Goal: Information Seeking & Learning: Learn about a topic

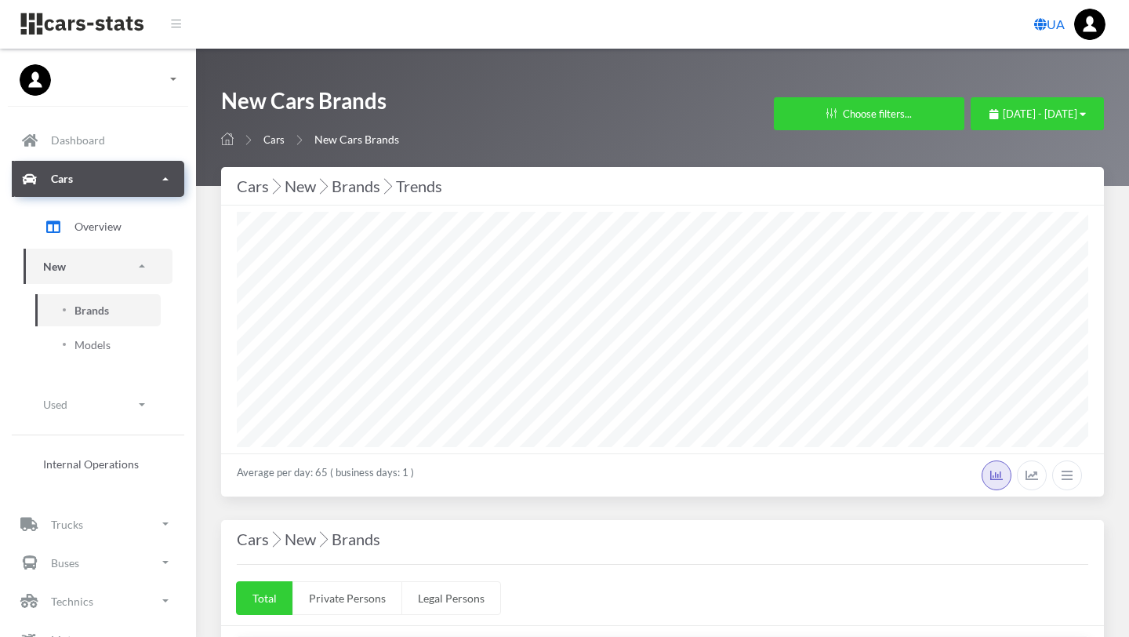
select select "25"
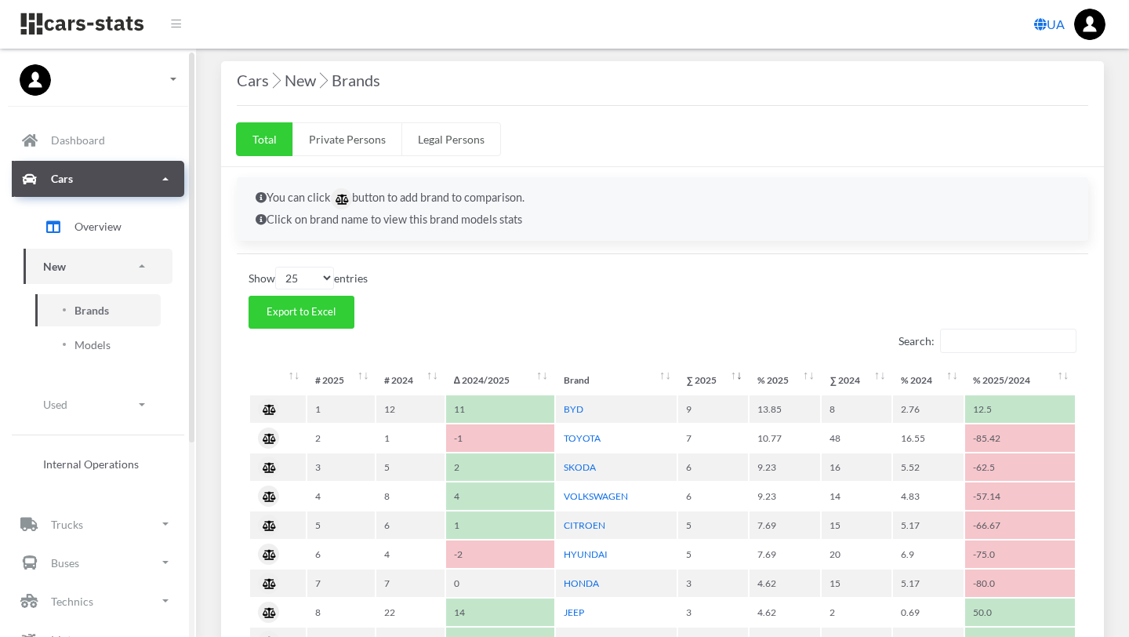
click at [67, 271] on link "New" at bounding box center [98, 266] width 149 height 35
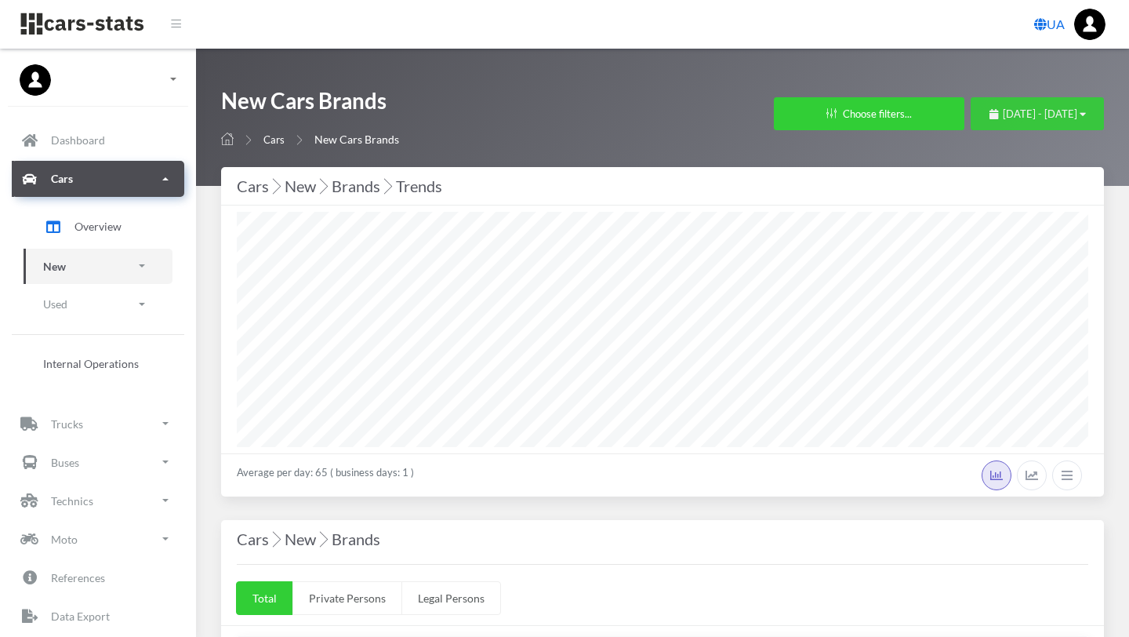
click at [1085, 112] on icon "button" at bounding box center [1083, 114] width 6 height 10
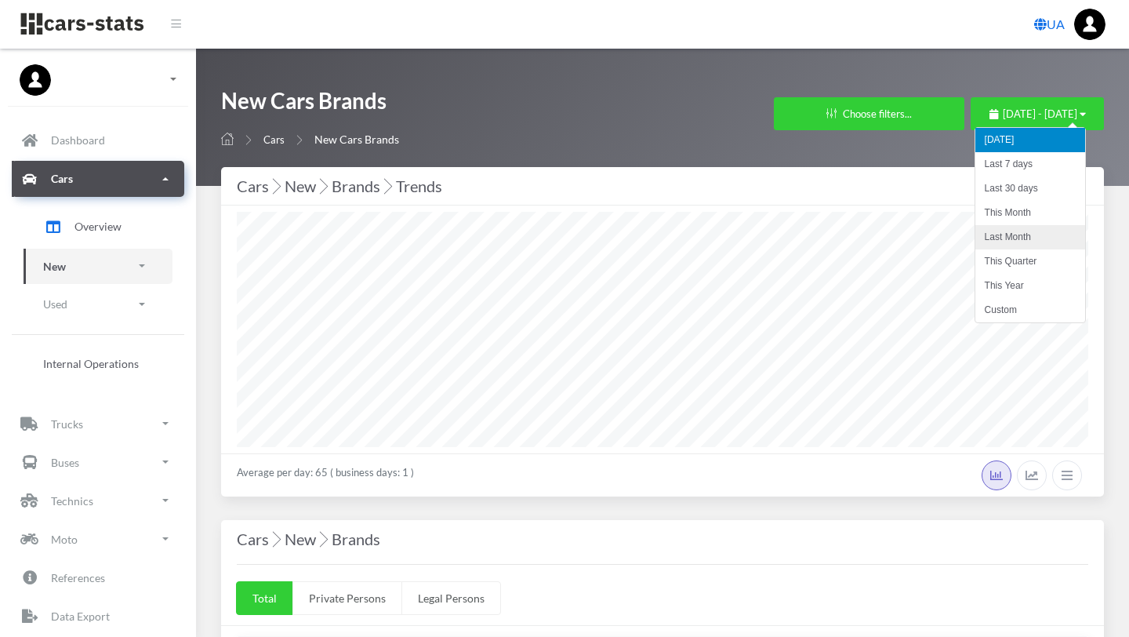
click at [1025, 238] on li "Last Month" at bounding box center [1031, 237] width 110 height 24
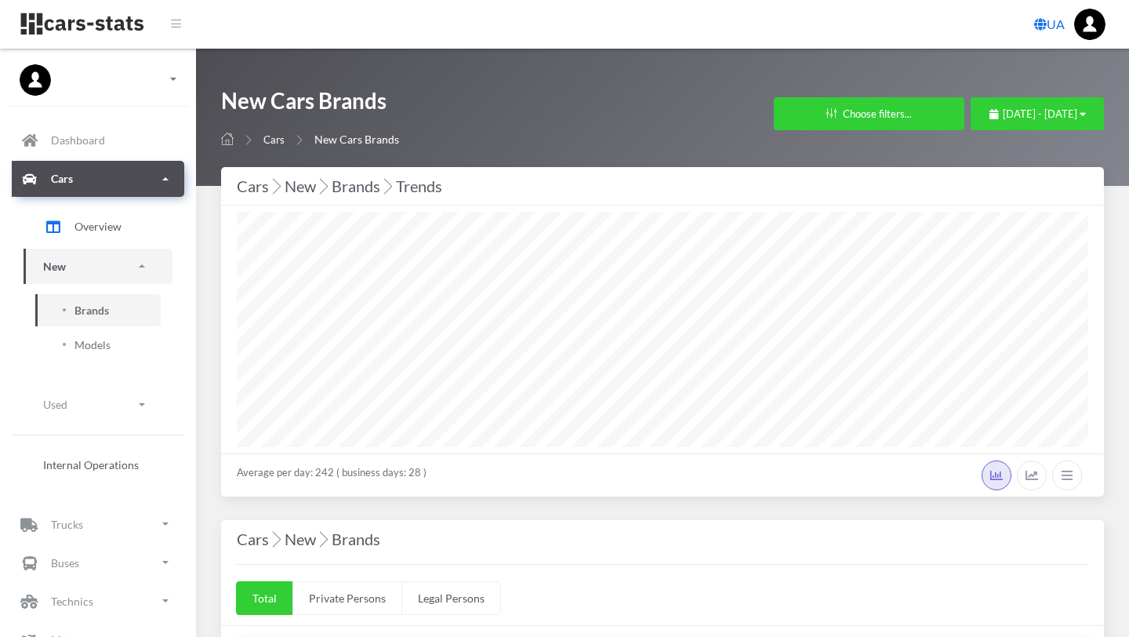
select select "25"
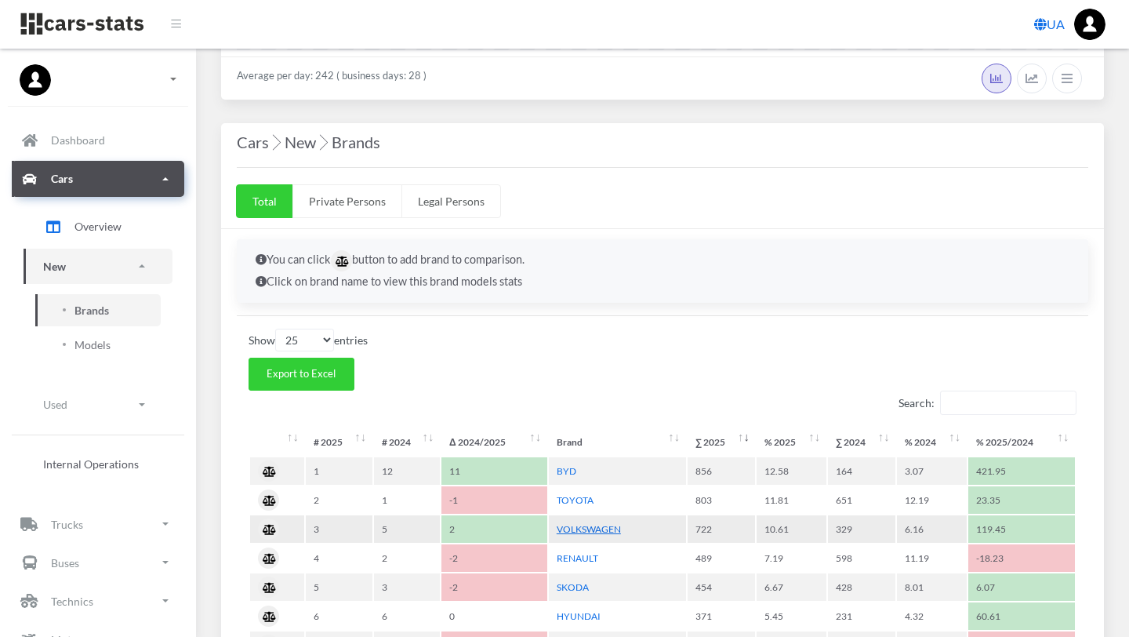
click at [599, 528] on link "VOLKSWAGEN" at bounding box center [589, 529] width 64 height 12
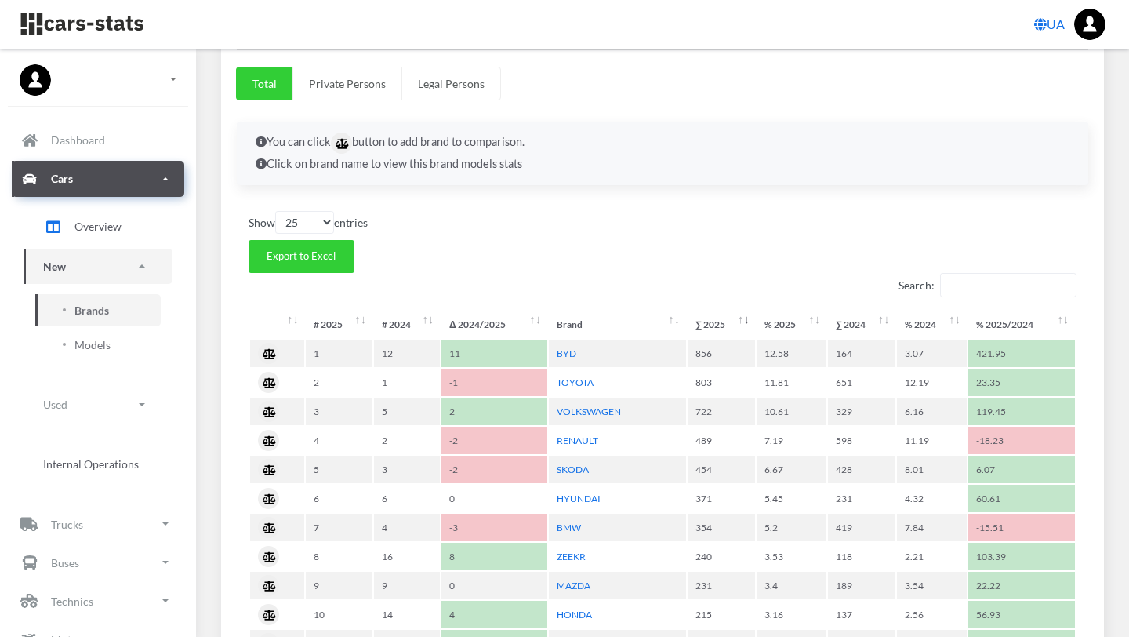
scroll to position [517, 0]
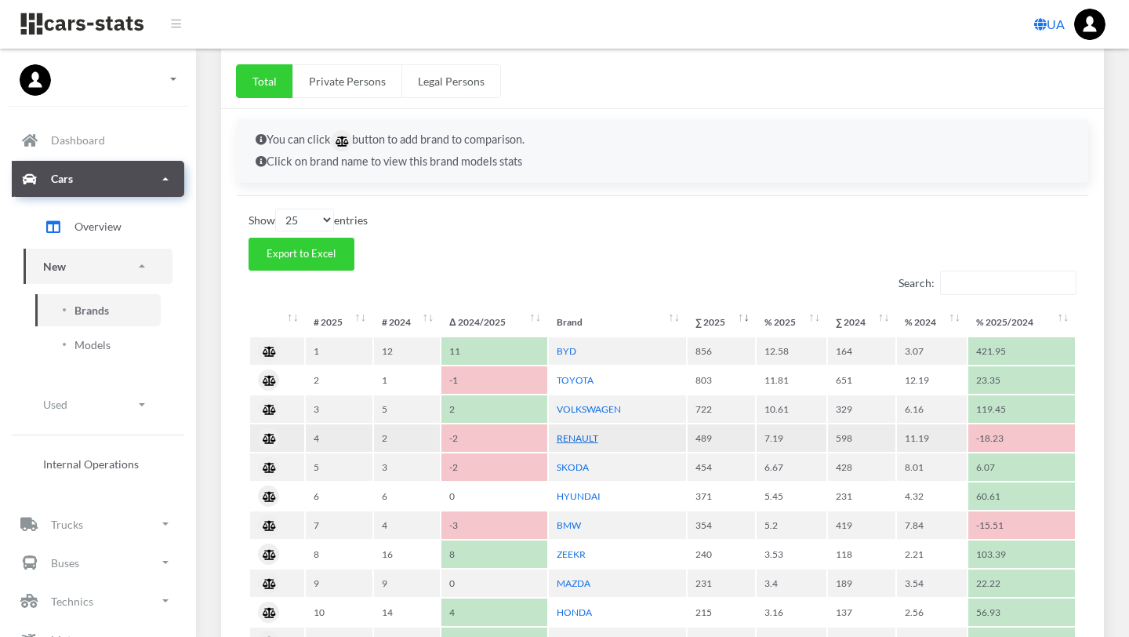
click at [582, 441] on link "RENAULT" at bounding box center [578, 438] width 42 height 12
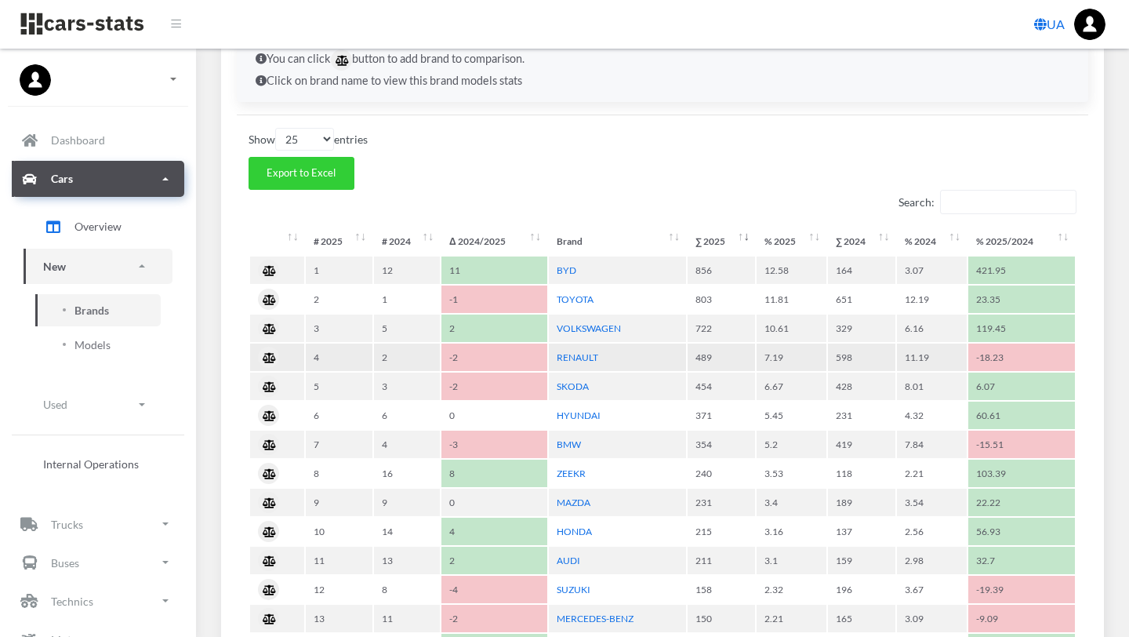
scroll to position [599, 0]
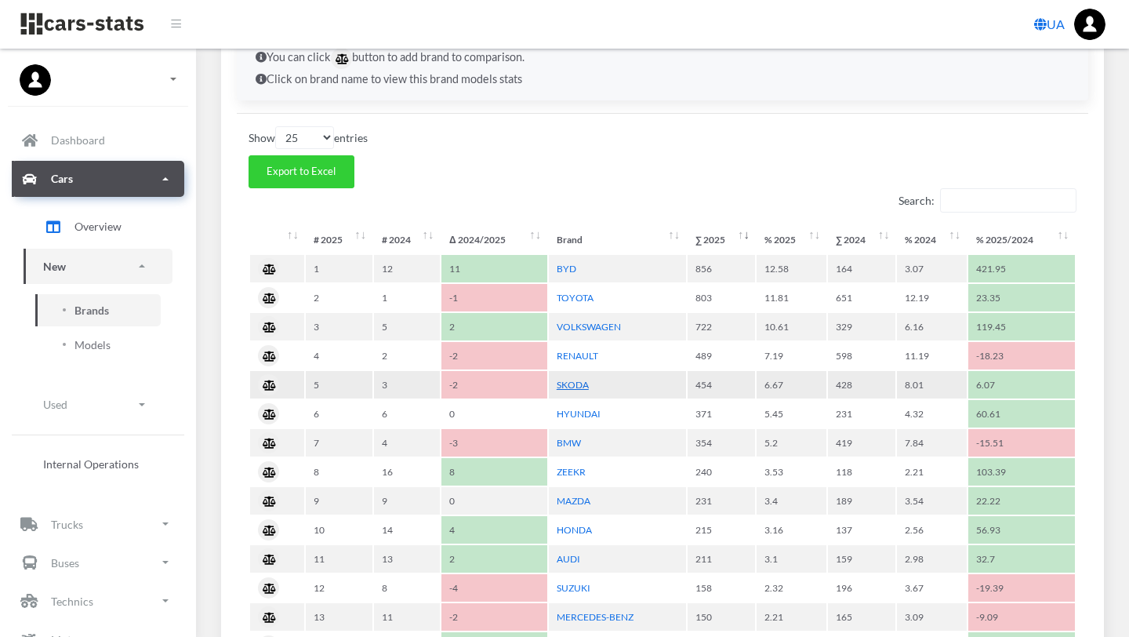
click at [570, 386] on link "SKODA" at bounding box center [573, 385] width 32 height 12
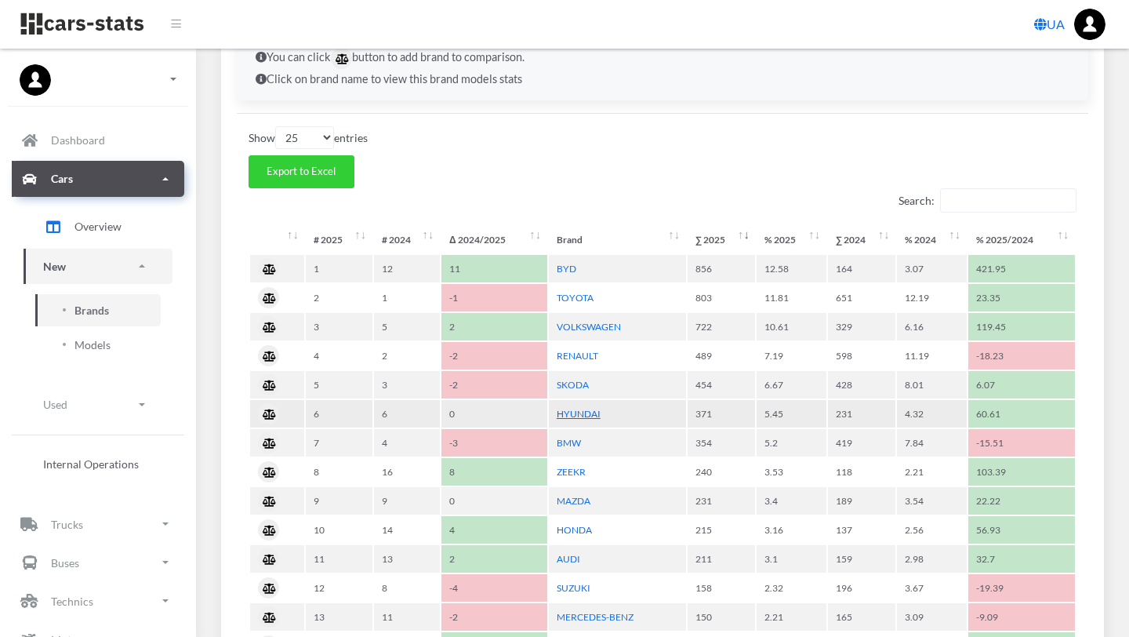
click at [577, 413] on link "HYUNDAI" at bounding box center [579, 414] width 44 height 12
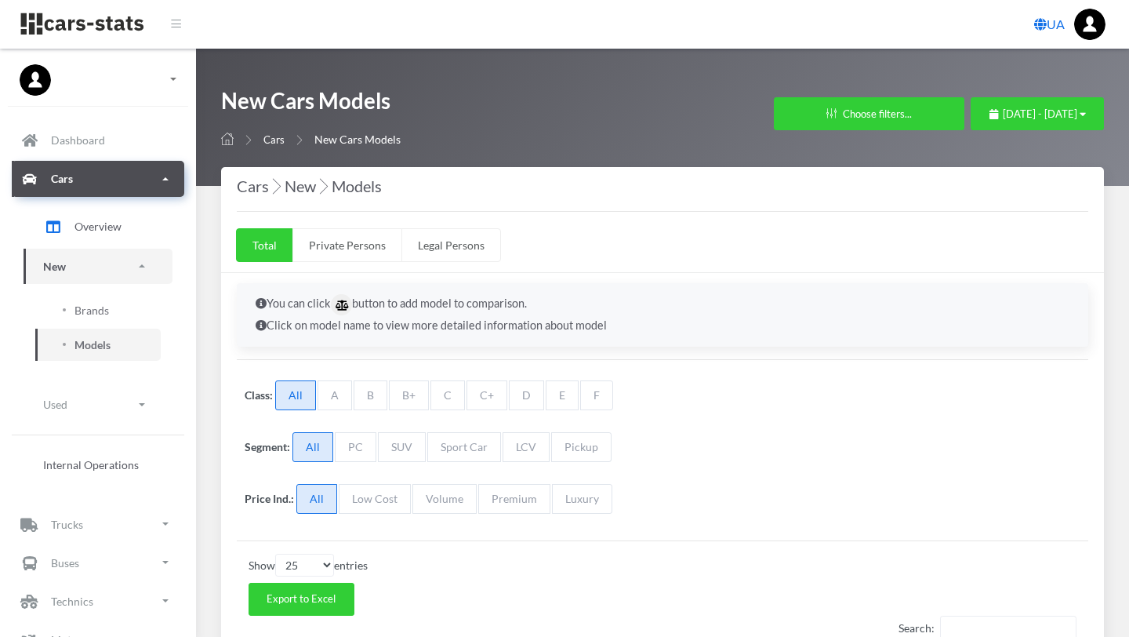
select select "25"
select select "VOLKSWAGEN"
select select "25"
select select "RENAULT"
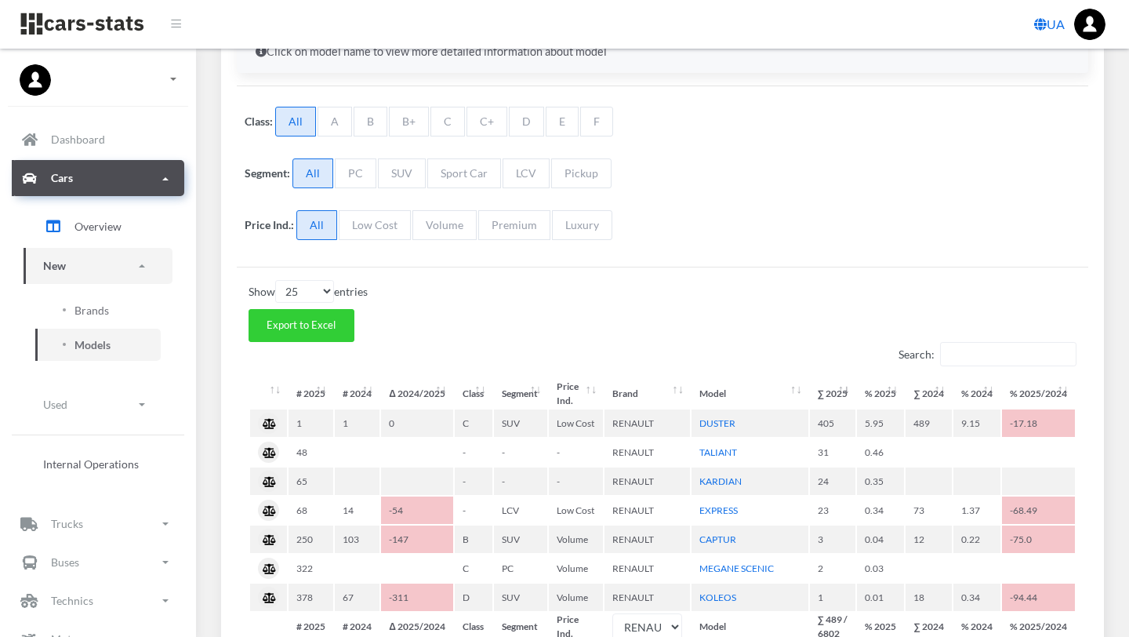
scroll to position [285, 0]
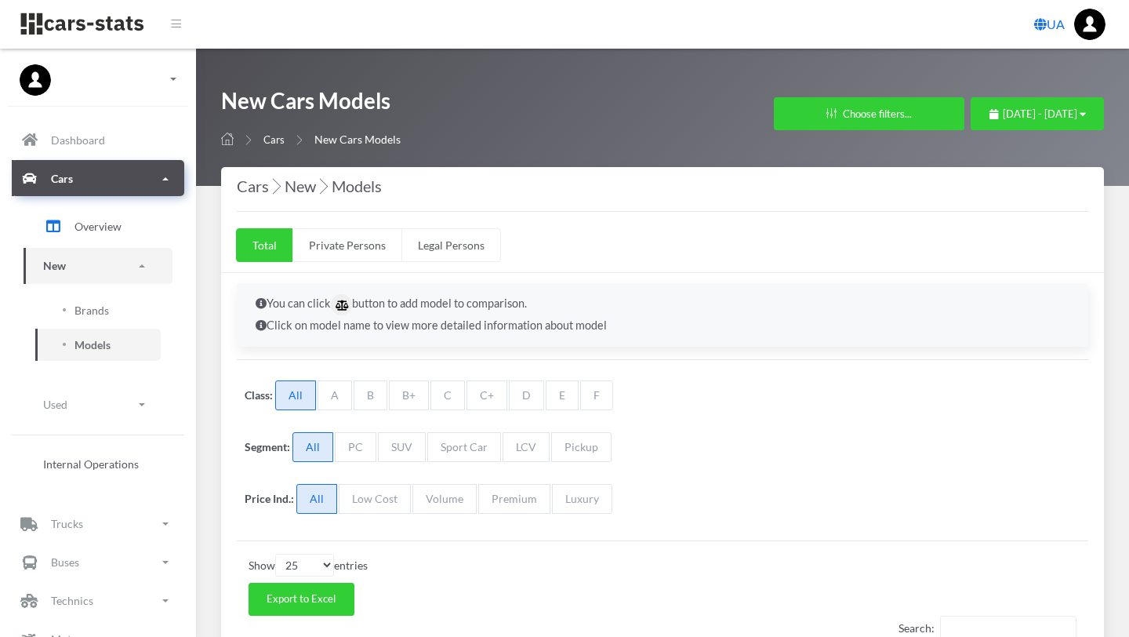
select select "25"
select select "SKODA"
select select "25"
select select "HYUNDAI"
click at [1085, 110] on icon "button" at bounding box center [1083, 114] width 6 height 10
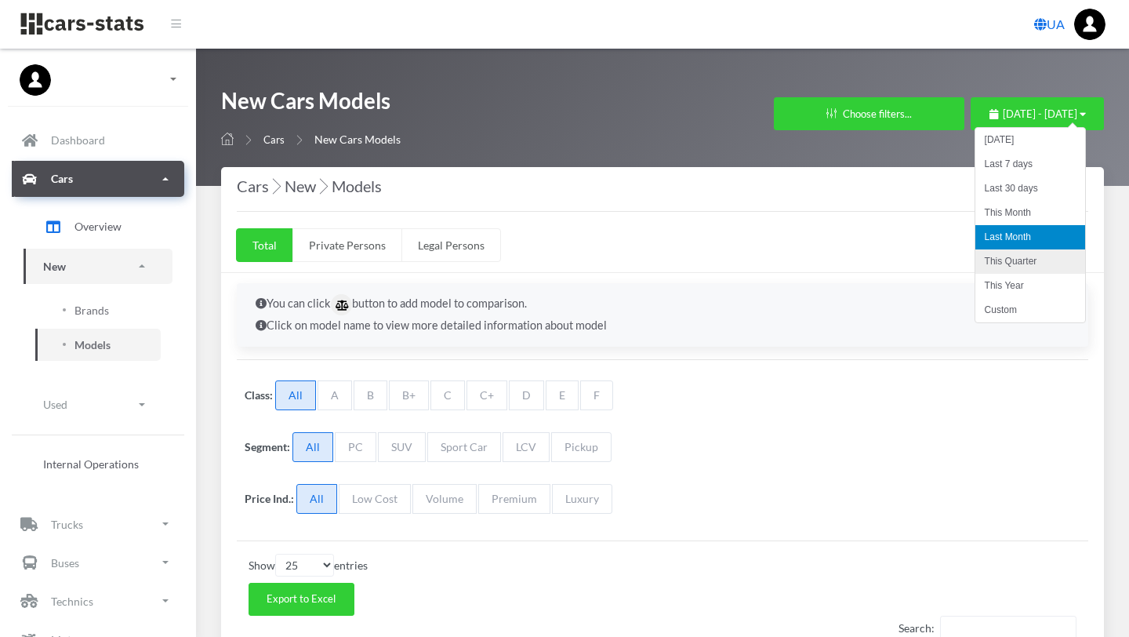
click at [1037, 258] on li "This Quarter" at bounding box center [1031, 261] width 110 height 24
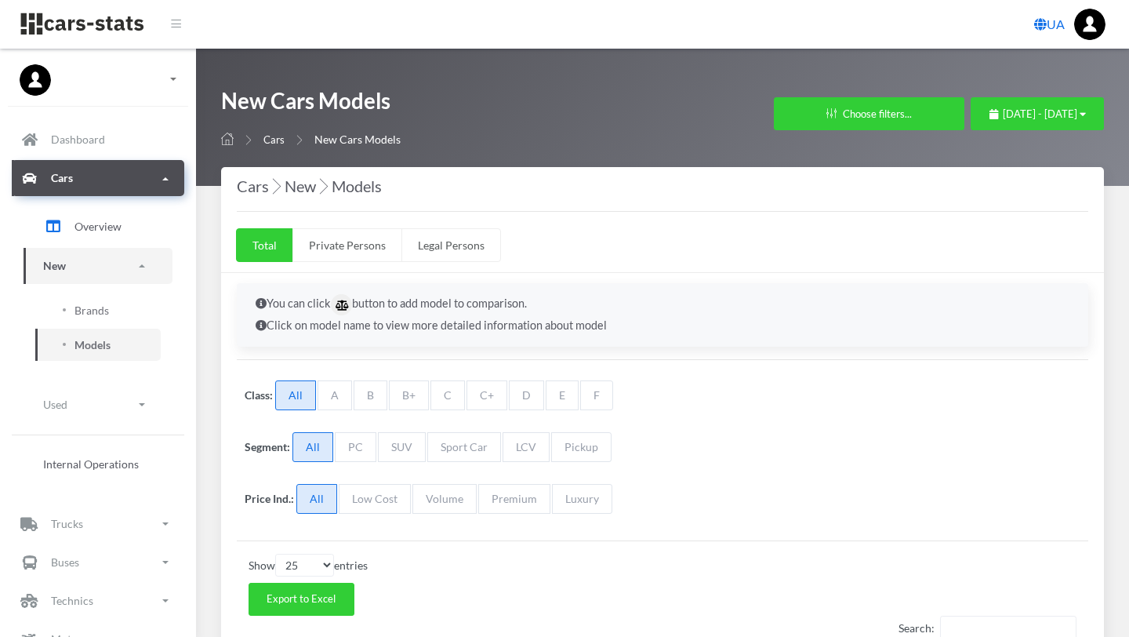
select select "25"
click at [1081, 107] on div "[DATE] - [DATE]" at bounding box center [1038, 115] width 96 height 16
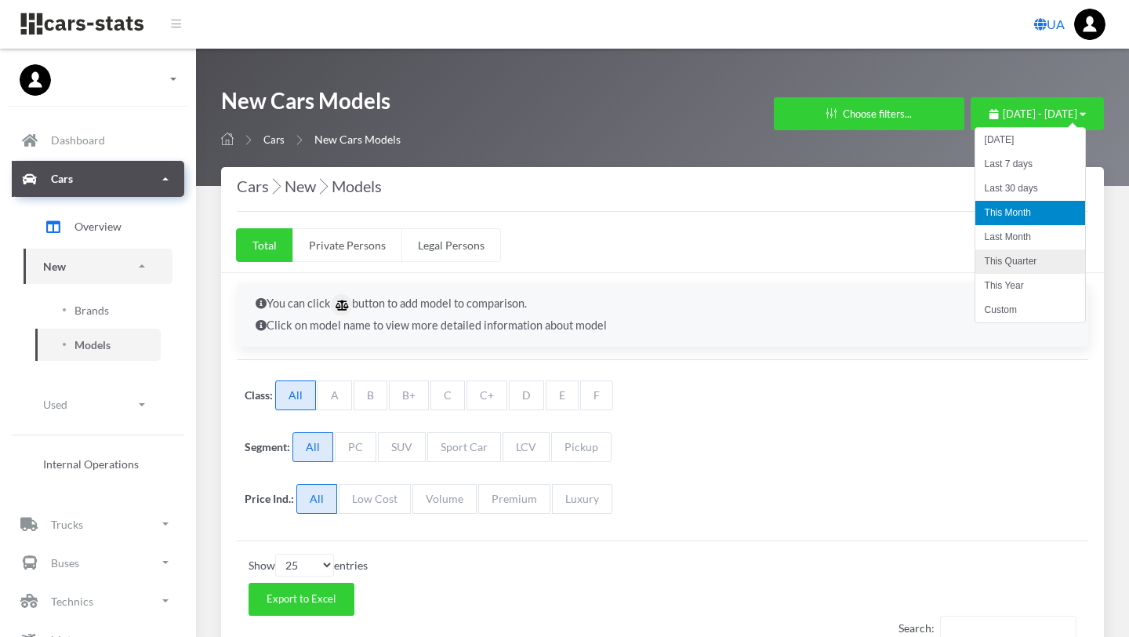
click at [991, 262] on li "This Quarter" at bounding box center [1031, 261] width 110 height 24
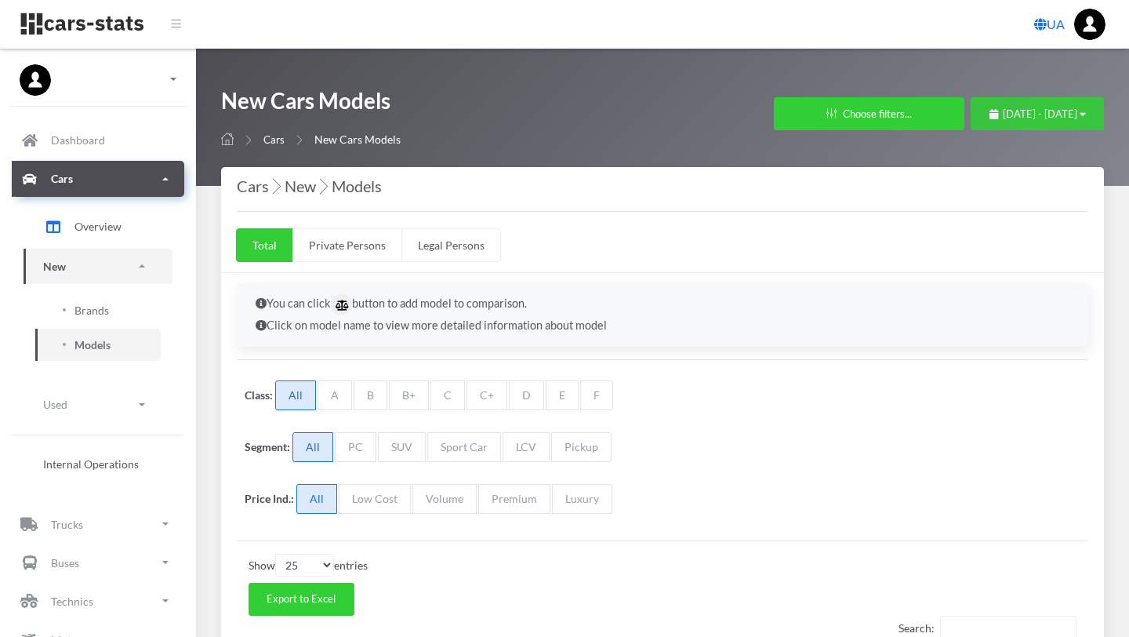
click at [1083, 112] on icon "button" at bounding box center [1083, 114] width 6 height 10
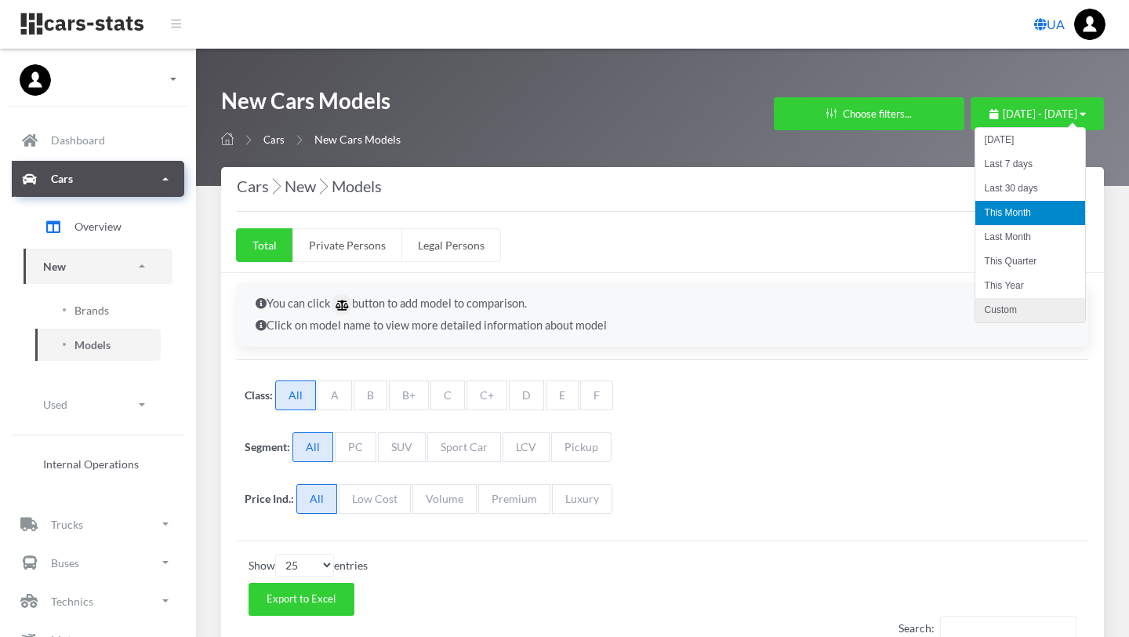
click at [1012, 306] on li "Custom" at bounding box center [1031, 310] width 110 height 24
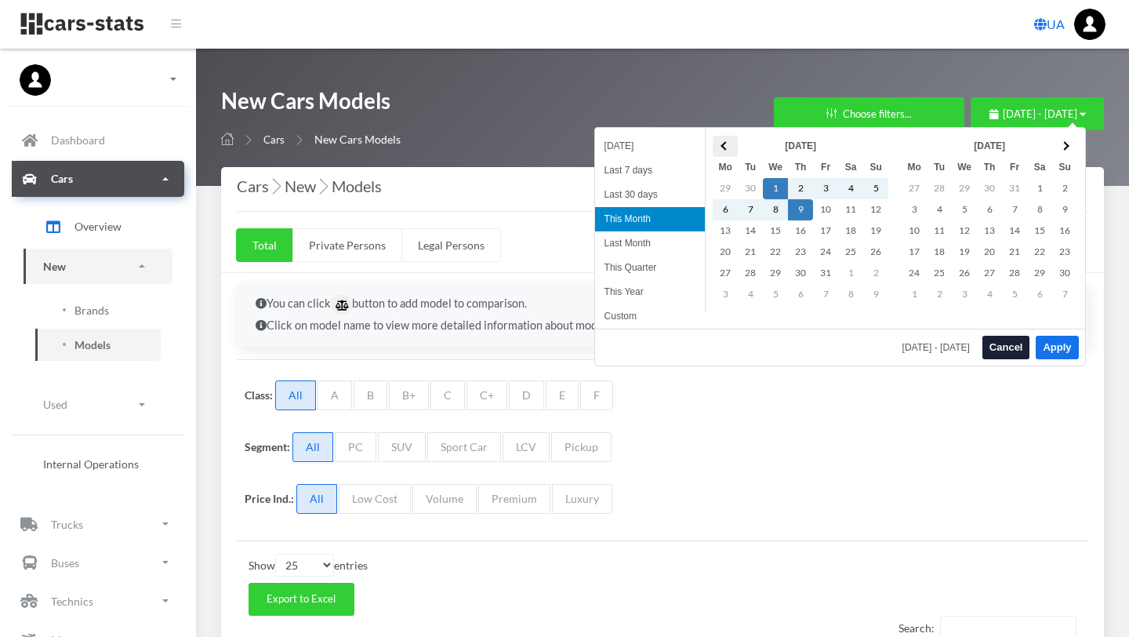
click at [725, 144] on span at bounding box center [725, 145] width 9 height 9
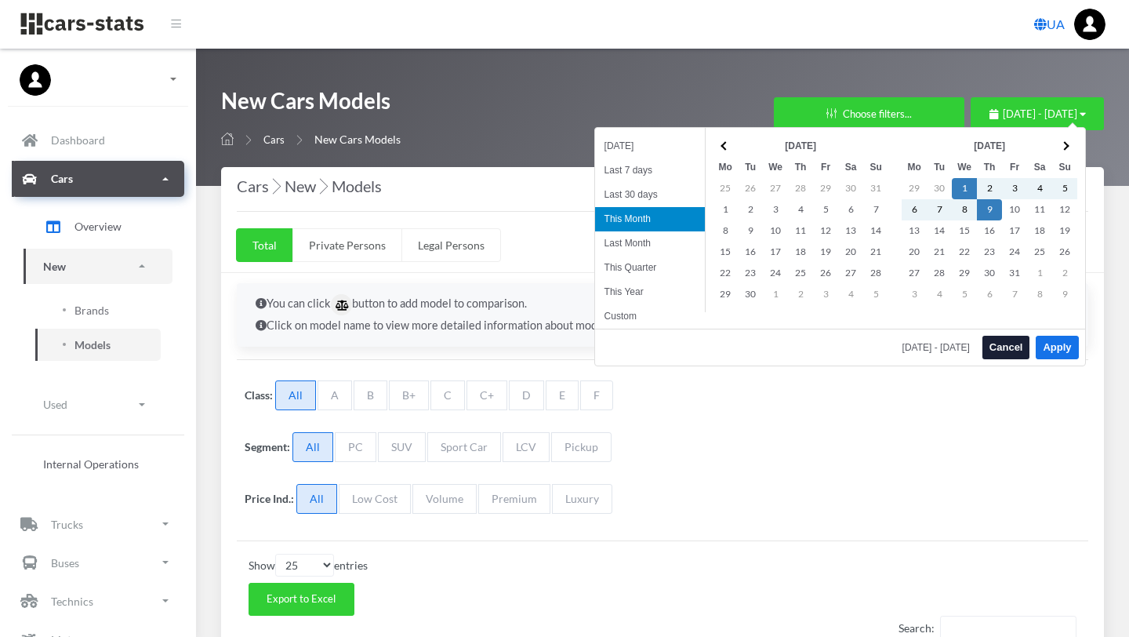
click at [725, 144] on span at bounding box center [725, 145] width 9 height 9
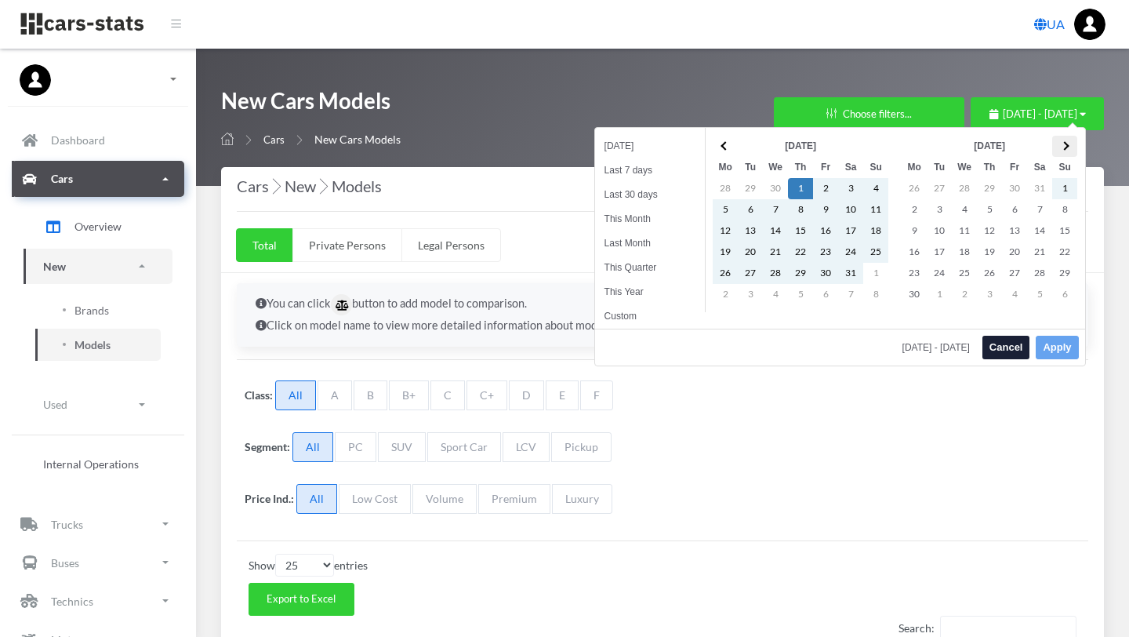
click at [1067, 146] on span at bounding box center [1064, 145] width 9 height 9
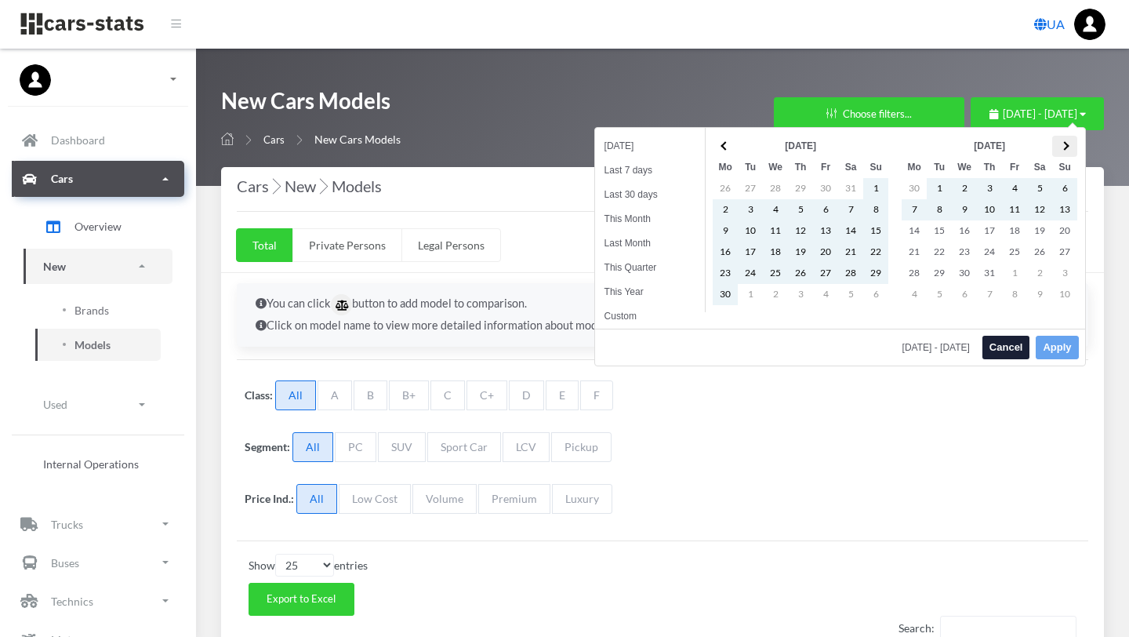
click at [1064, 141] on span at bounding box center [1064, 145] width 9 height 9
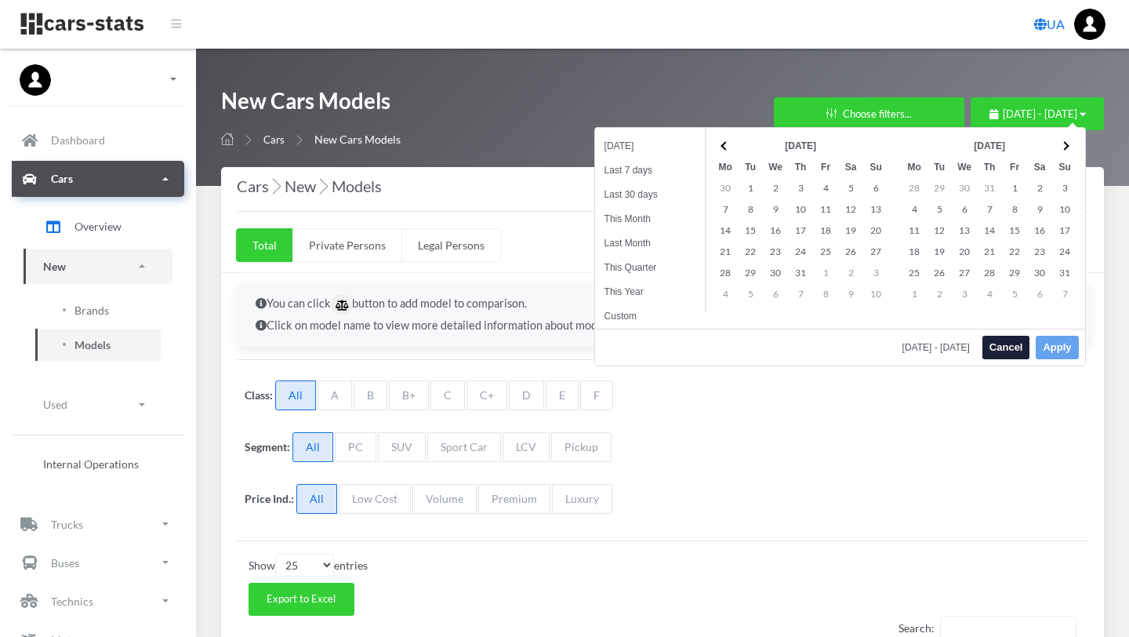
click at [1064, 141] on span at bounding box center [1064, 145] width 9 height 9
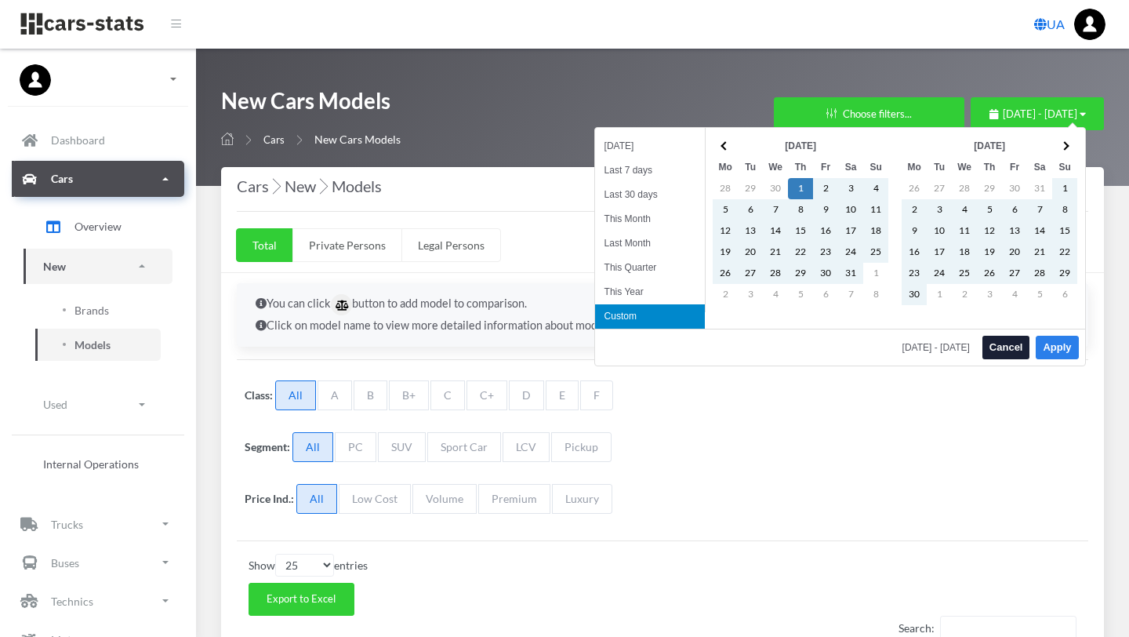
click at [1059, 347] on button "Apply" at bounding box center [1057, 348] width 42 height 24
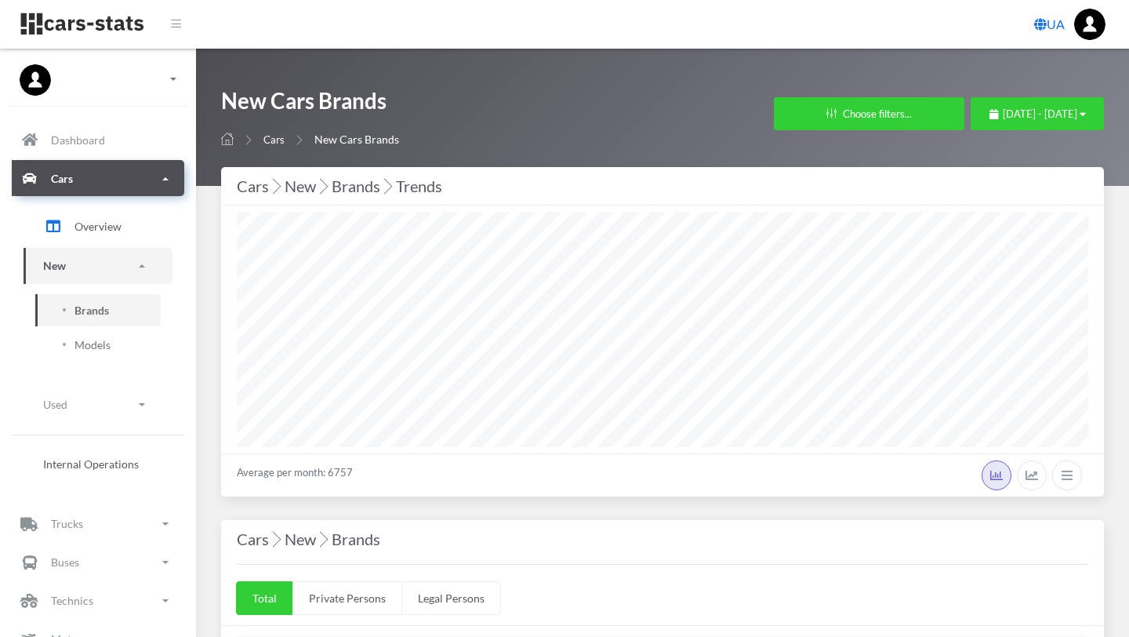
select select "25"
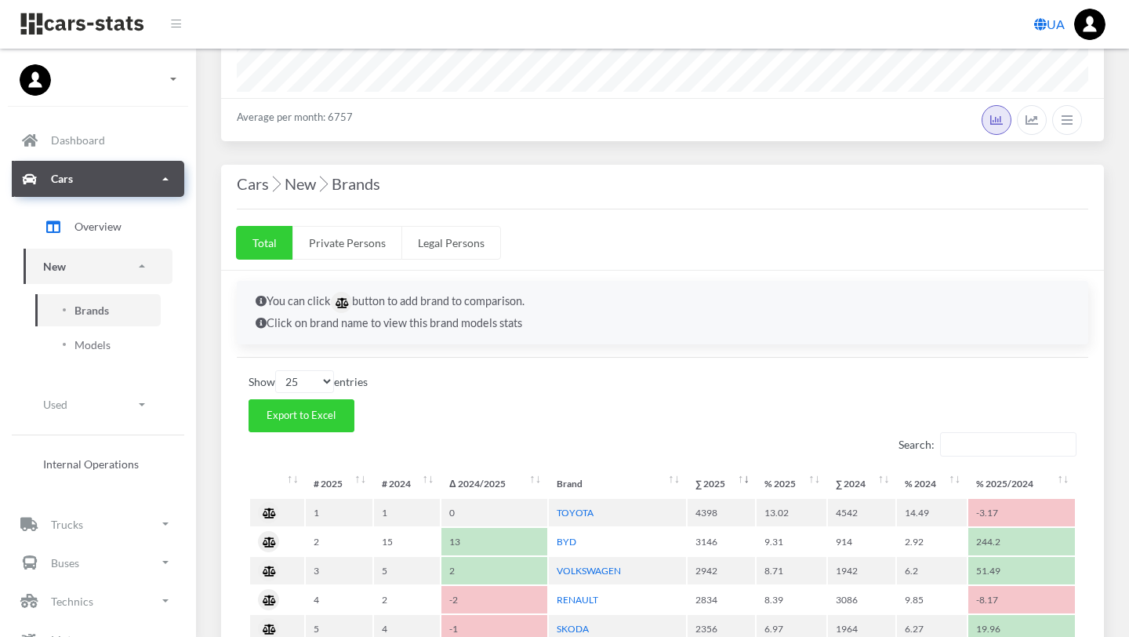
scroll to position [496, 0]
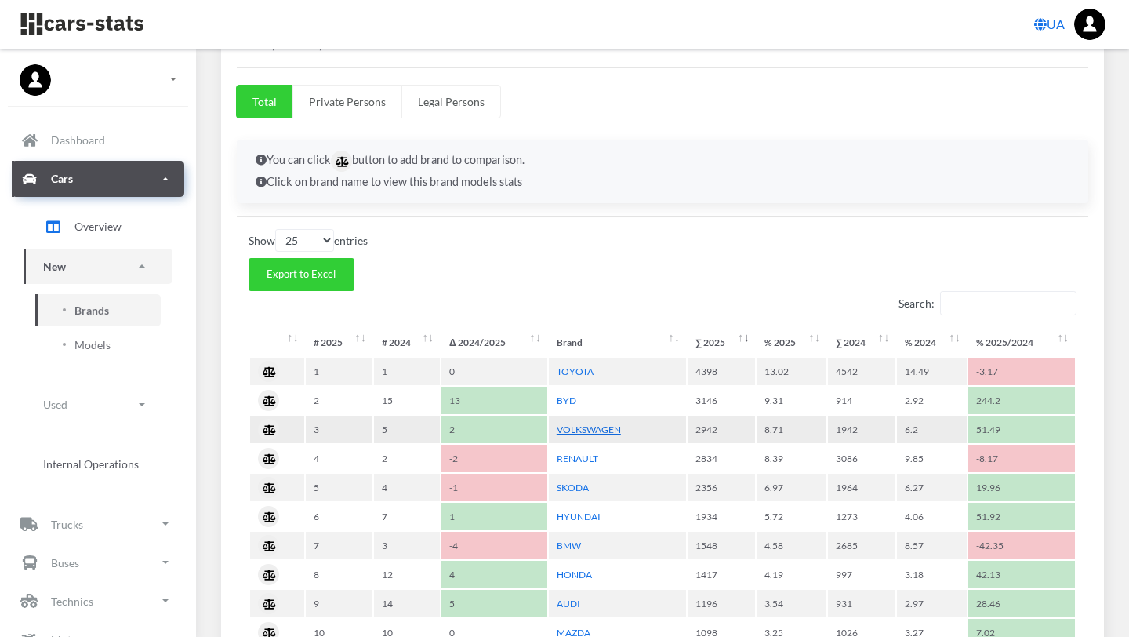
click at [594, 430] on link "VOLKSWAGEN" at bounding box center [589, 430] width 64 height 12
click at [566, 489] on link "SKODA" at bounding box center [573, 488] width 32 height 12
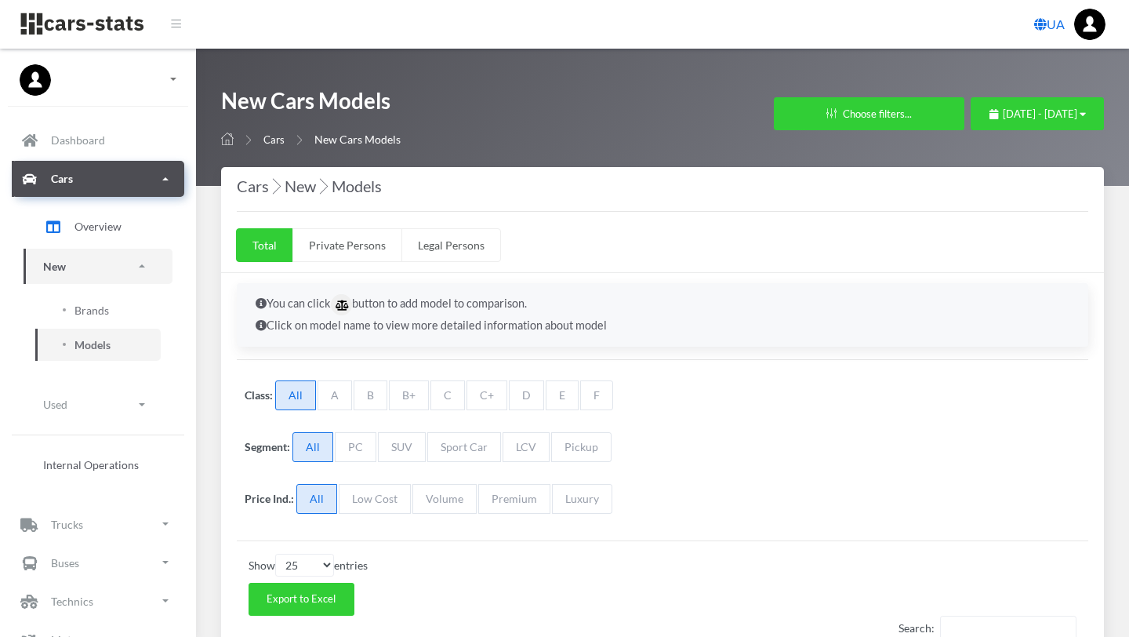
select select "25"
select select "VOLKSWAGEN"
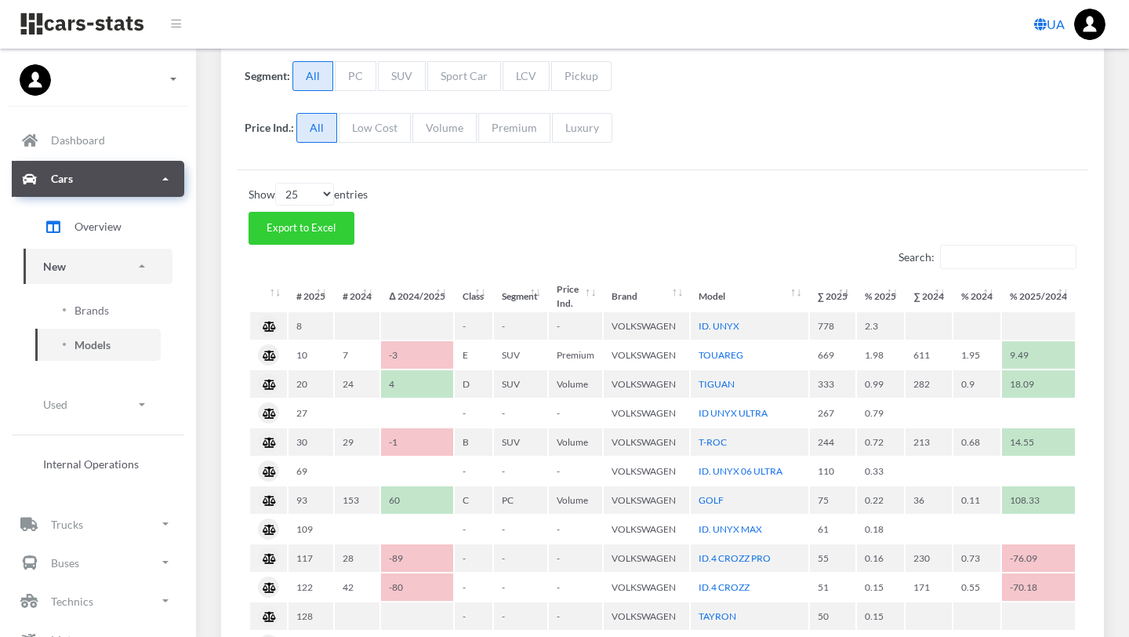
scroll to position [380, 0]
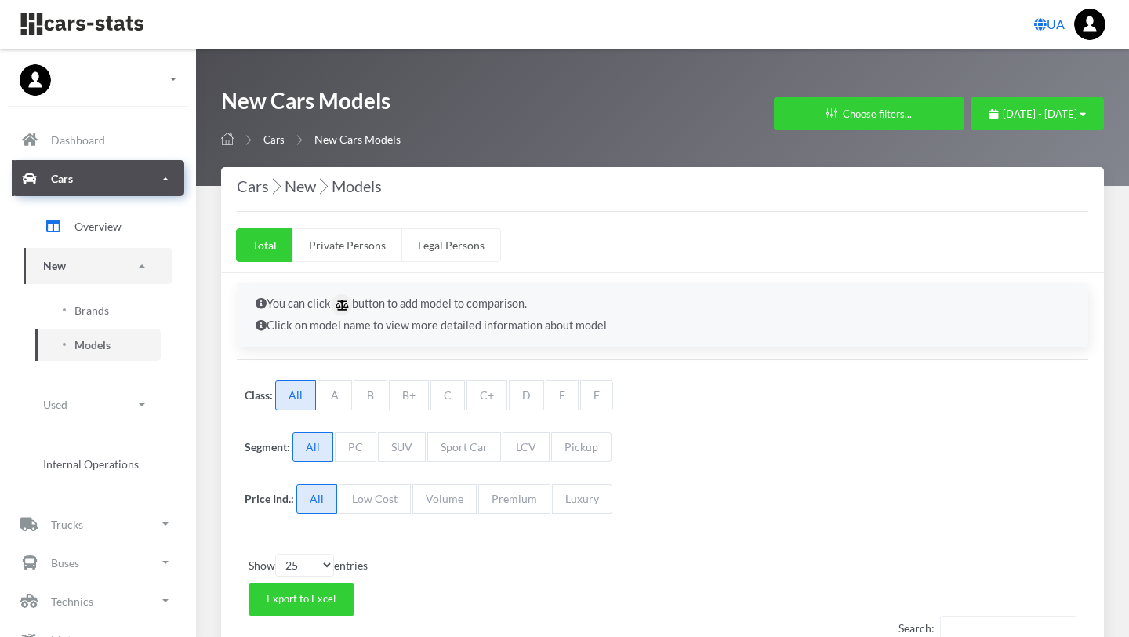
select select "25"
select select "SKODA"
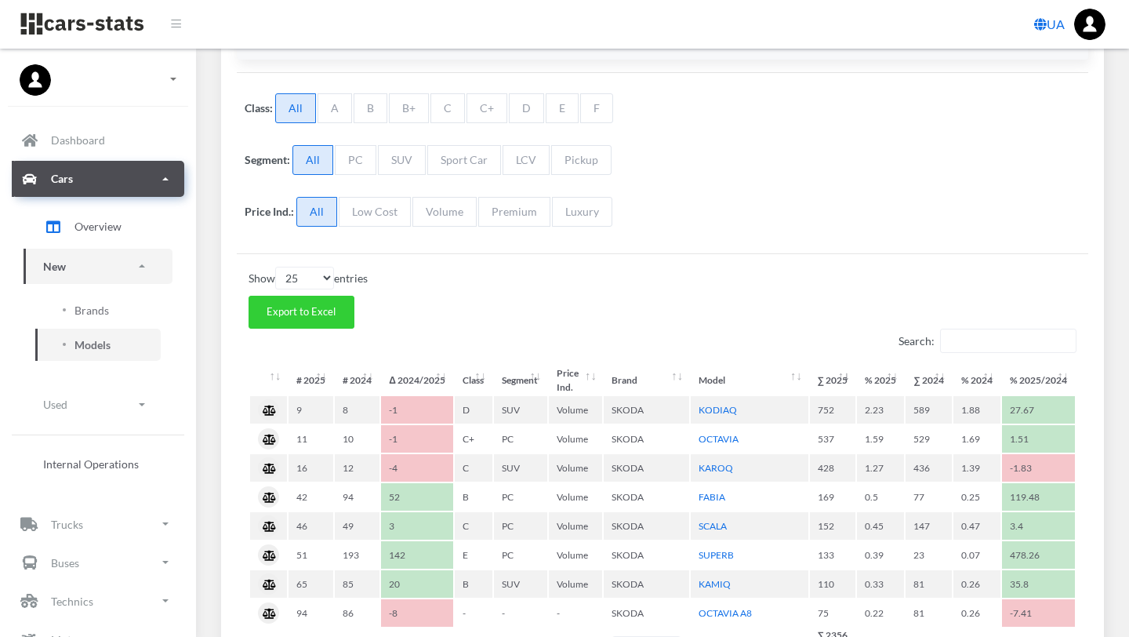
scroll to position [288, 0]
click at [85, 304] on span "Brands" at bounding box center [92, 310] width 35 height 16
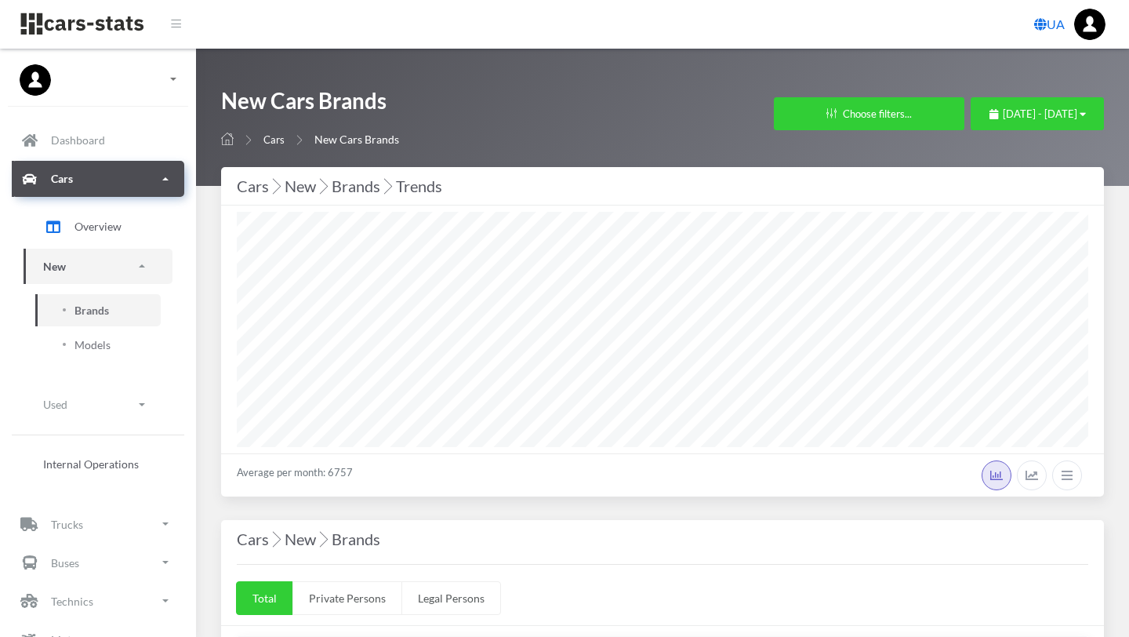
select select "25"
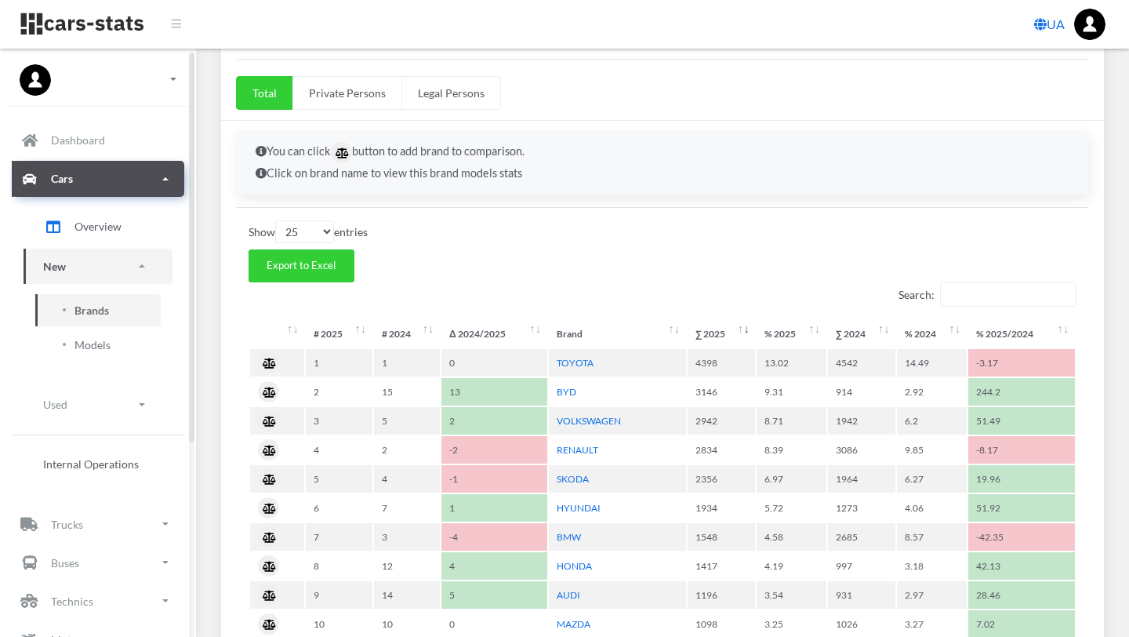
scroll to position [580, 0]
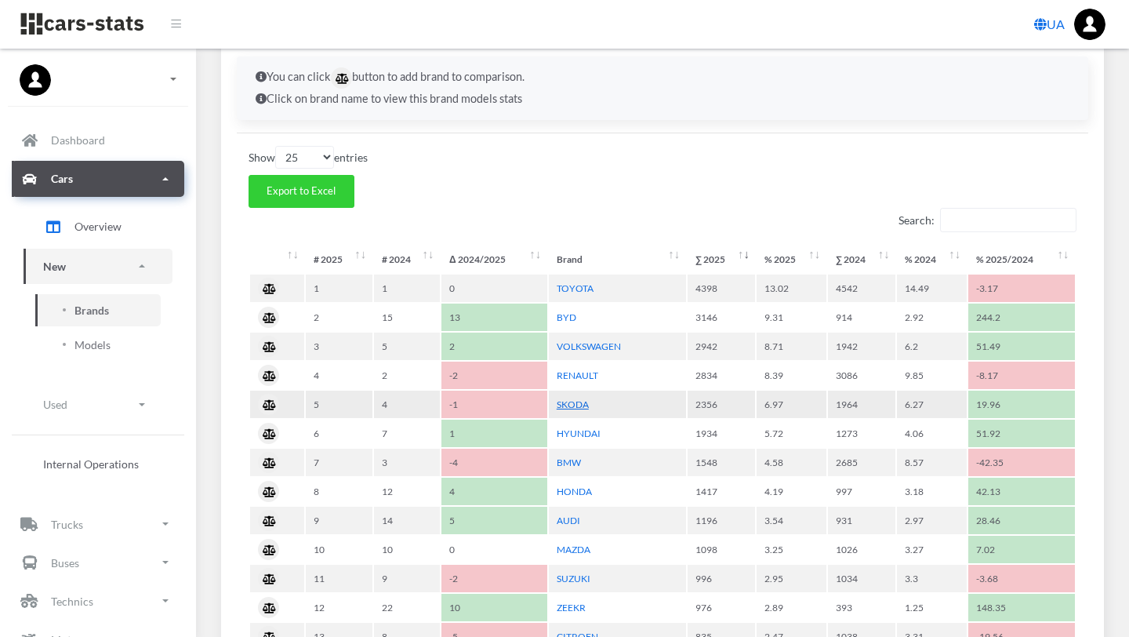
click at [573, 402] on link "SKODA" at bounding box center [573, 404] width 32 height 12
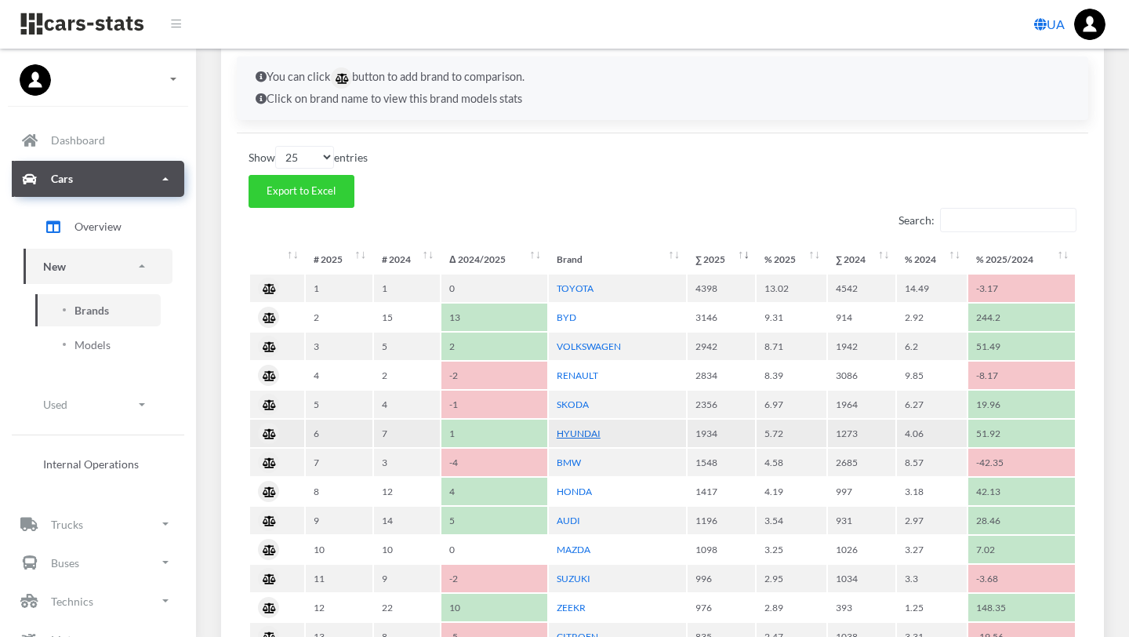
click at [582, 434] on link "HYUNDAI" at bounding box center [579, 433] width 44 height 12
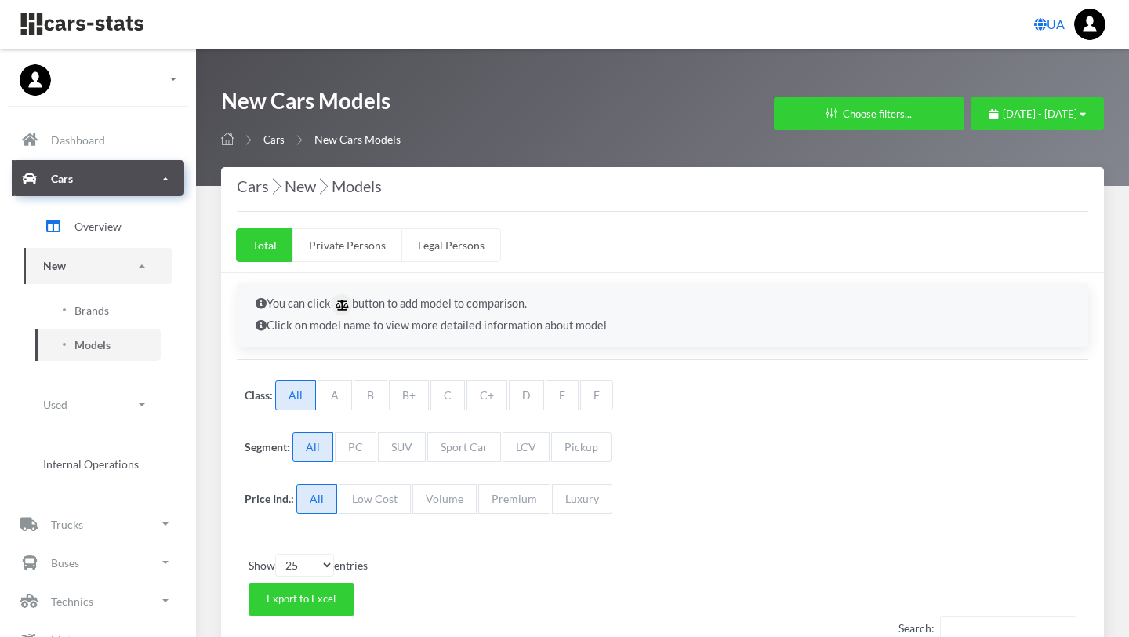
select select "25"
select select "SKODA"
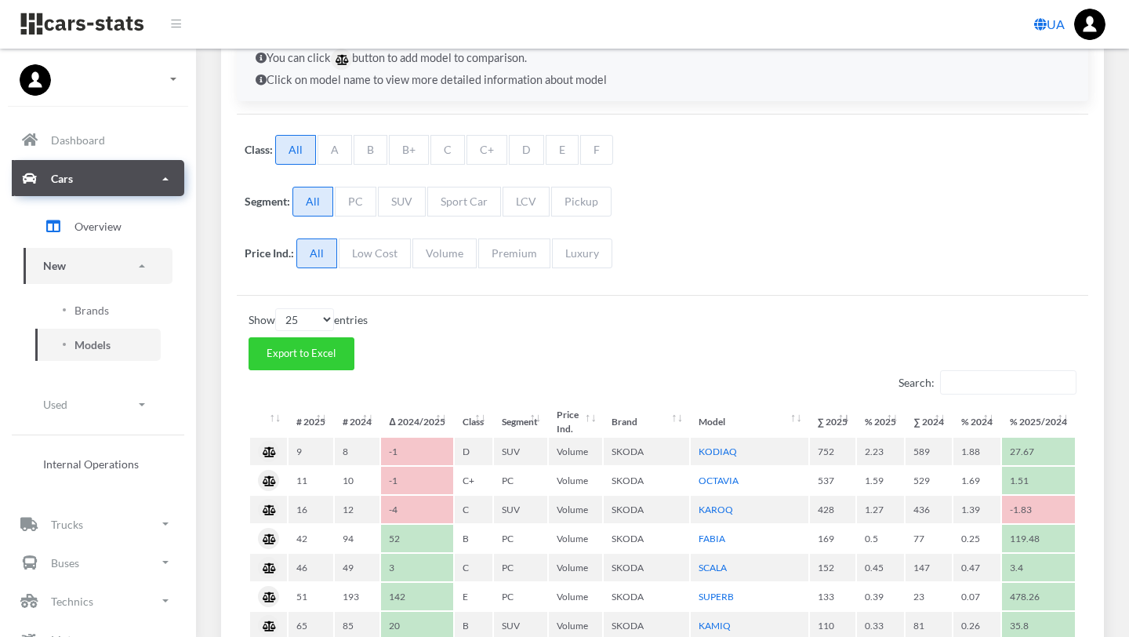
scroll to position [251, 0]
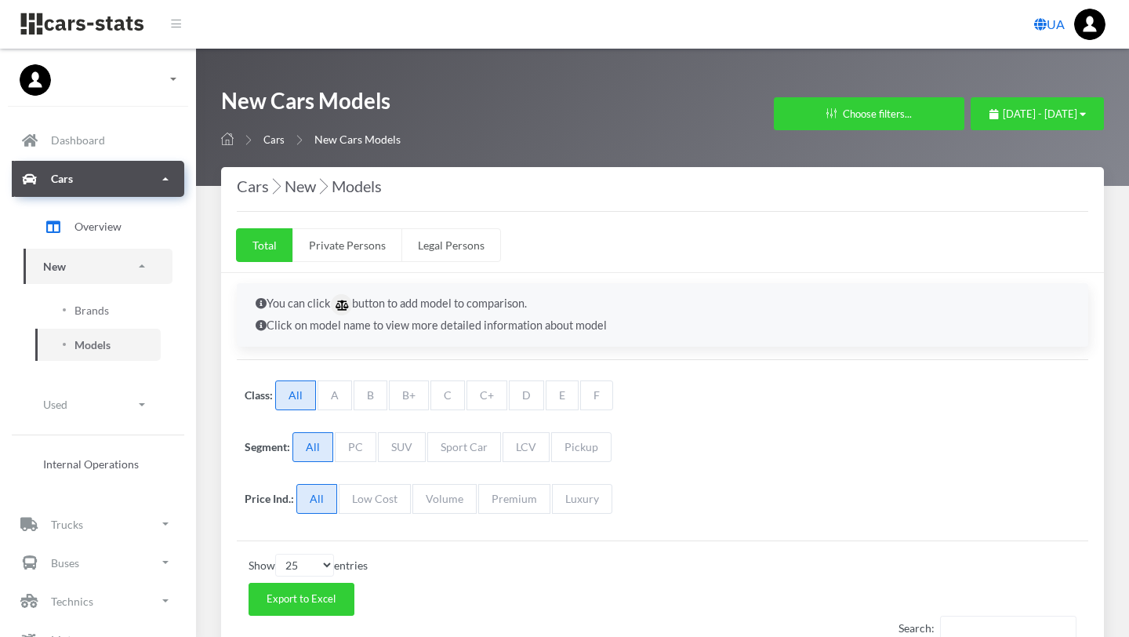
select select "25"
select select "HYUNDAI"
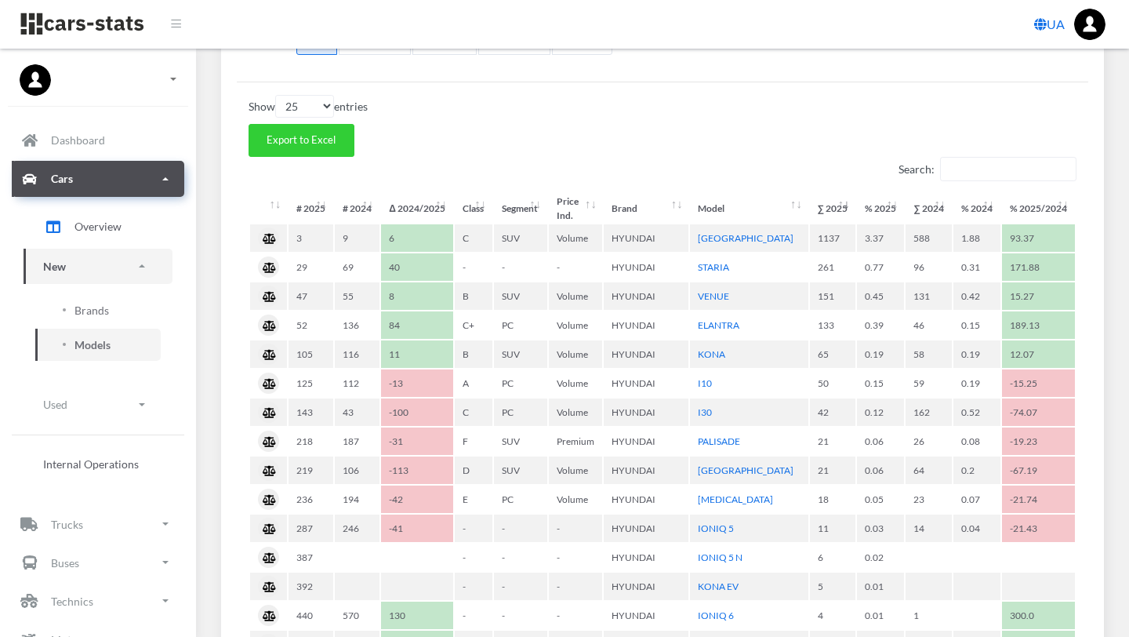
scroll to position [456, 0]
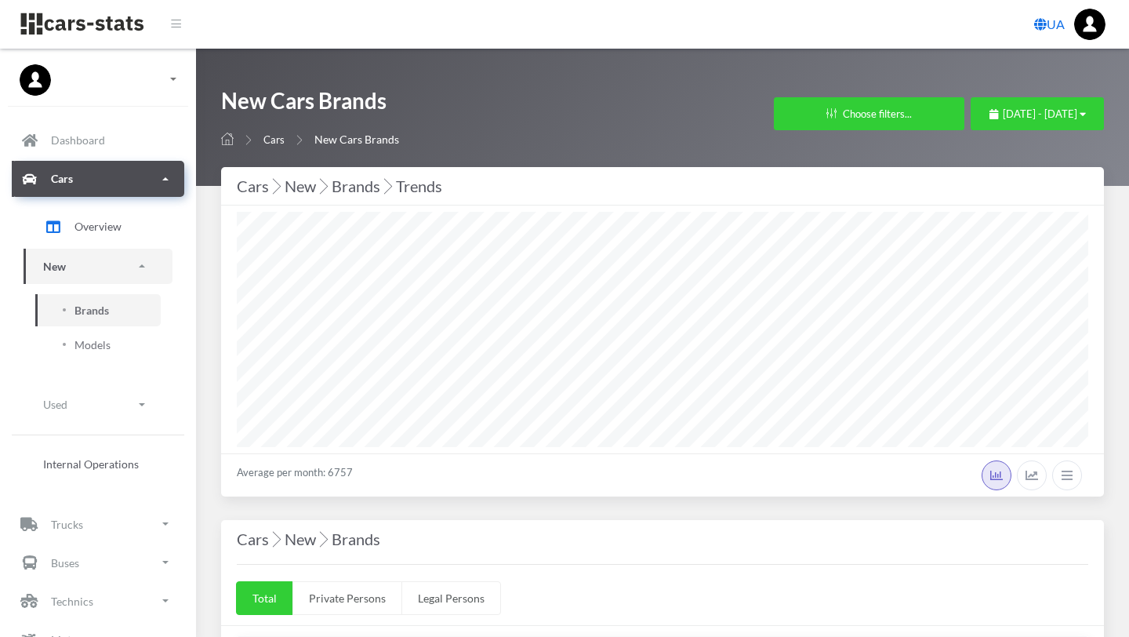
select select "25"
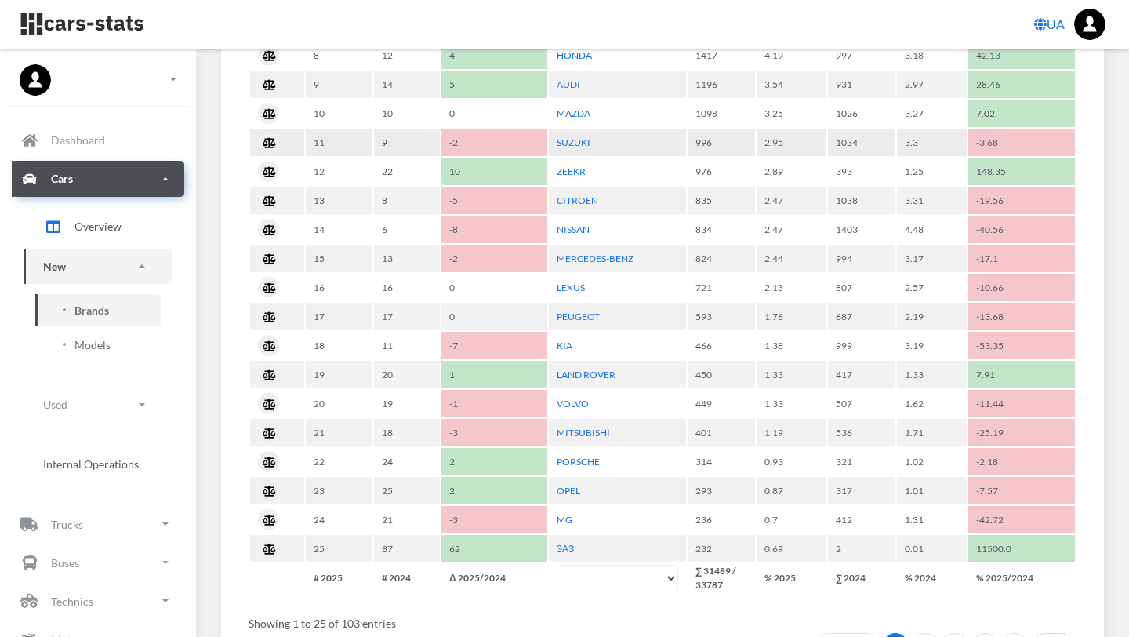
scroll to position [1015, 0]
click at [594, 434] on link "MITSUBISHI" at bounding box center [583, 433] width 53 height 12
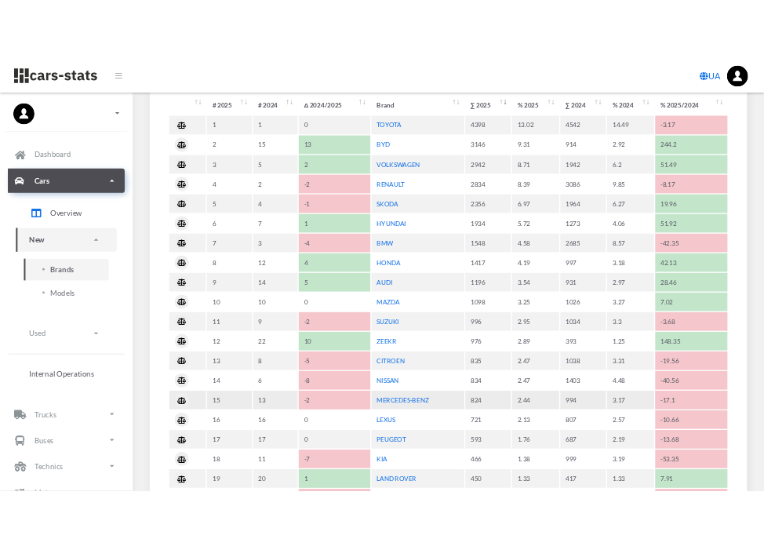
scroll to position [747, 0]
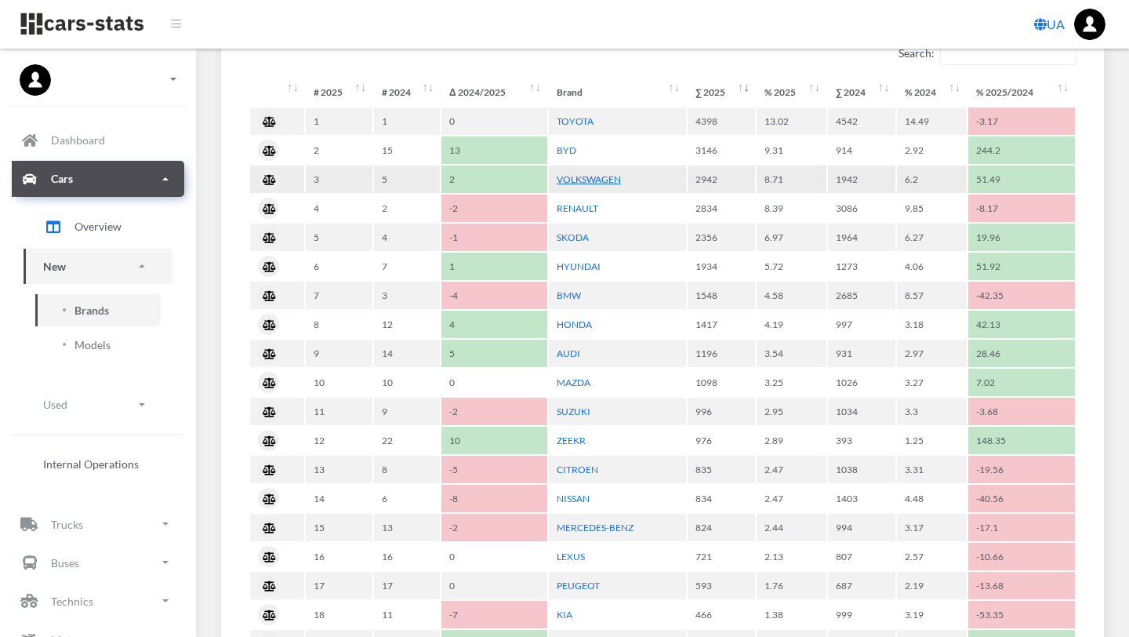
click at [588, 176] on link "VOLKSWAGEN" at bounding box center [589, 179] width 64 height 12
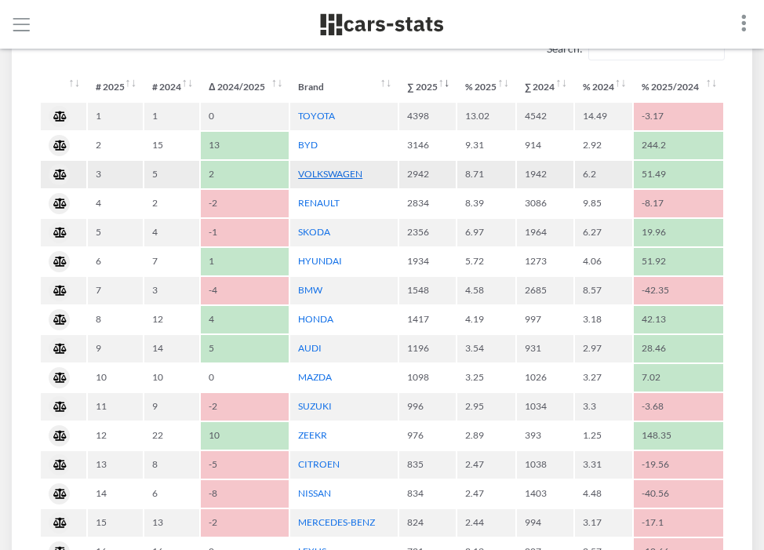
scroll to position [784038, 784010]
click at [311, 234] on link "SKODA" at bounding box center [314, 232] width 32 height 12
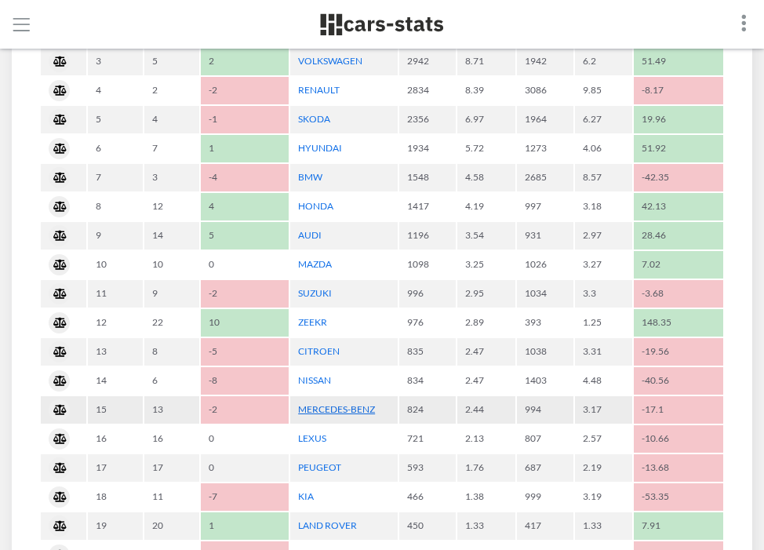
click at [336, 409] on link "MERCEDES-BENZ" at bounding box center [336, 409] width 77 height 12
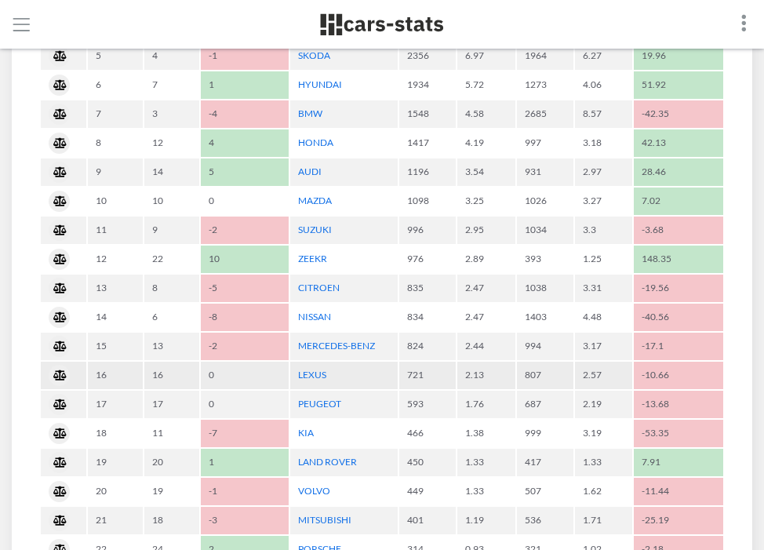
scroll to position [938, 0]
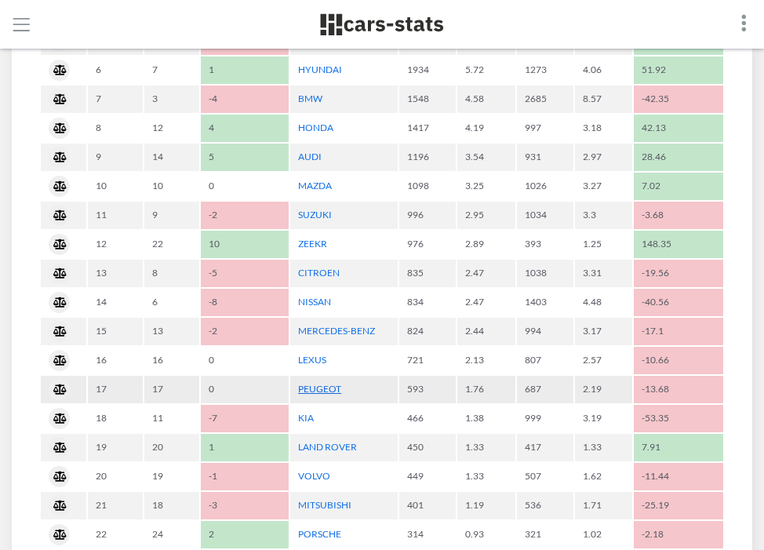
click at [328, 388] on link "PEUGEOT" at bounding box center [319, 389] width 43 height 12
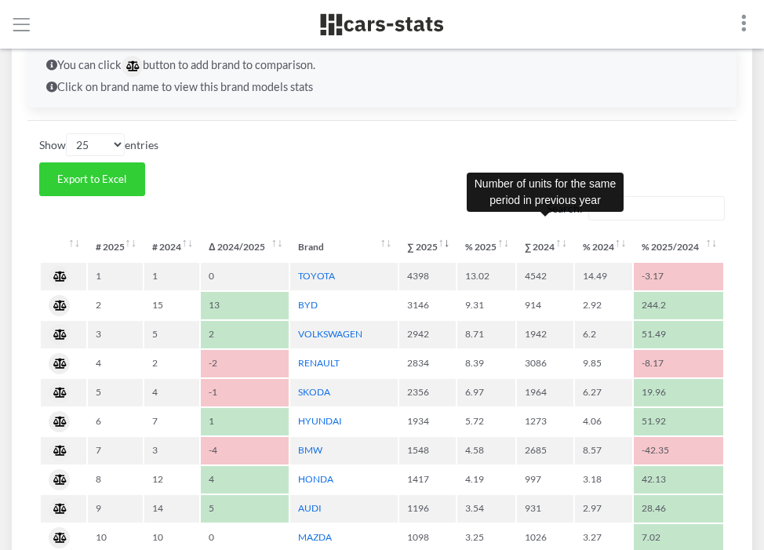
scroll to position [595, 0]
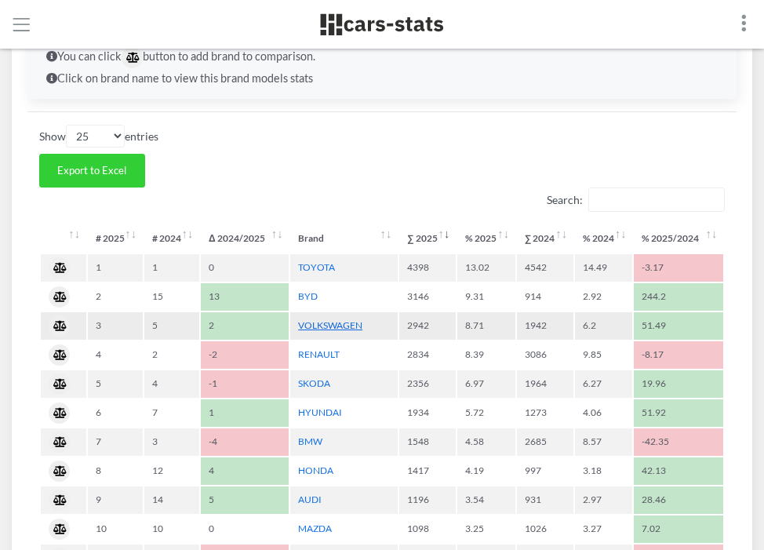
click at [339, 324] on link "VOLKSWAGEN" at bounding box center [330, 325] width 64 height 12
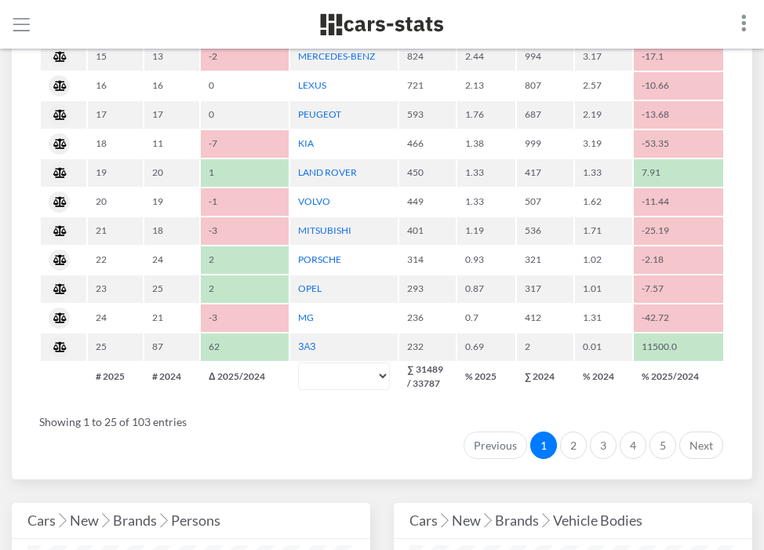
scroll to position [1245, 0]
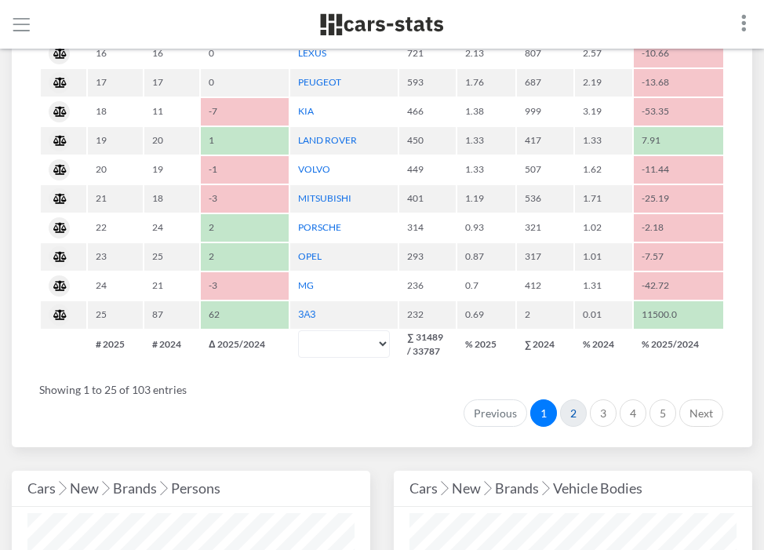
click at [576, 413] on link "2" at bounding box center [573, 413] width 27 height 28
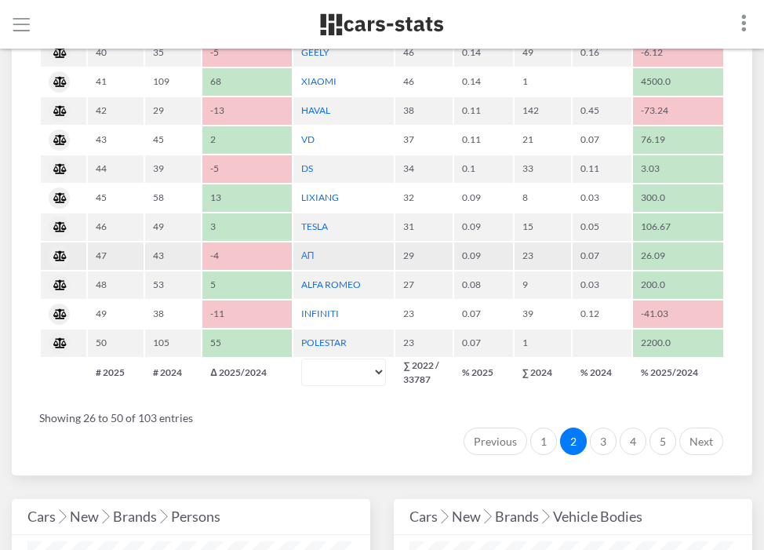
scroll to position [1234, 0]
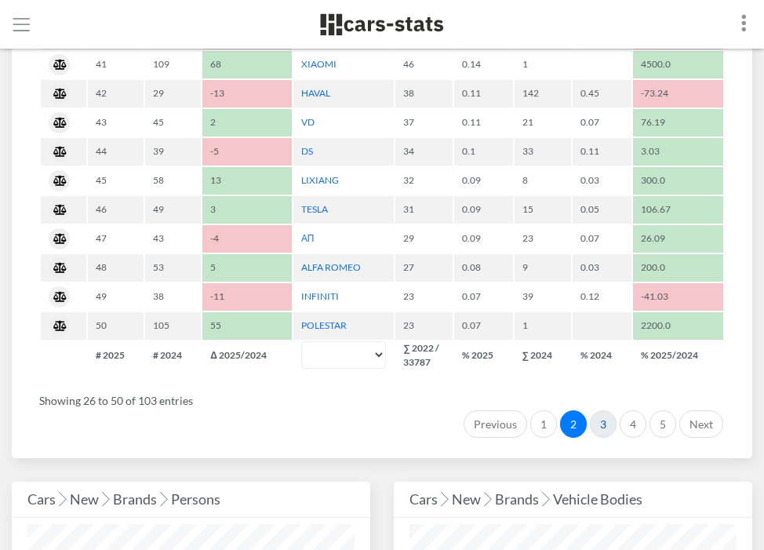
click at [602, 419] on link "3" at bounding box center [603, 424] width 27 height 28
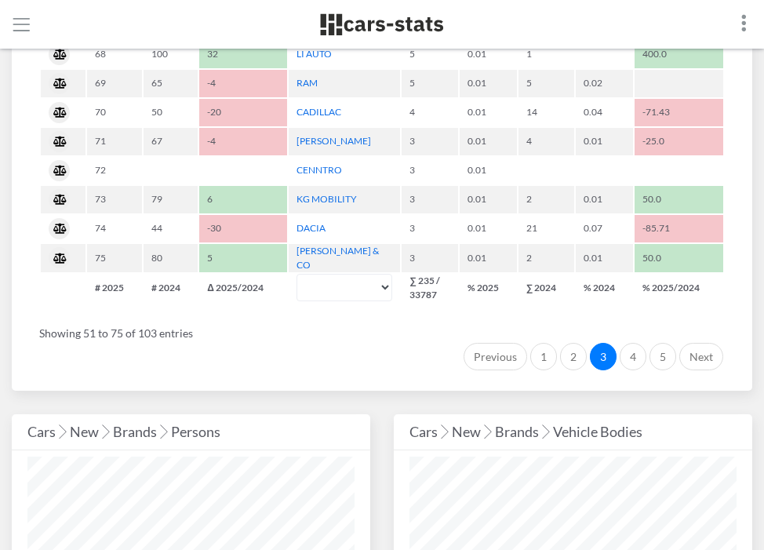
scroll to position [1292, 0]
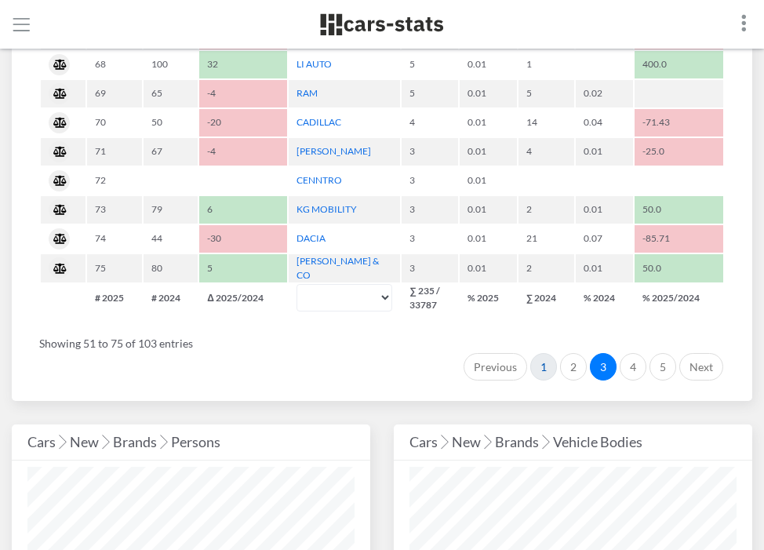
click at [544, 362] on link "1" at bounding box center [543, 367] width 27 height 28
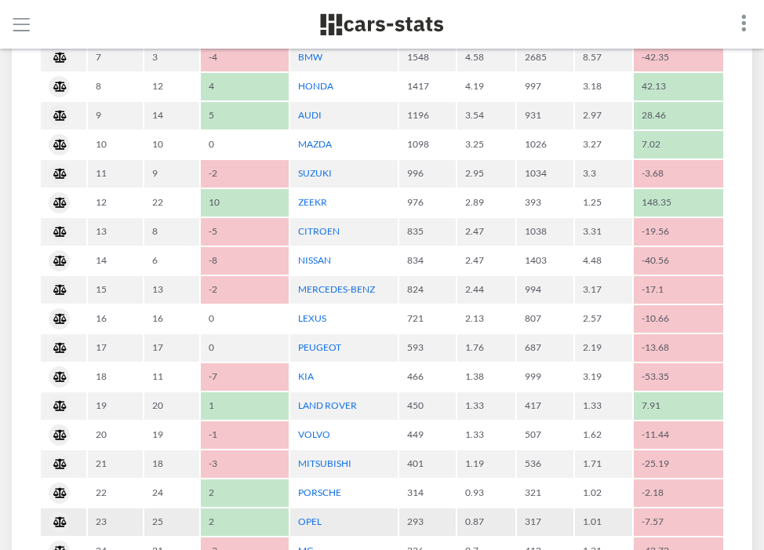
scroll to position [1154, 0]
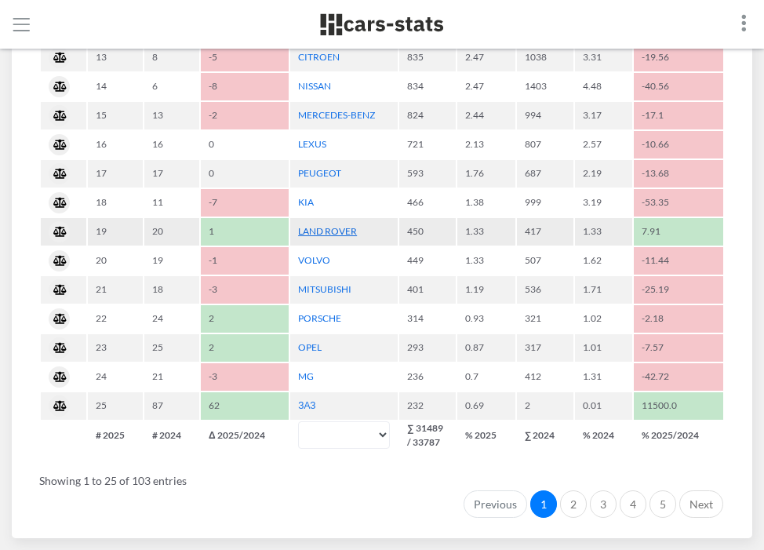
click at [333, 231] on link "LAND ROVER" at bounding box center [327, 231] width 59 height 12
click at [575, 501] on link "2" at bounding box center [573, 504] width 27 height 28
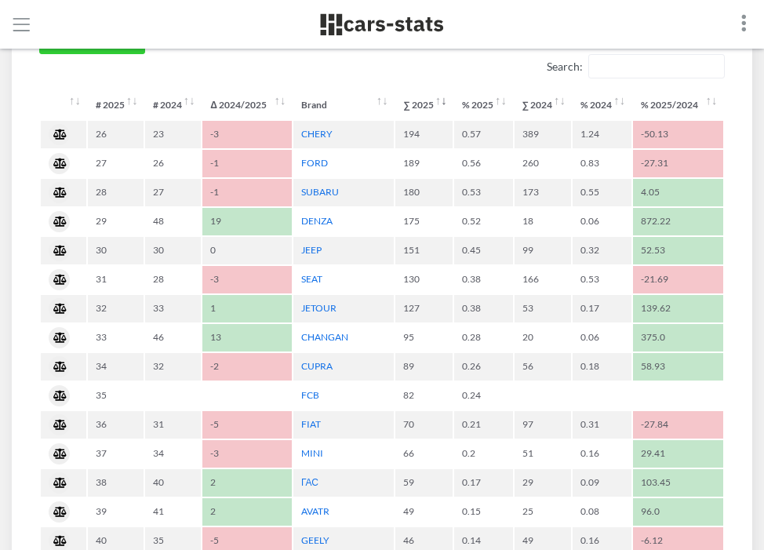
scroll to position [715, 0]
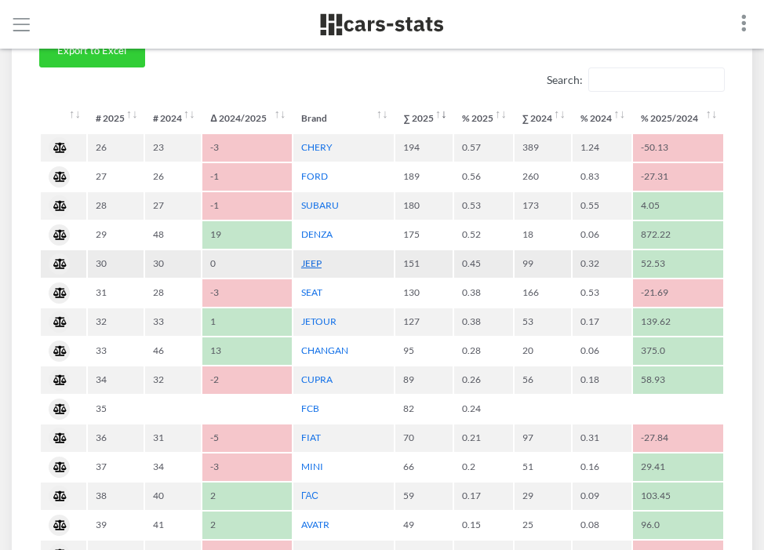
click at [309, 265] on link "JEEP" at bounding box center [311, 263] width 20 height 12
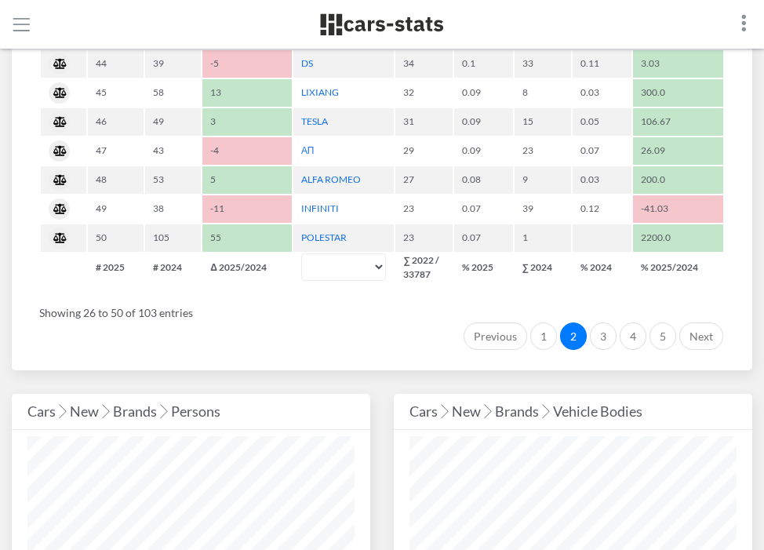
scroll to position [1358, 0]
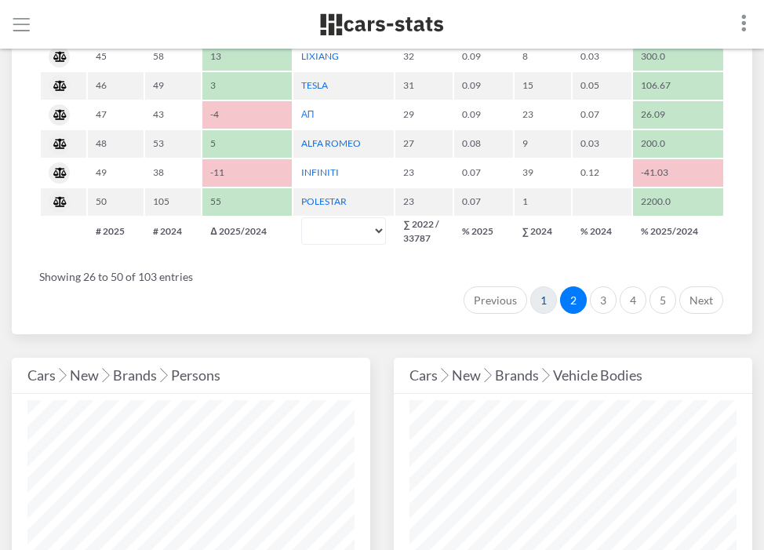
click at [540, 301] on link "1" at bounding box center [543, 300] width 27 height 28
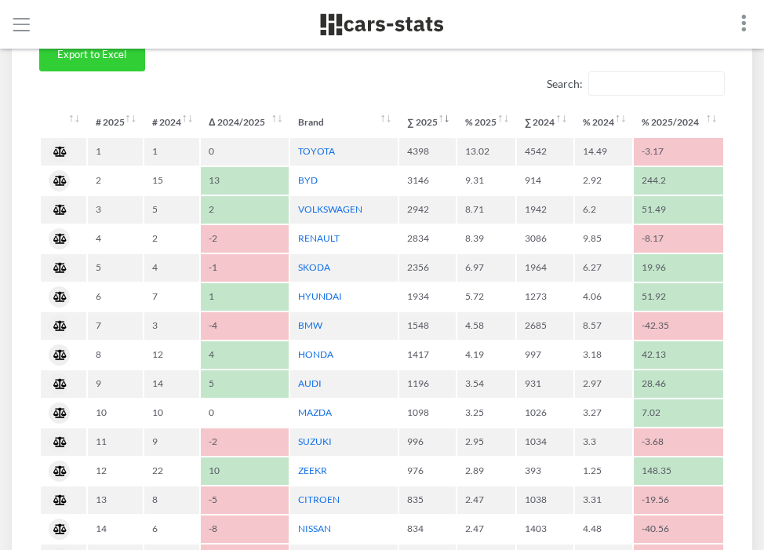
scroll to position [783, 0]
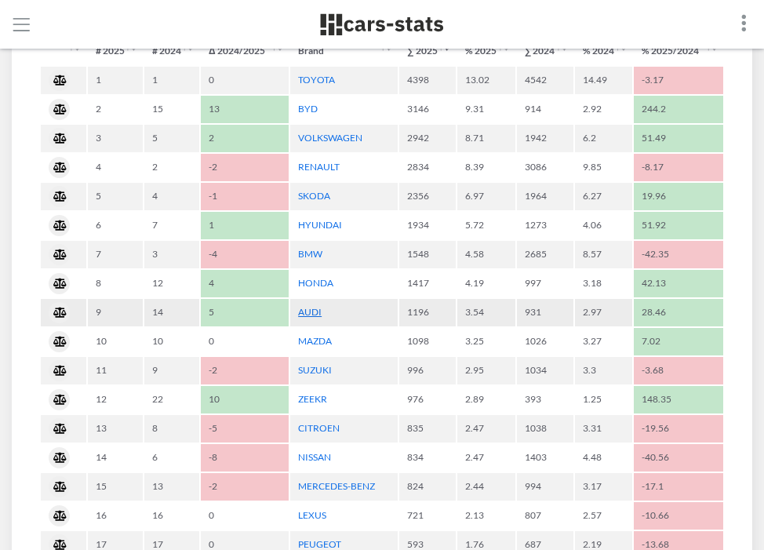
click at [311, 314] on link "AUDI" at bounding box center [310, 312] width 24 height 12
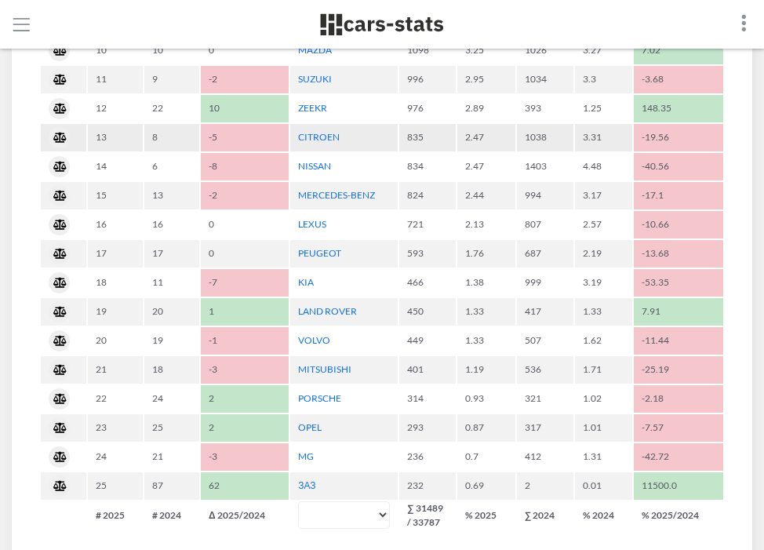
scroll to position [1077, 0]
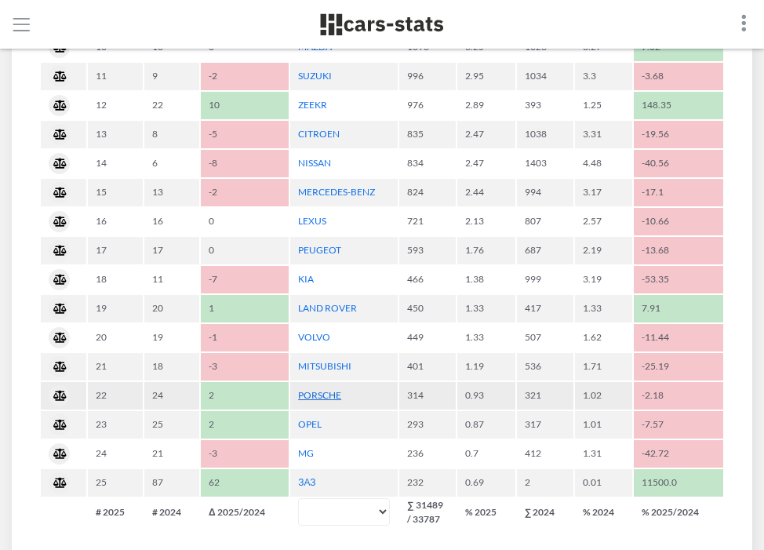
click at [330, 396] on link "PORSCHE" at bounding box center [319, 395] width 43 height 12
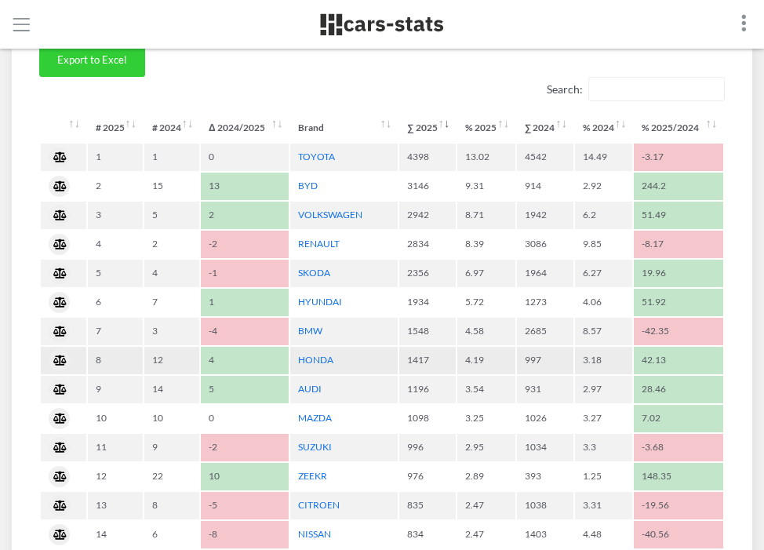
scroll to position [711, 0]
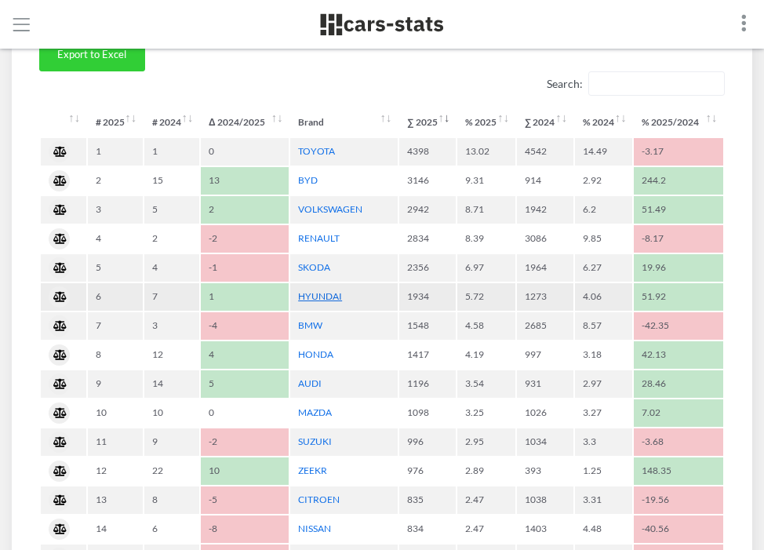
click at [318, 297] on link "HYUNDAI" at bounding box center [320, 296] width 44 height 12
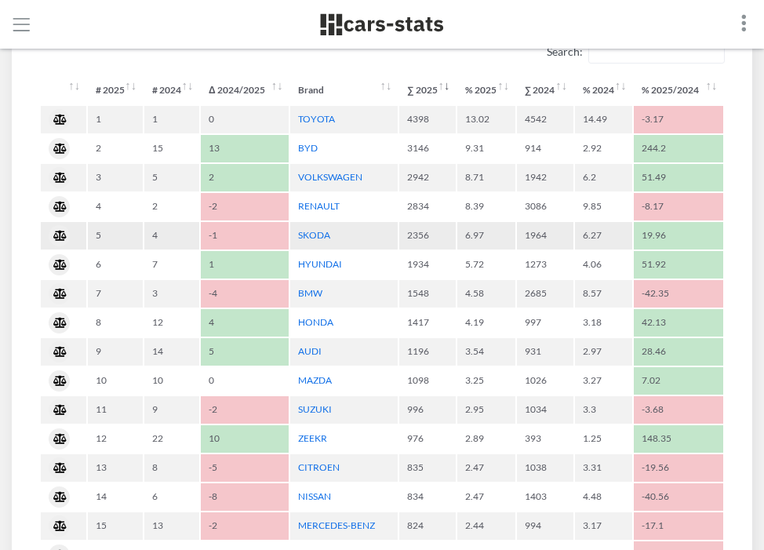
scroll to position [774, 0]
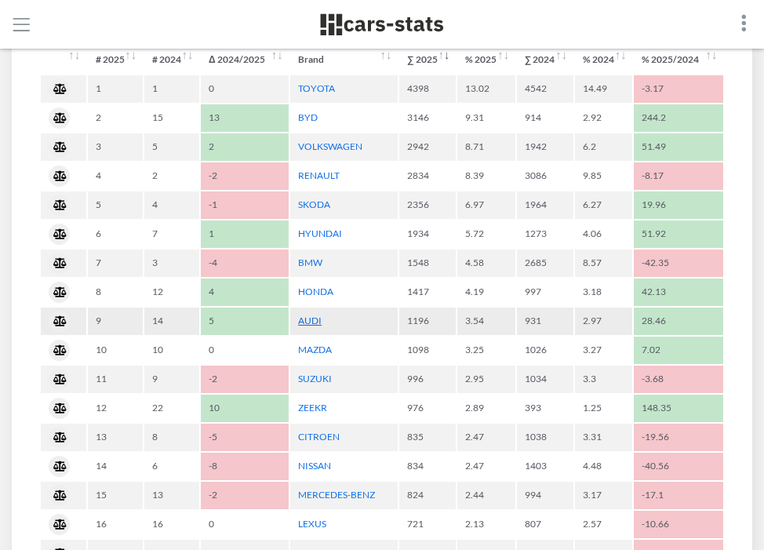
click at [306, 322] on link "AUDI" at bounding box center [310, 320] width 24 height 12
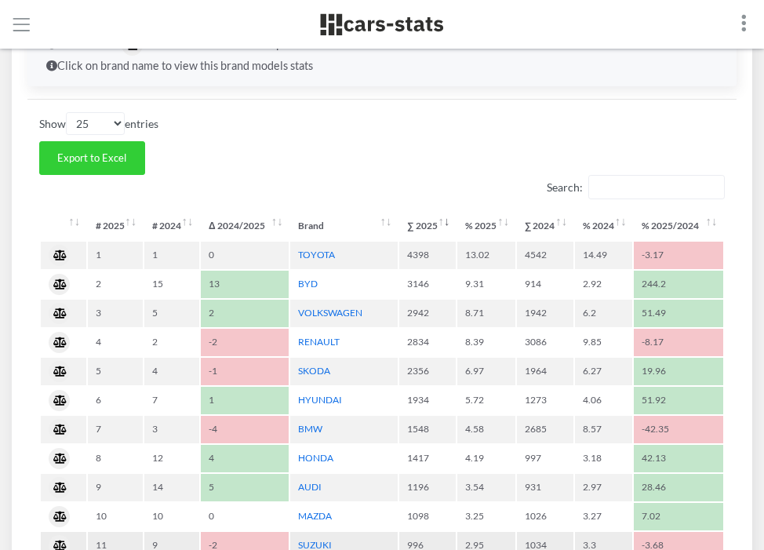
scroll to position [610, 0]
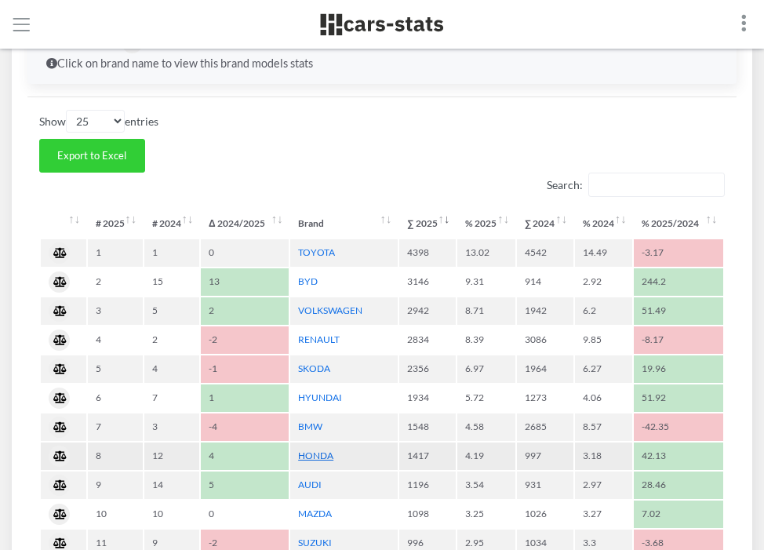
click at [321, 459] on link "HONDA" at bounding box center [315, 455] width 35 height 12
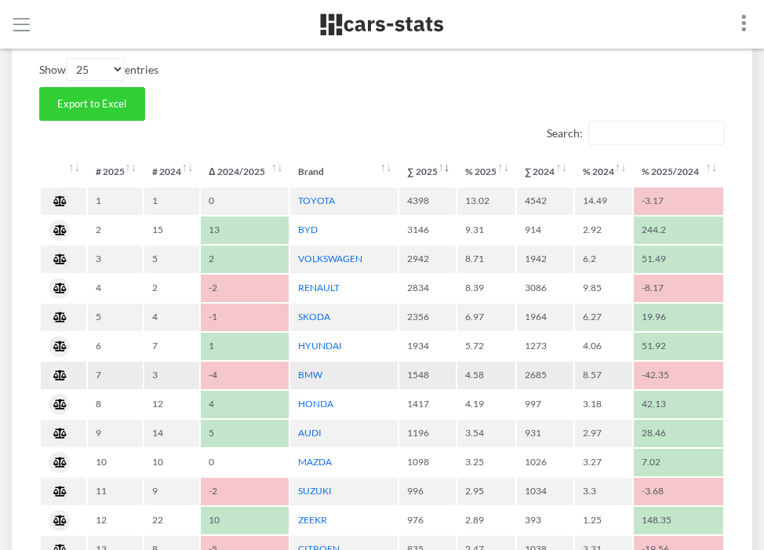
scroll to position [668, 0]
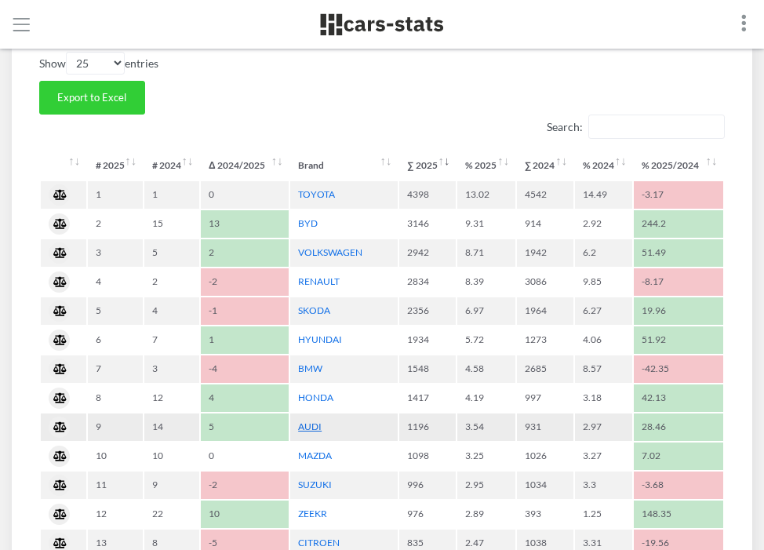
click at [313, 425] on link "AUDI" at bounding box center [310, 426] width 24 height 12
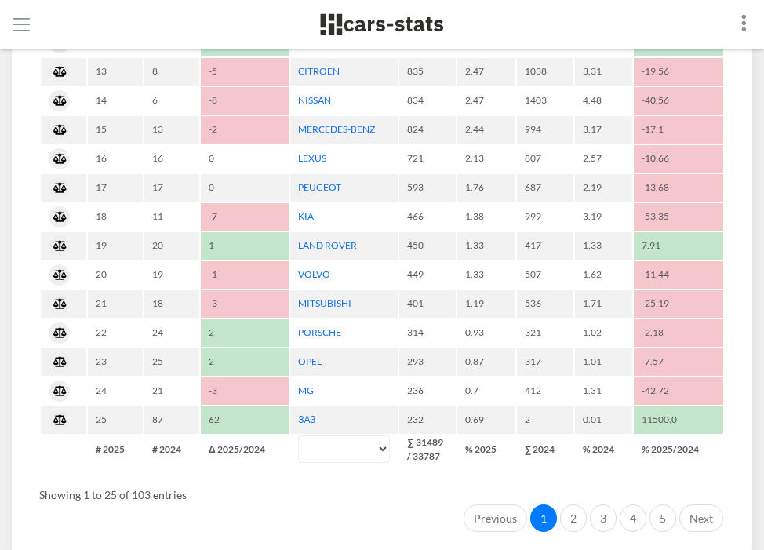
scroll to position [1140, 0]
click at [573, 516] on link "2" at bounding box center [573, 518] width 27 height 28
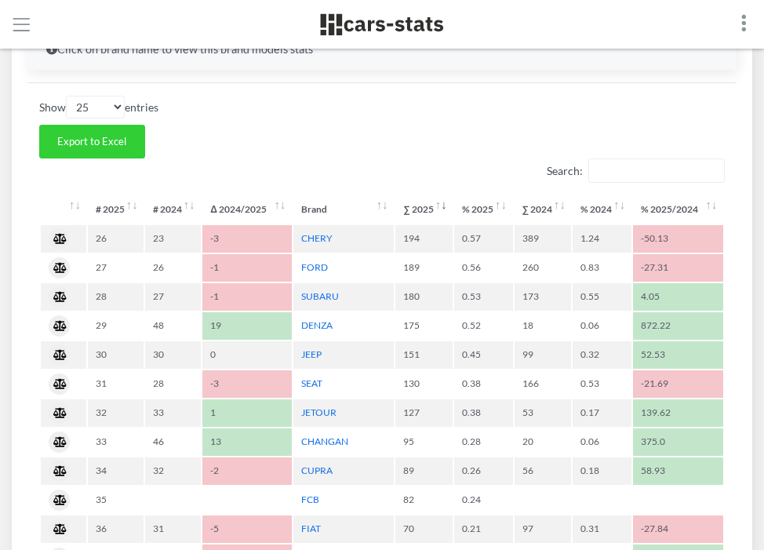
scroll to position [621, 0]
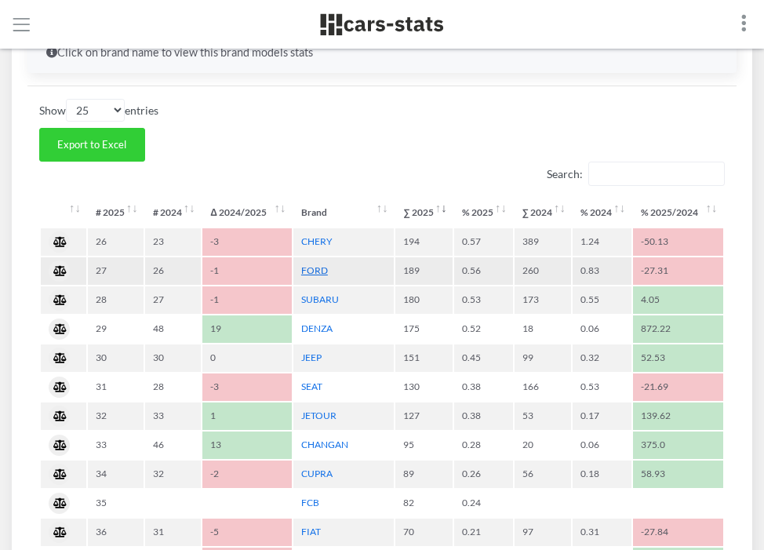
click at [313, 271] on link "FORD" at bounding box center [314, 270] width 27 height 12
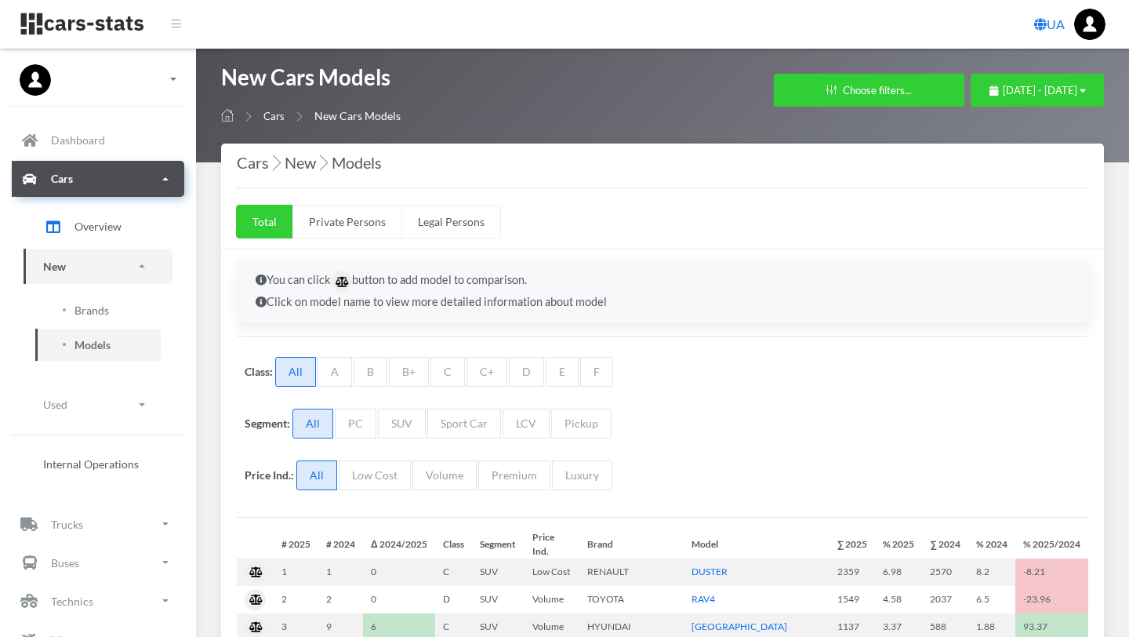
select select "25"
select select "MITSUBISHI"
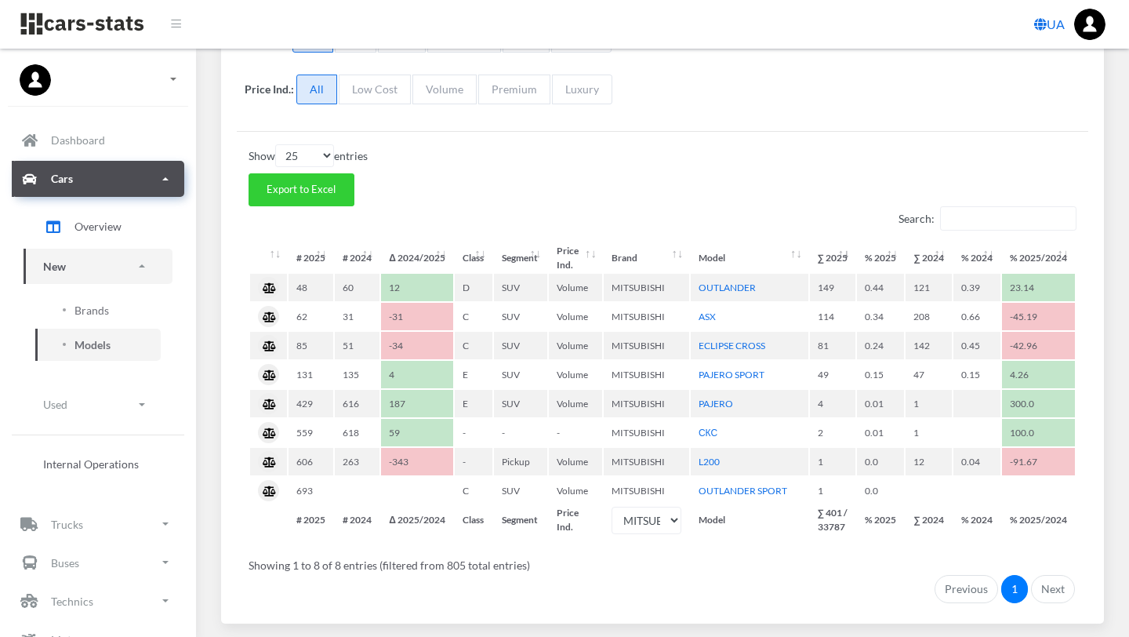
scroll to position [413, 0]
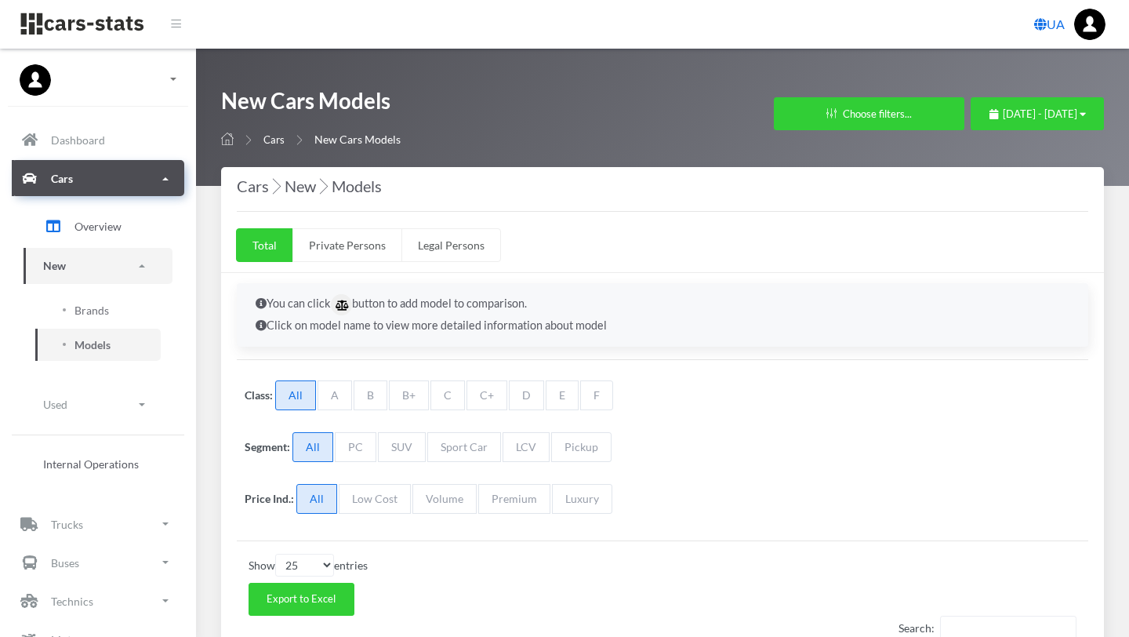
select select "25"
select select "VOLKSWAGEN"
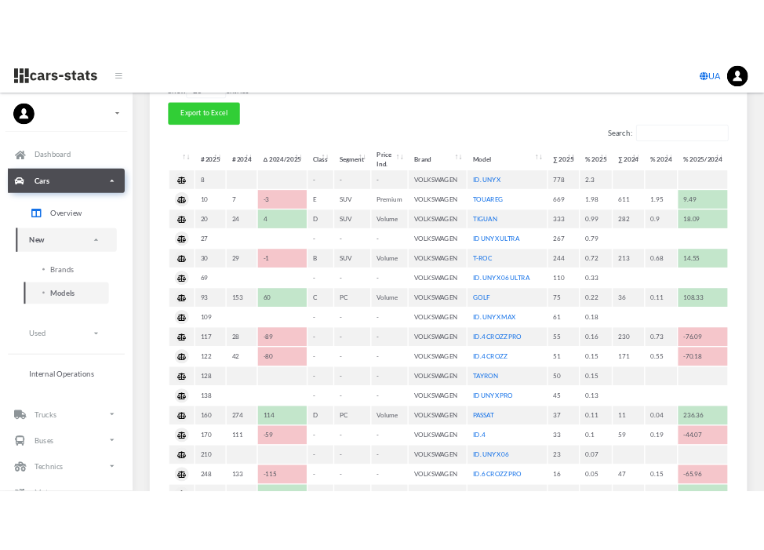
scroll to position [518, 0]
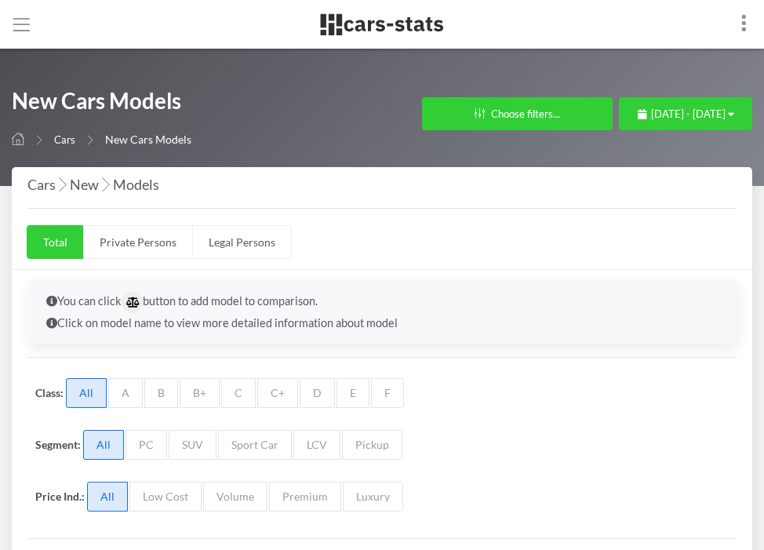
select select "25"
select select "SKODA"
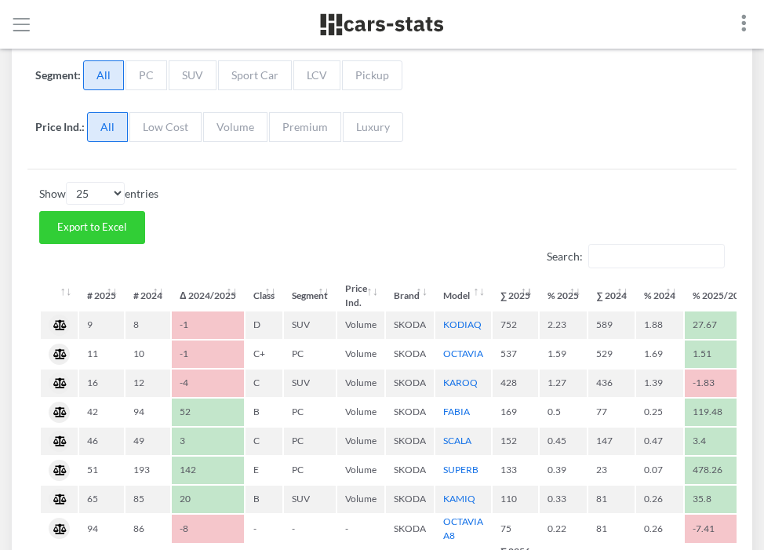
scroll to position [445, 0]
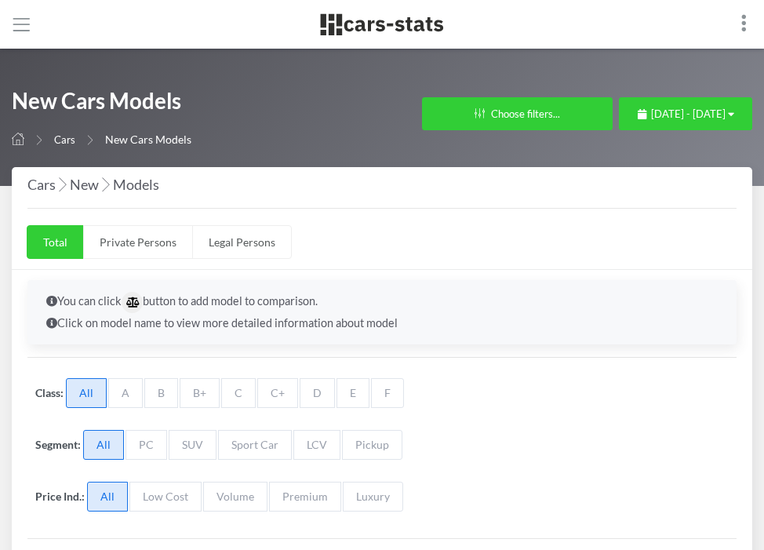
select select "25"
select select "MERCEDES-BENZ"
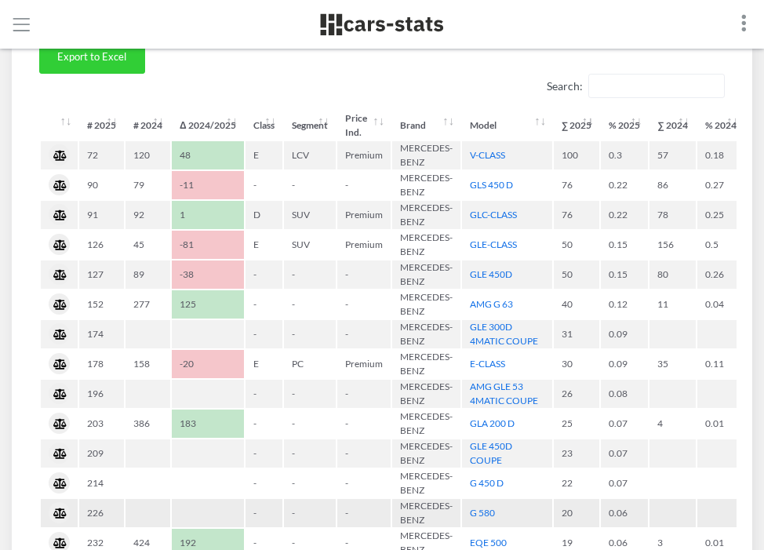
scroll to position [536, 0]
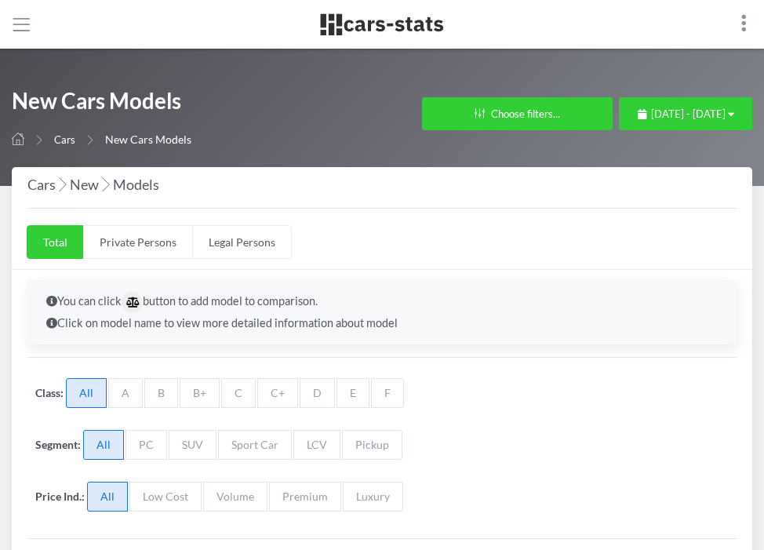
select select "25"
select select "PEUGEOT"
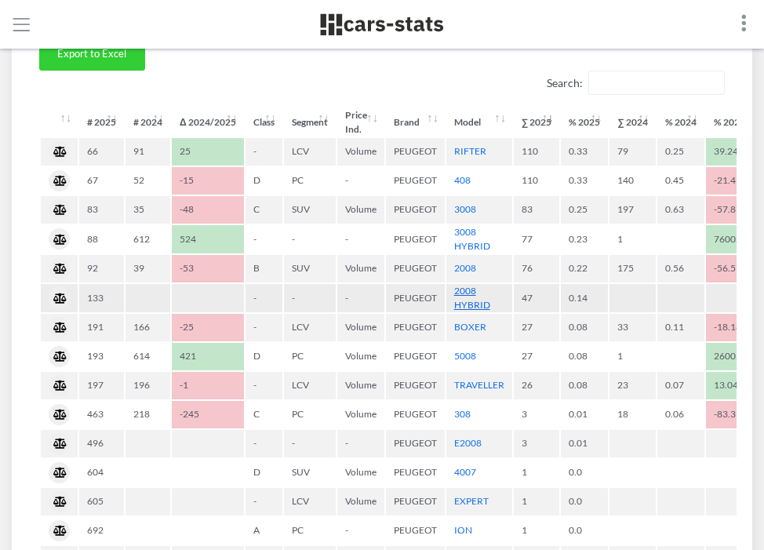
scroll to position [531, 0]
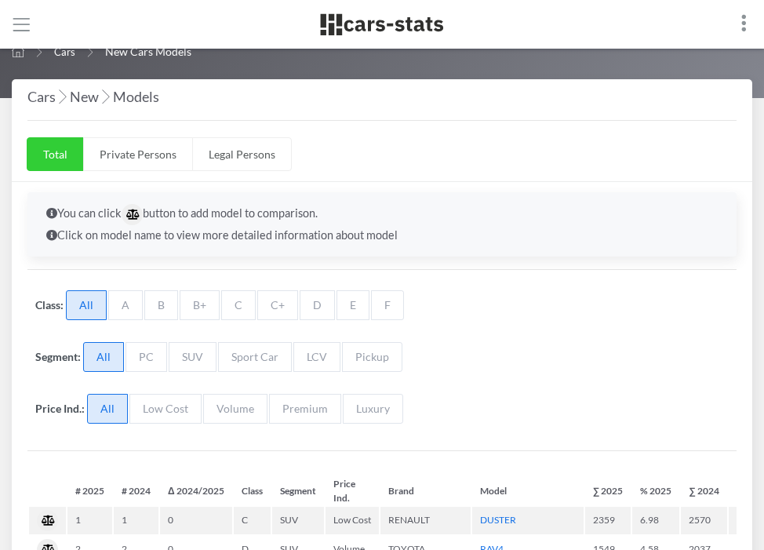
select select "25"
select select "VOLKSWAGEN"
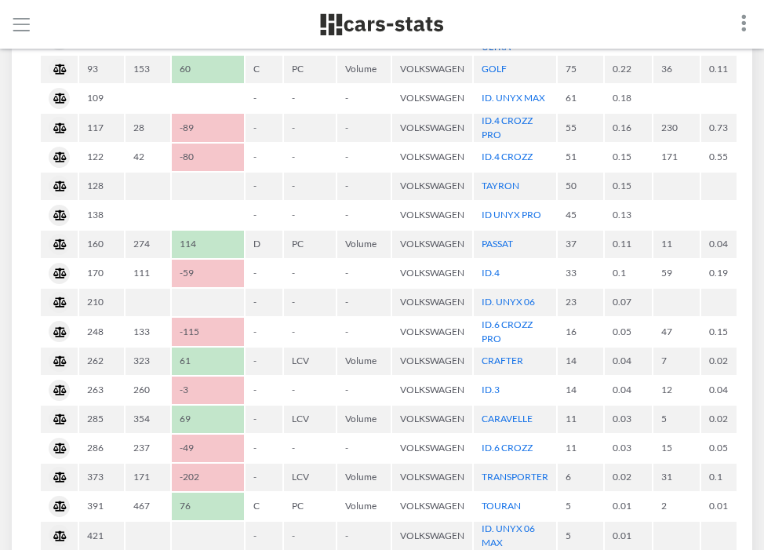
scroll to position [770, 0]
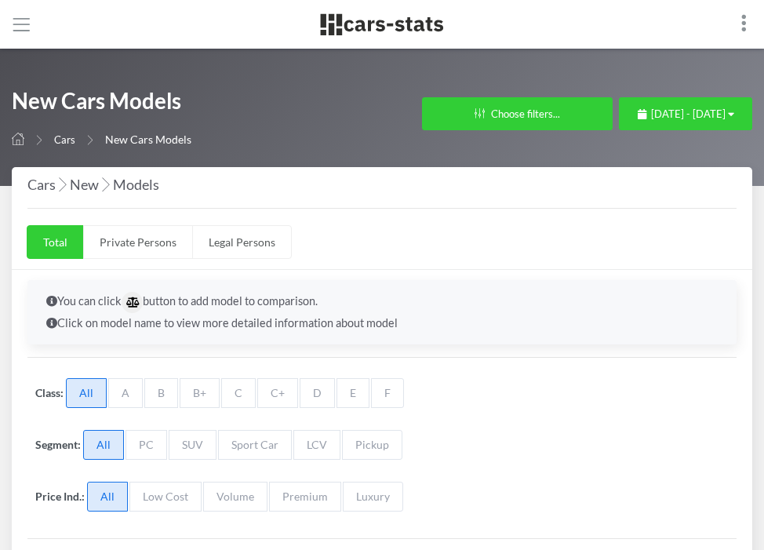
select select "25"
select select "LAND ROVER"
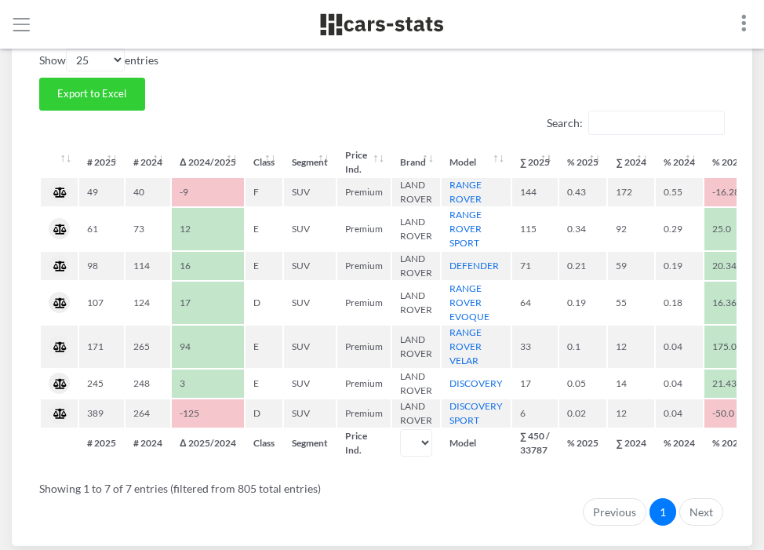
scroll to position [511, 0]
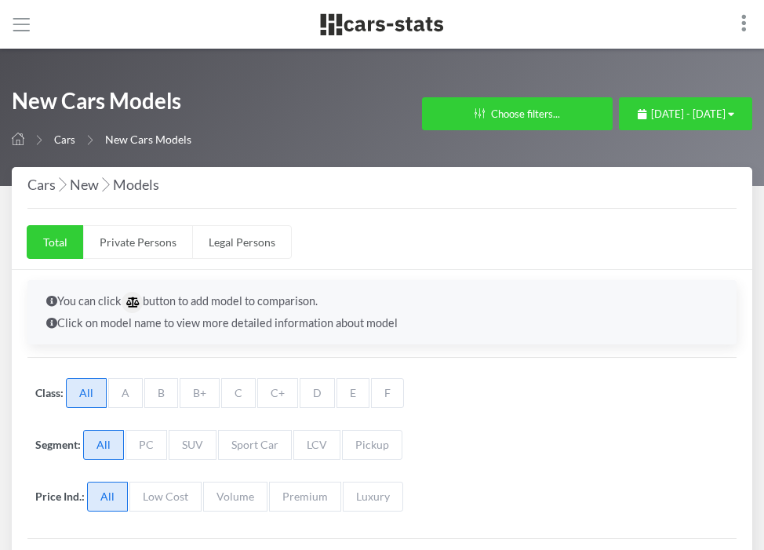
select select "25"
select select "JEEP"
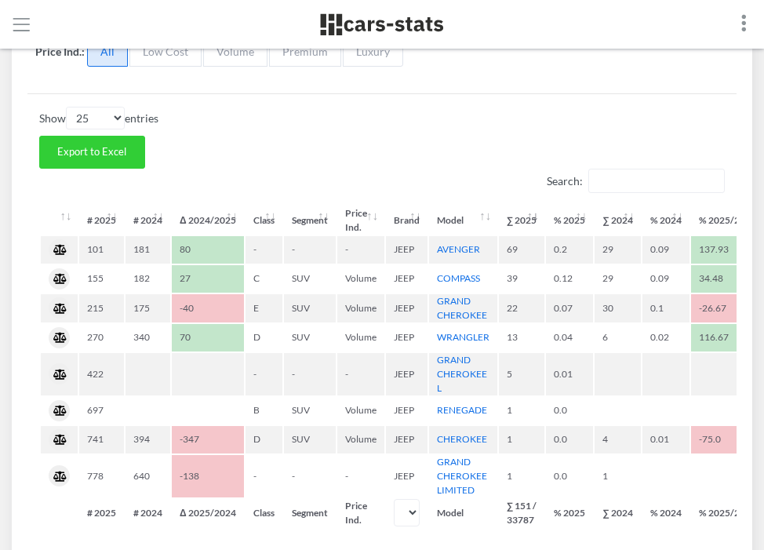
scroll to position [446, 0]
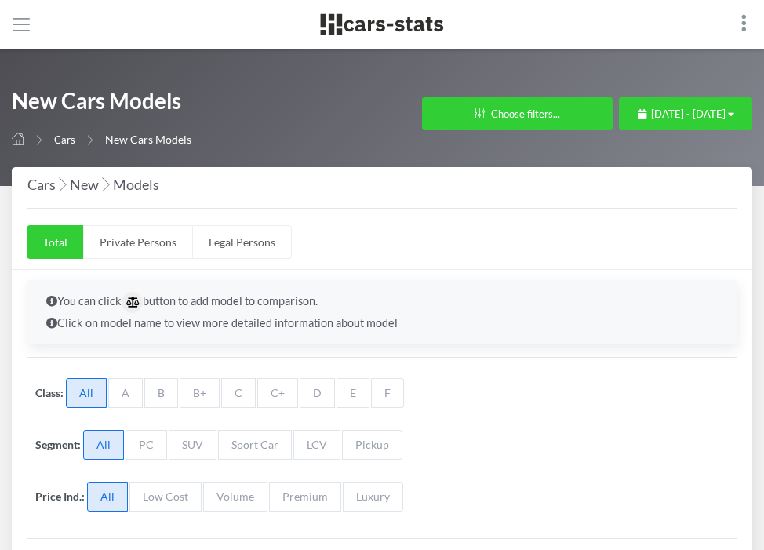
select select "25"
select select "AUDI"
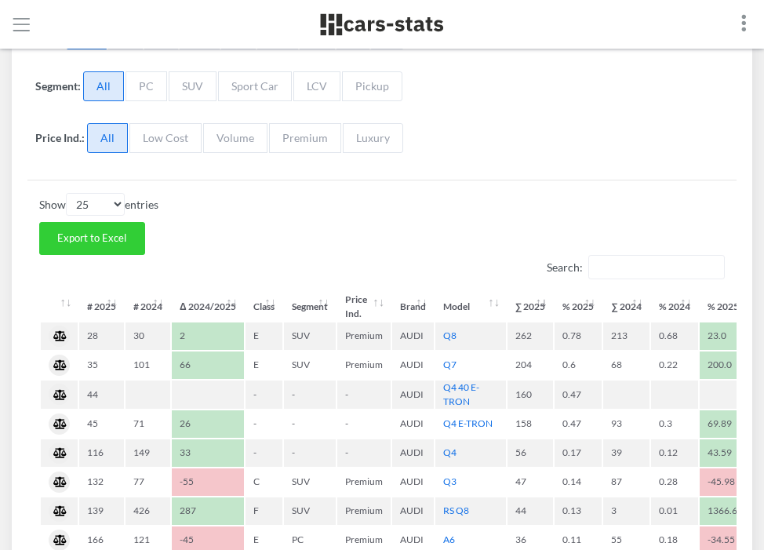
scroll to position [359, 0]
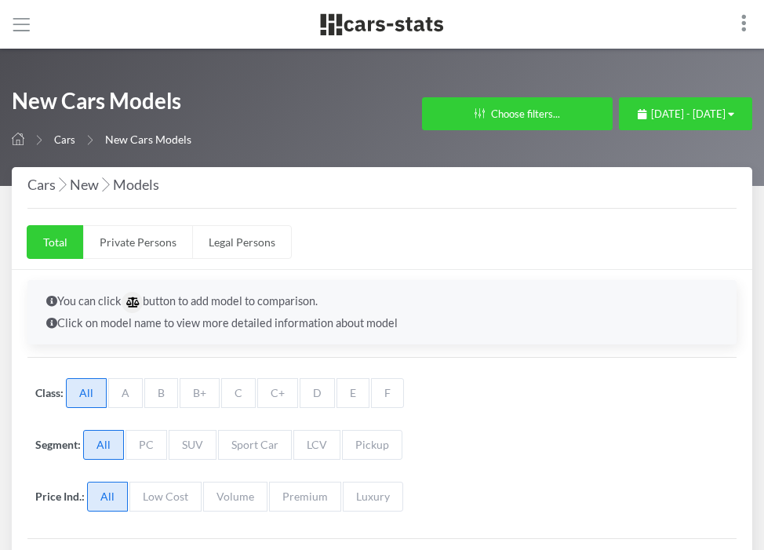
select select "25"
select select "PORSCHE"
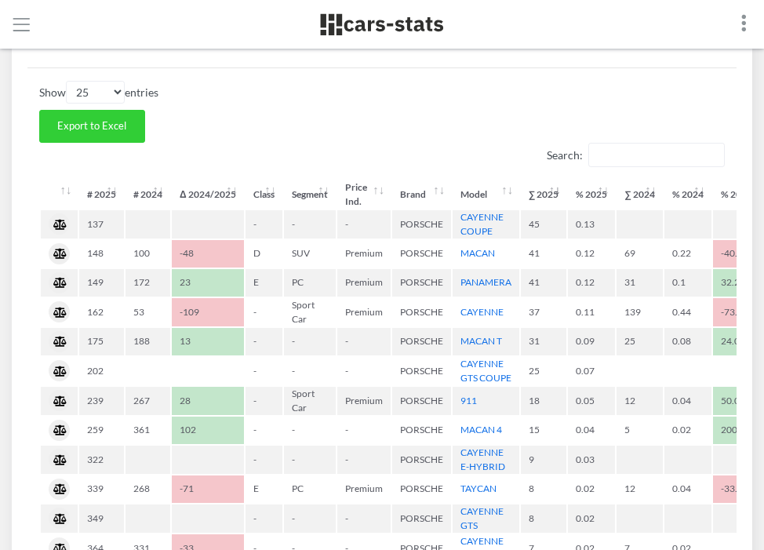
scroll to position [483, 0]
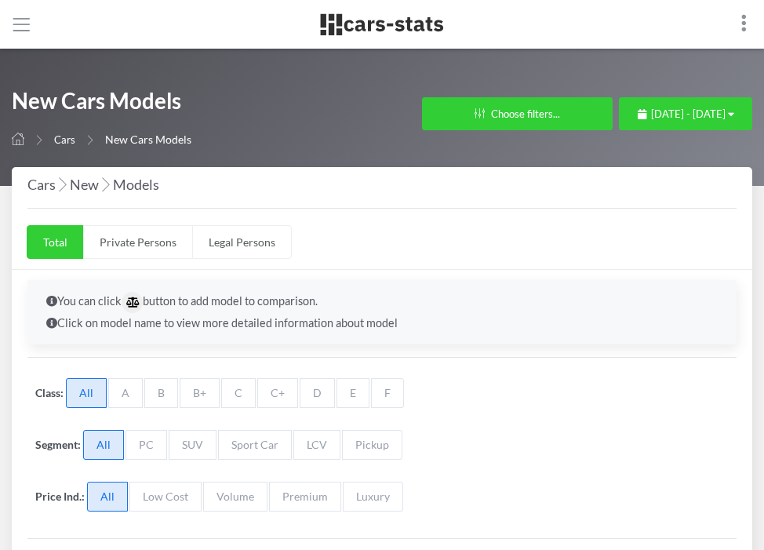
select select "25"
select select "HYUNDAI"
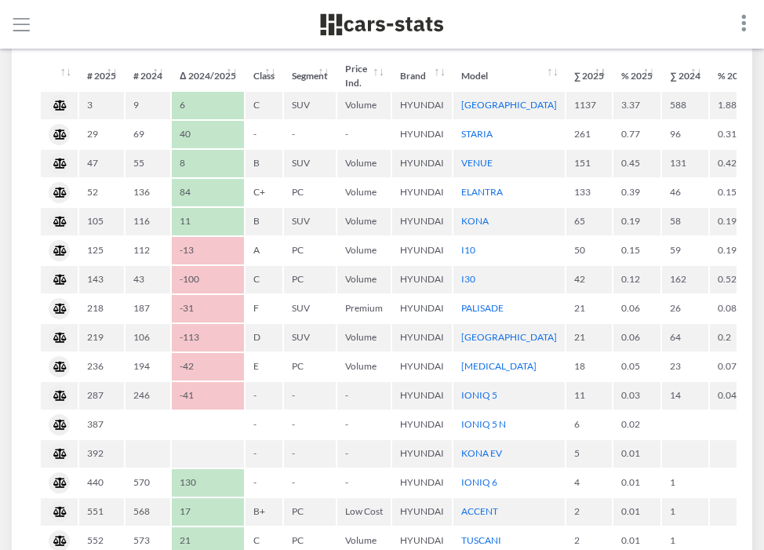
scroll to position [598, 0]
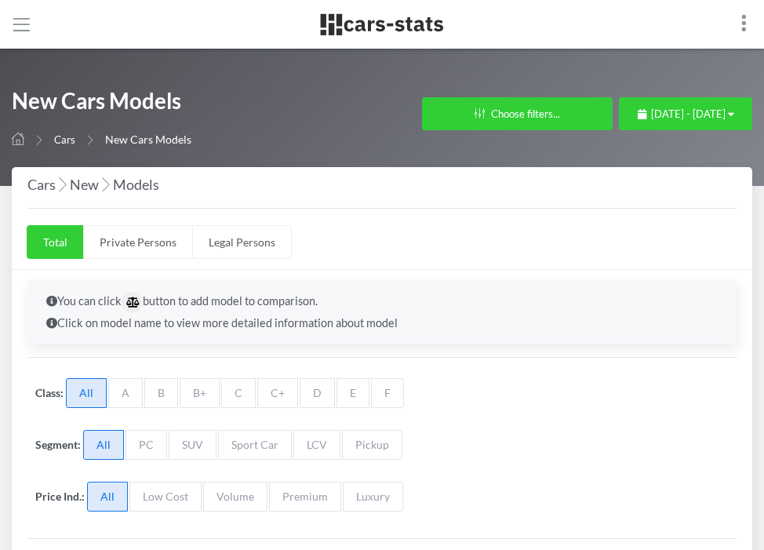
select select "25"
select select "AUDI"
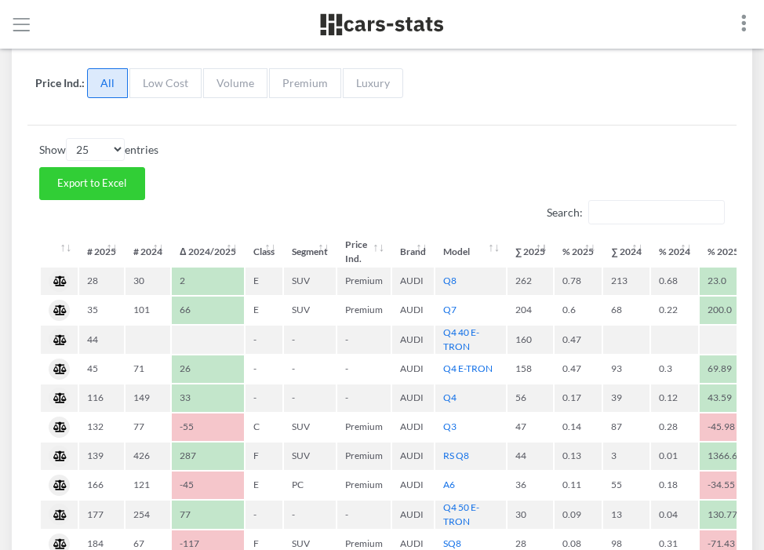
scroll to position [413, 0]
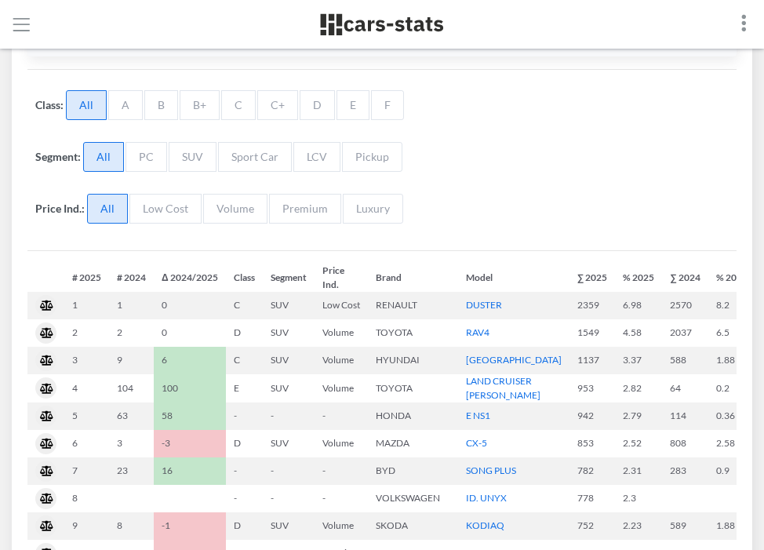
select select "25"
select select "SKODA"
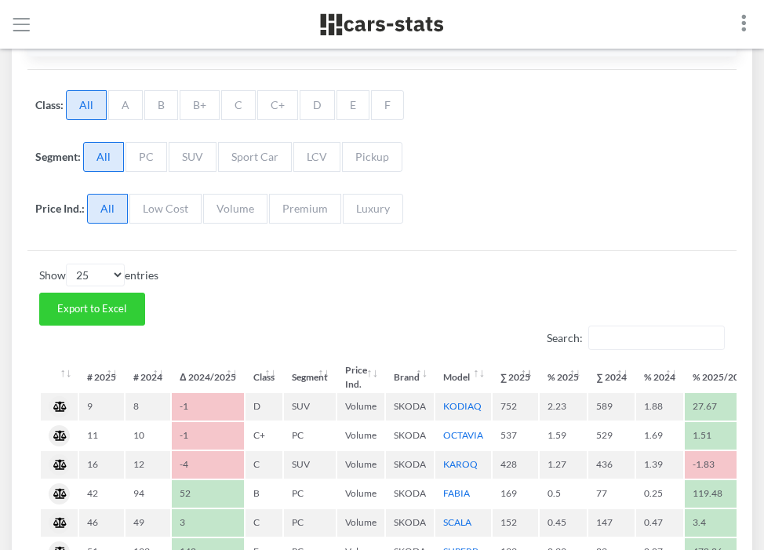
scroll to position [288, 0]
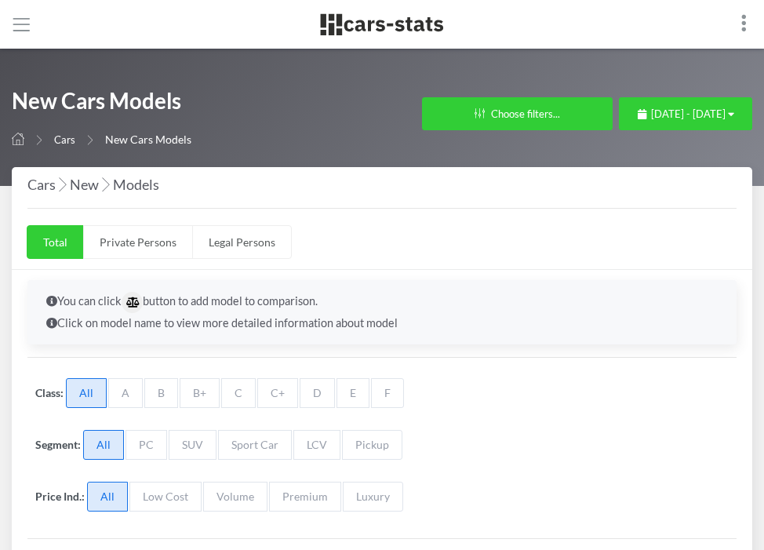
select select "25"
select select "HONDA"
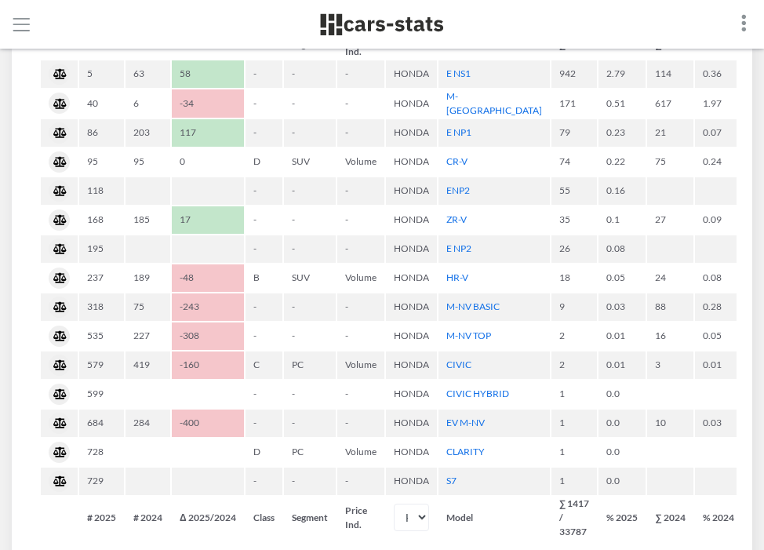
scroll to position [604, 0]
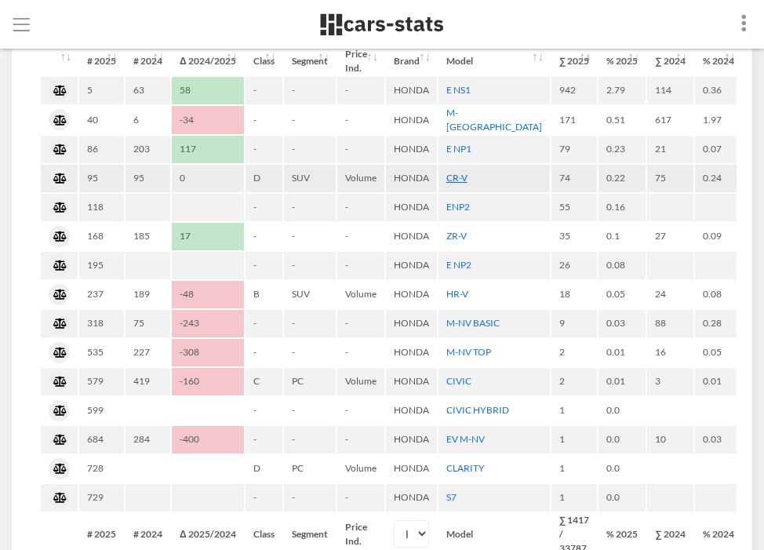
click at [460, 178] on link "CR-V" at bounding box center [456, 178] width 21 height 12
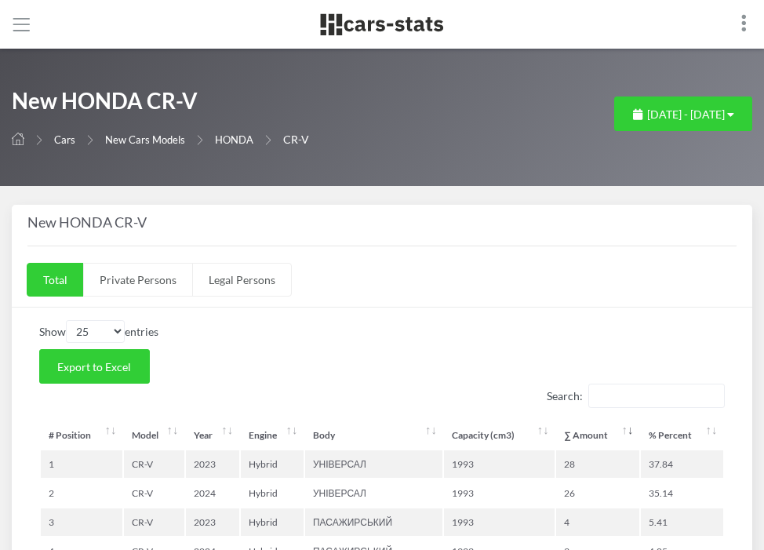
select select "25"
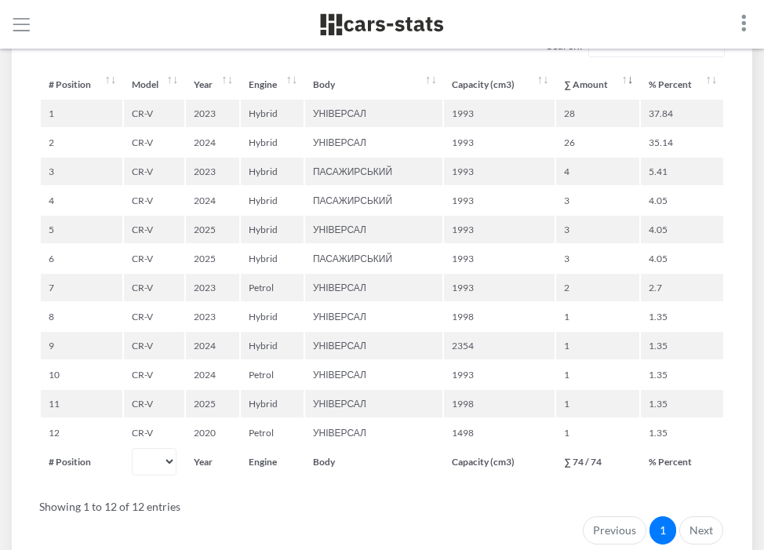
scroll to position [373, 0]
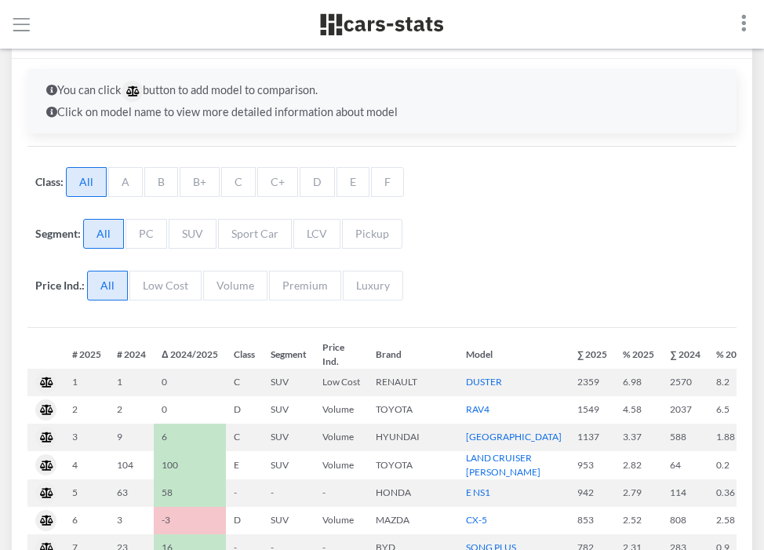
select select "25"
select select "AUDI"
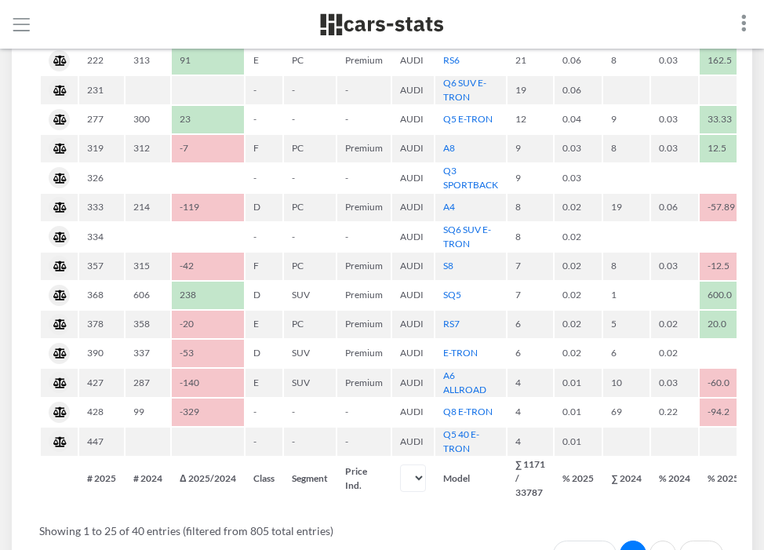
scroll to position [1060, 0]
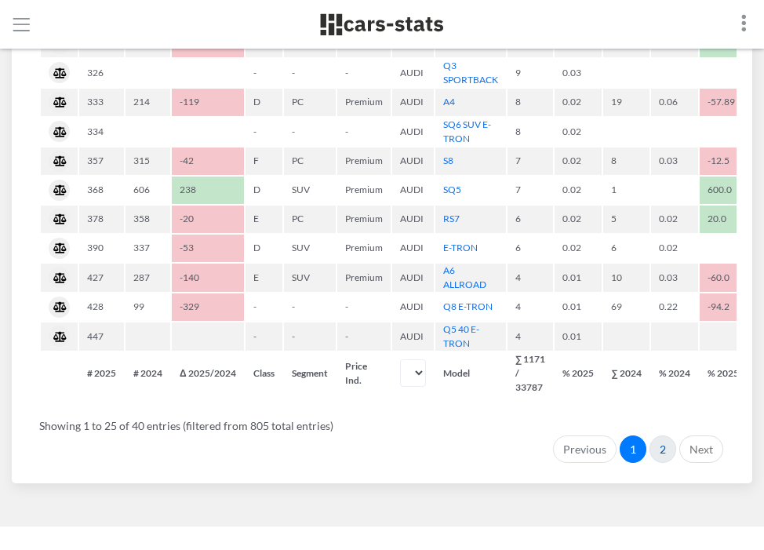
click at [663, 448] on link "2" at bounding box center [662, 449] width 27 height 28
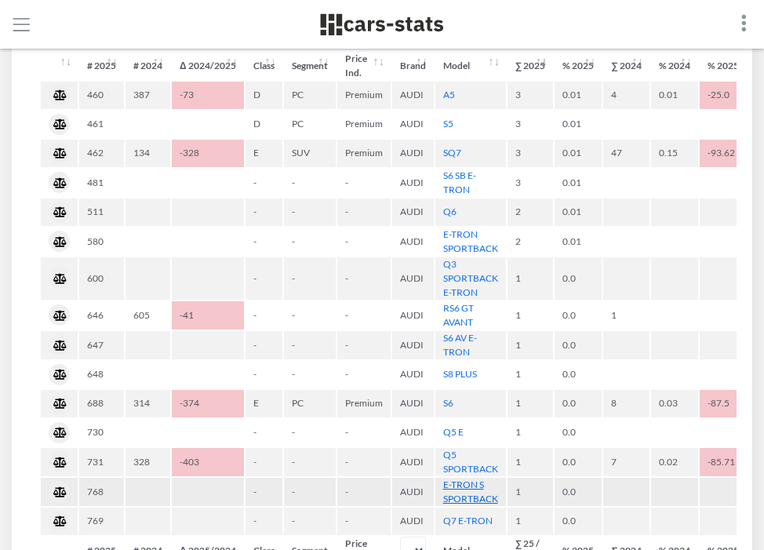
scroll to position [613, 0]
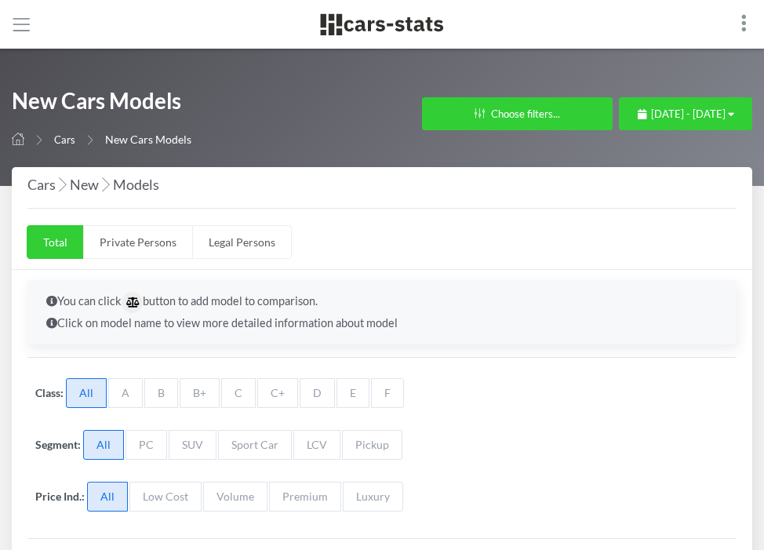
select select "25"
select select "FORD"
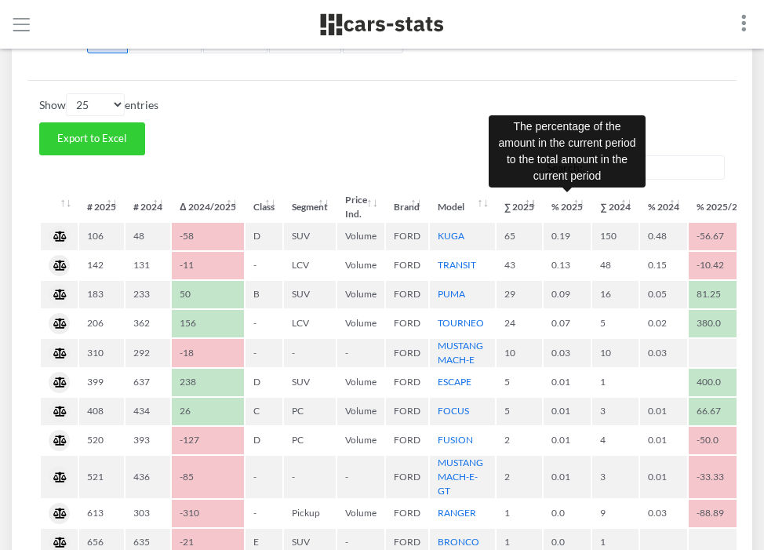
scroll to position [460, 0]
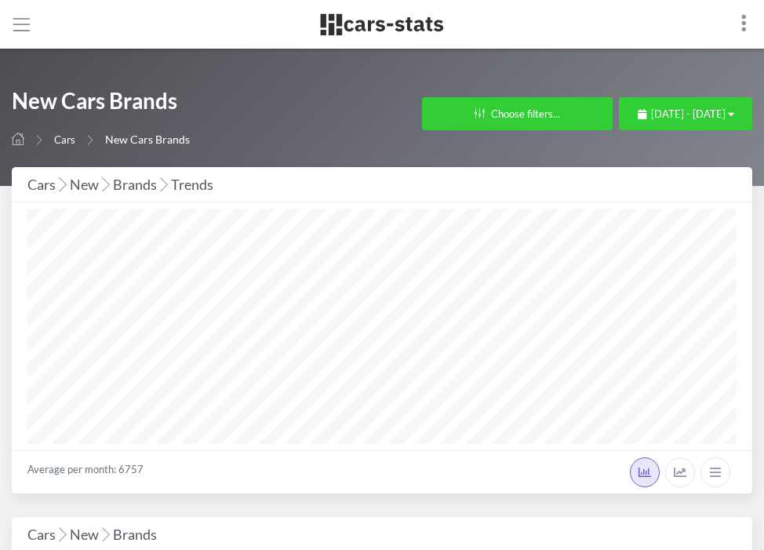
select select "25"
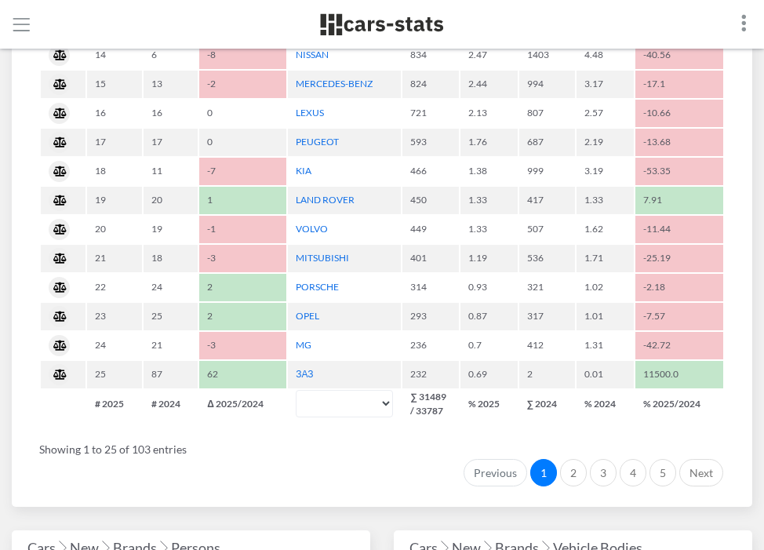
scroll to position [1186, 0]
click at [580, 469] on link "2" at bounding box center [573, 472] width 27 height 28
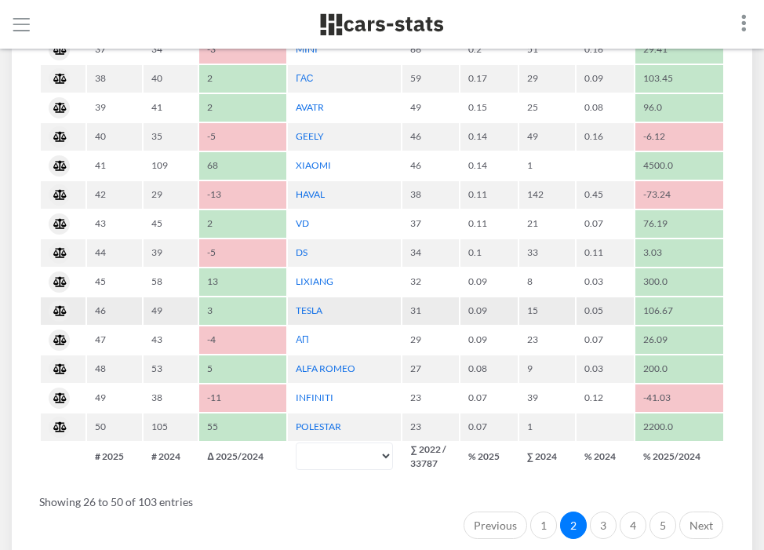
scroll to position [1170, 0]
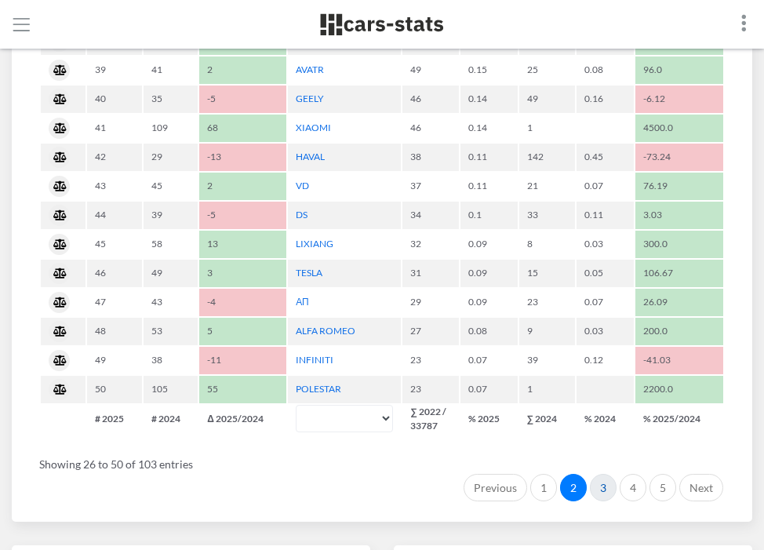
click at [608, 488] on link "3" at bounding box center [603, 488] width 27 height 28
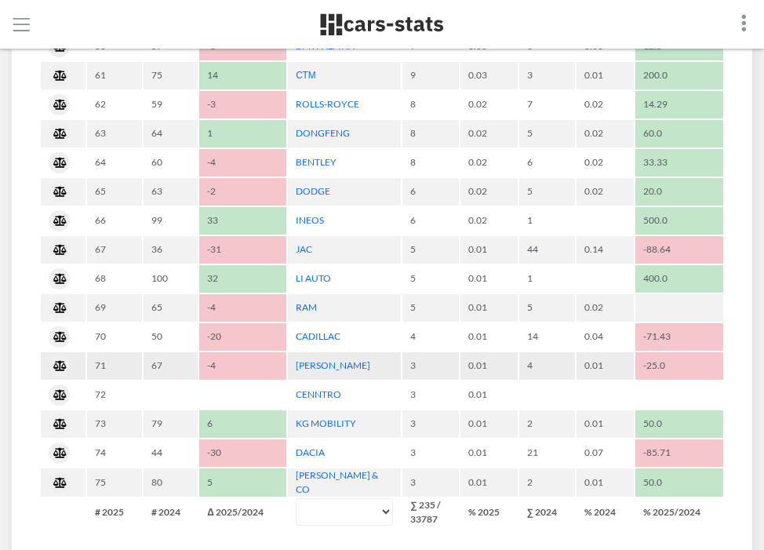
scroll to position [1095, 0]
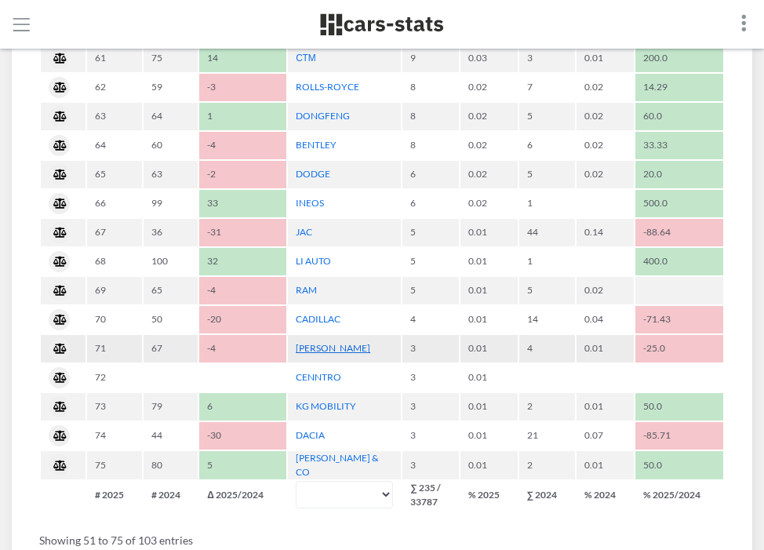
click at [340, 351] on link "[PERSON_NAME]" at bounding box center [333, 348] width 75 height 12
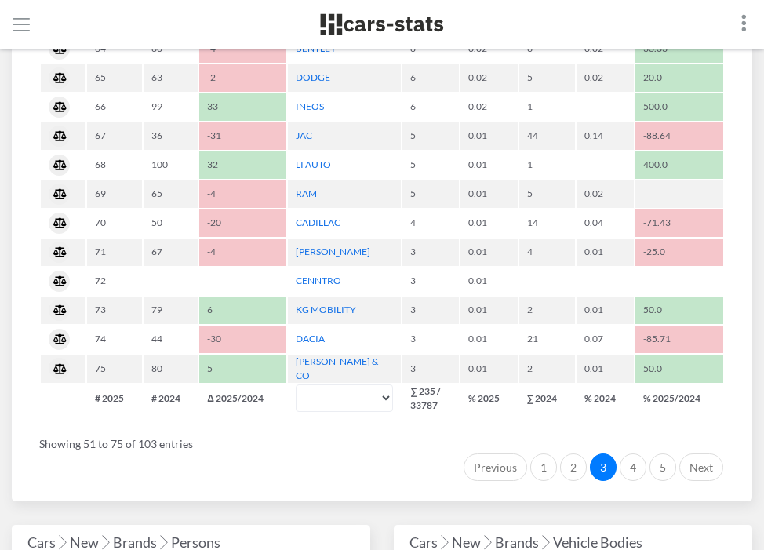
scroll to position [1193, 0]
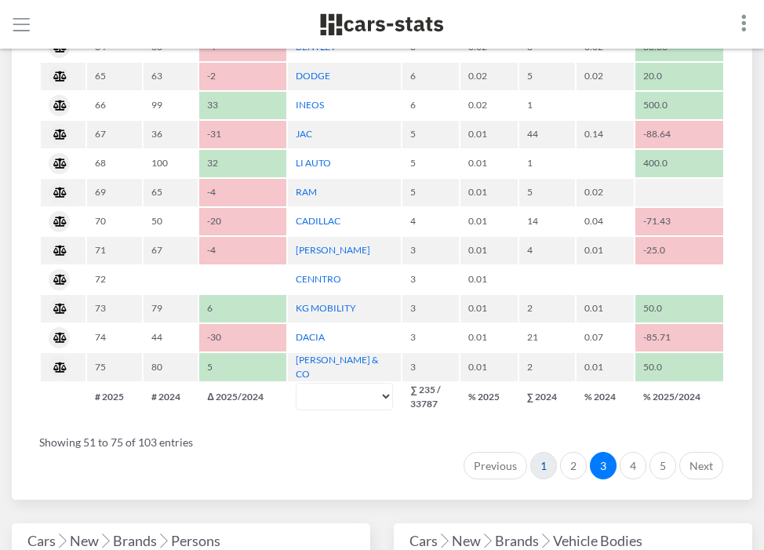
click at [545, 468] on link "1" at bounding box center [543, 466] width 27 height 28
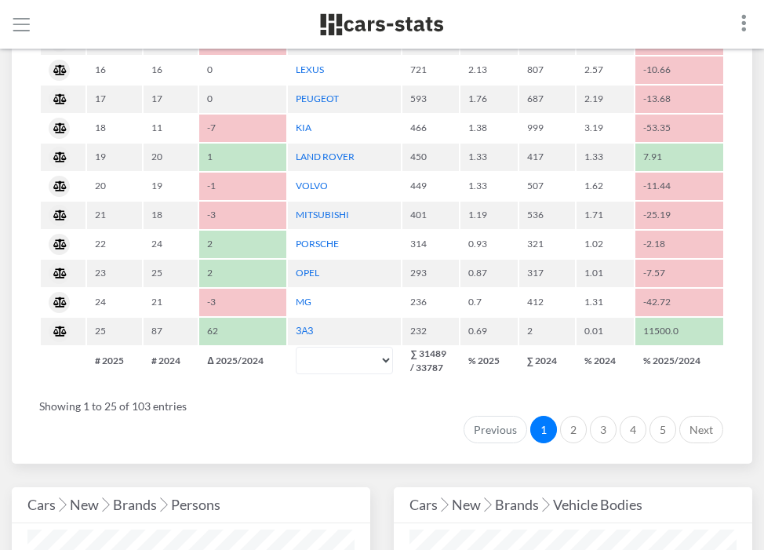
scroll to position [1227, 0]
click at [572, 434] on link "2" at bounding box center [573, 430] width 27 height 28
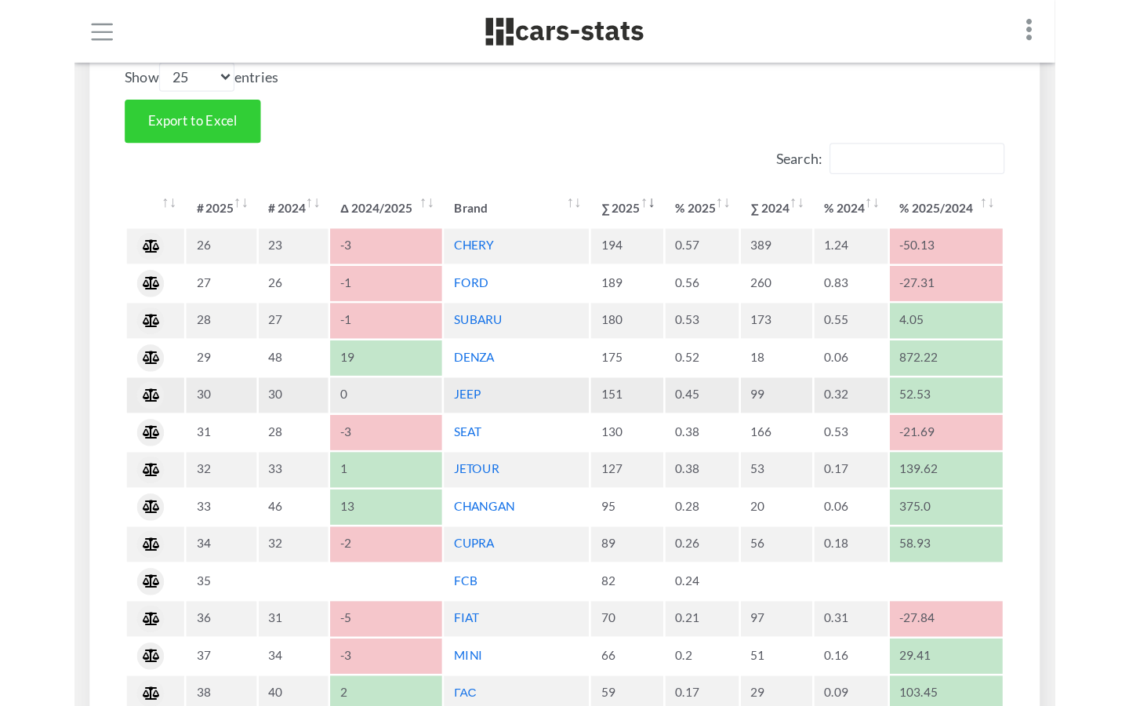
scroll to position [671, 0]
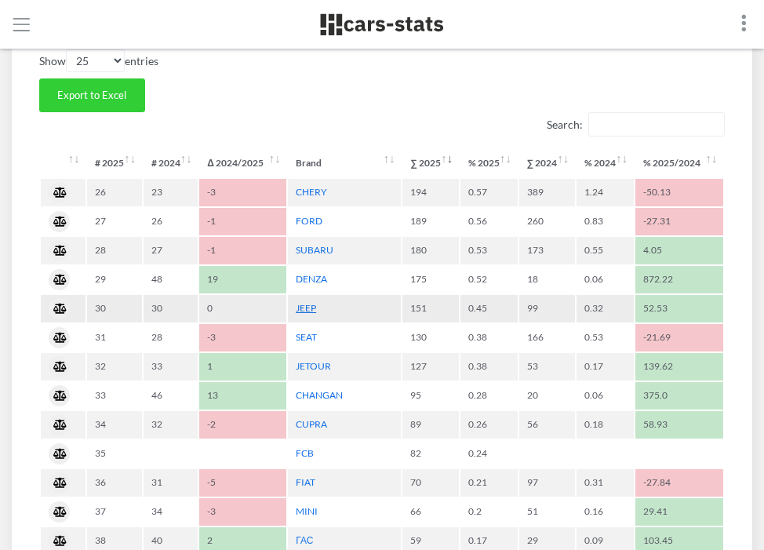
click at [303, 308] on link "JEEP" at bounding box center [306, 308] width 20 height 12
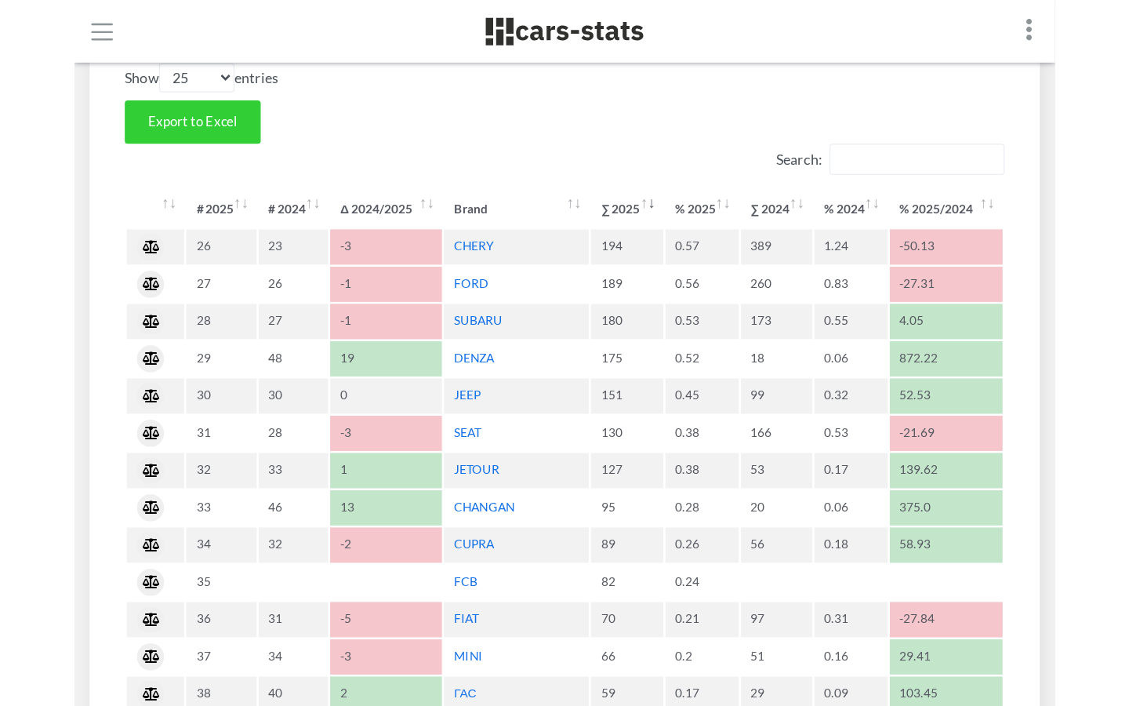
scroll to position [235, 440]
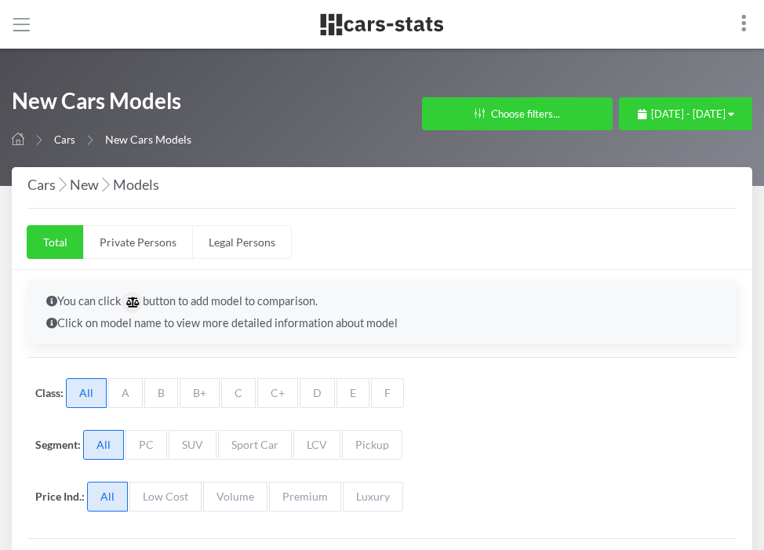
select select "25"
select select "[PERSON_NAME]"
select select "25"
select select "JEEP"
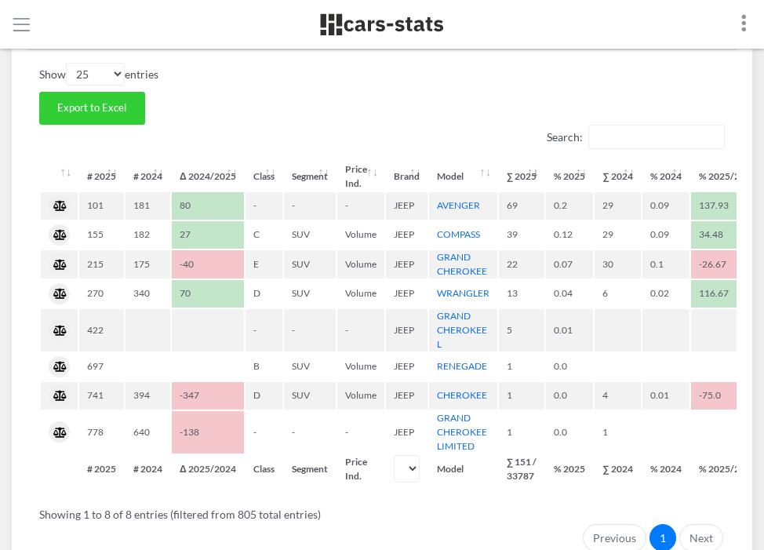
scroll to position [512, 0]
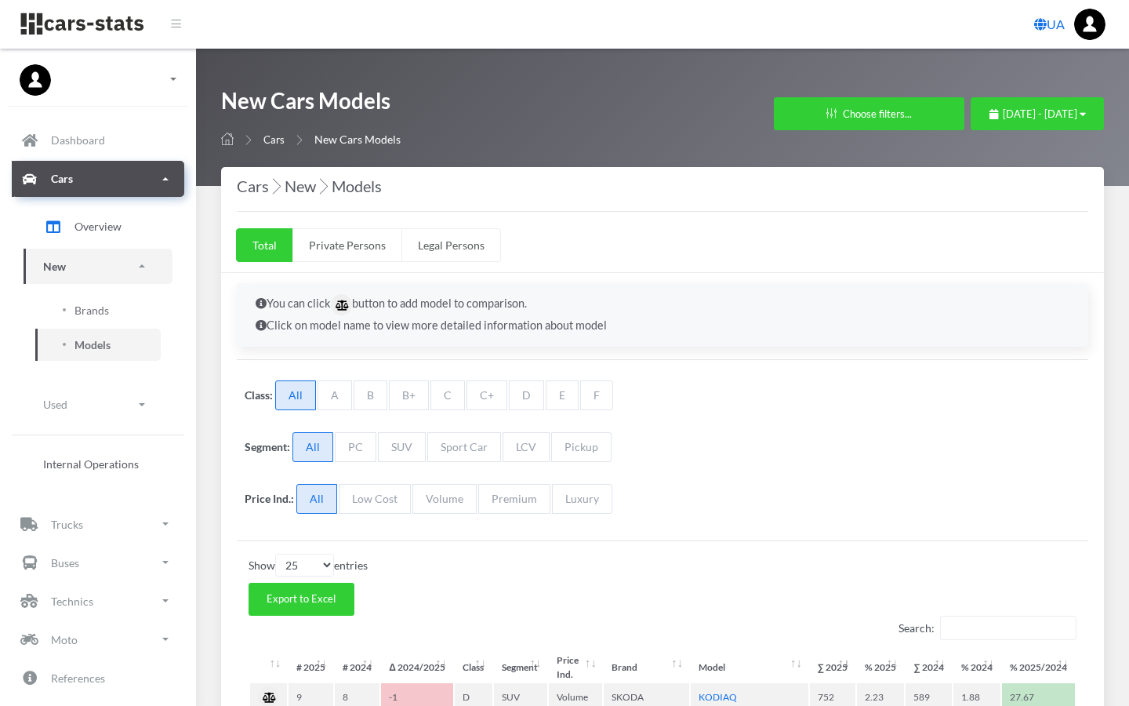
select select "25"
select select "SKODA"
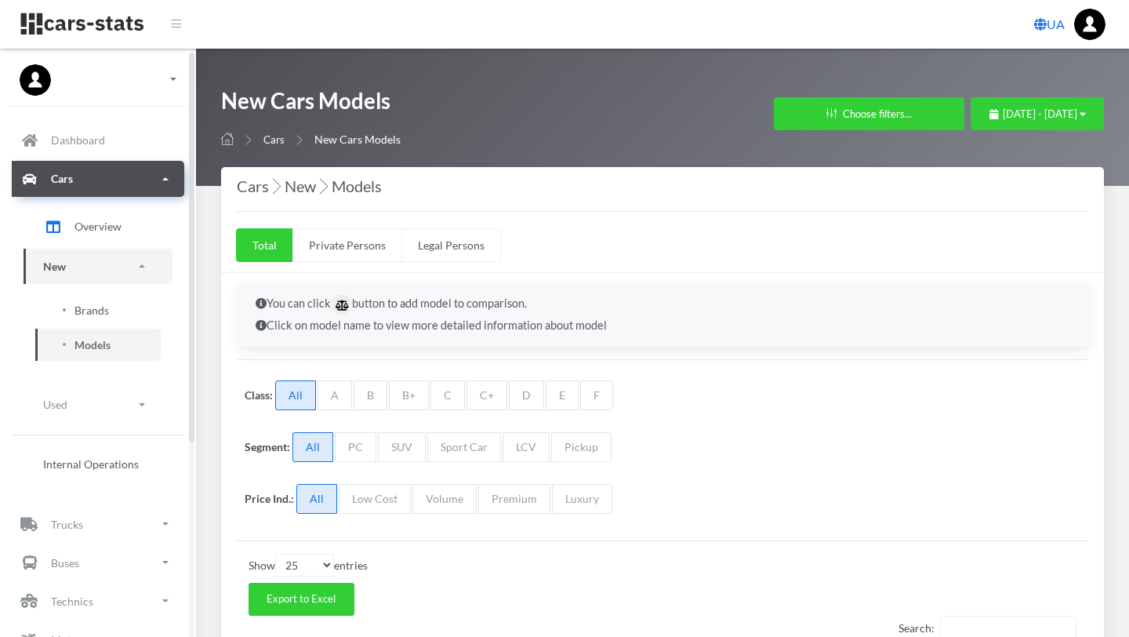
click at [93, 311] on span "Brands" at bounding box center [92, 310] width 35 height 16
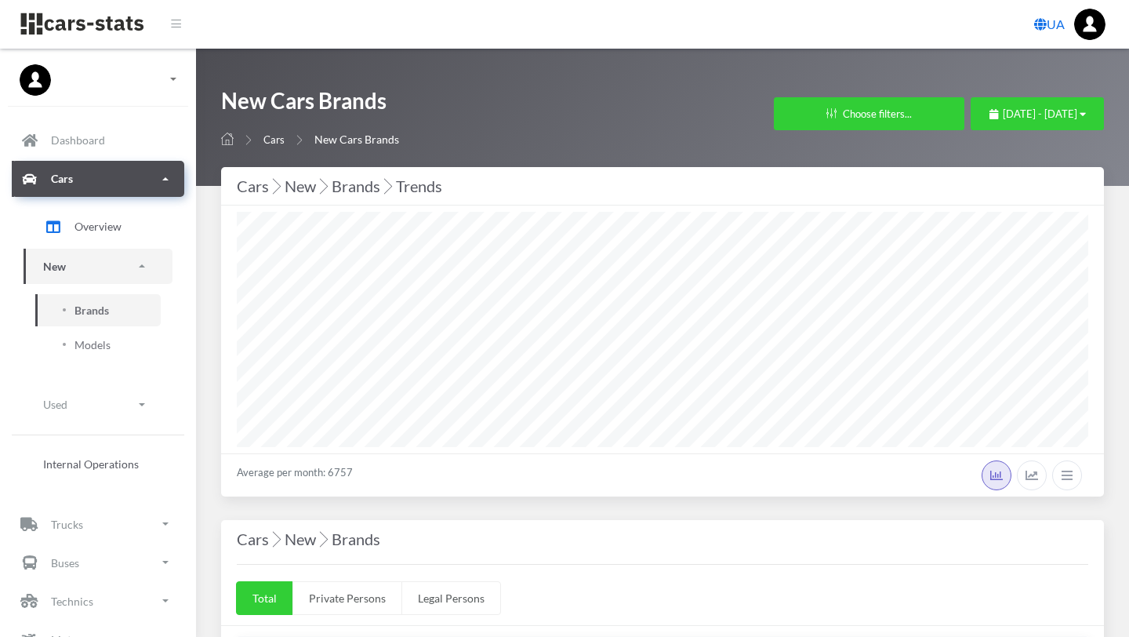
select select "25"
click at [95, 346] on span "Models" at bounding box center [93, 344] width 36 height 16
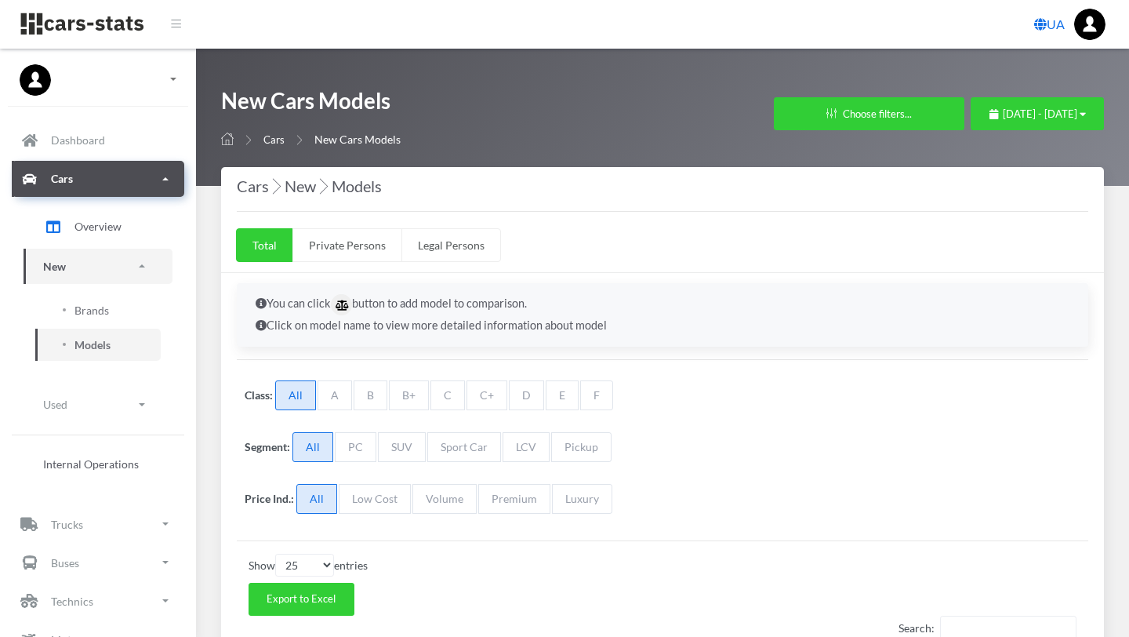
select select "25"
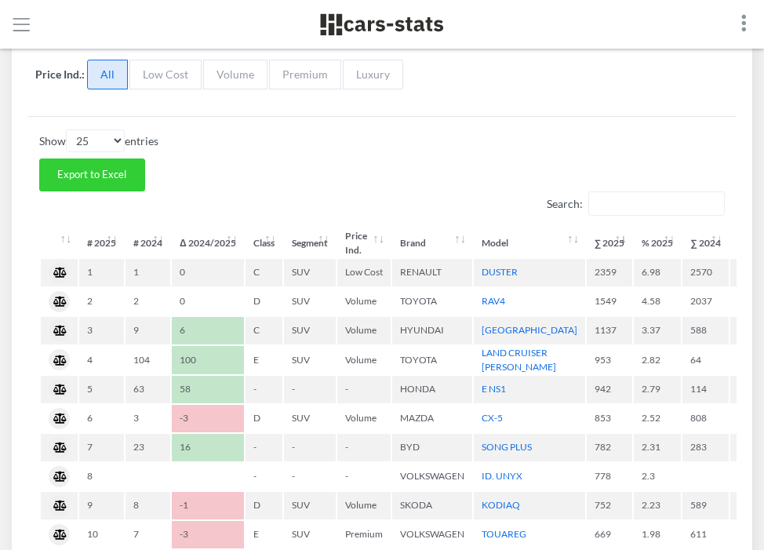
scroll to position [424, 0]
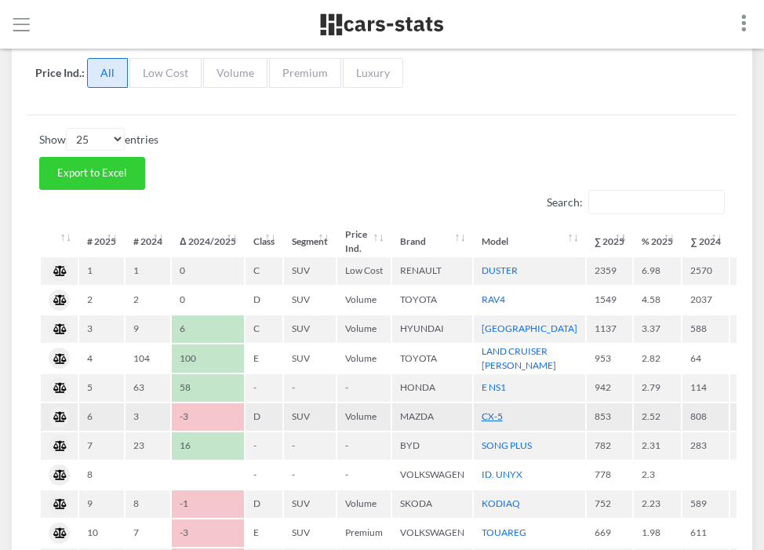
click at [491, 422] on link "CX-5" at bounding box center [492, 416] width 21 height 12
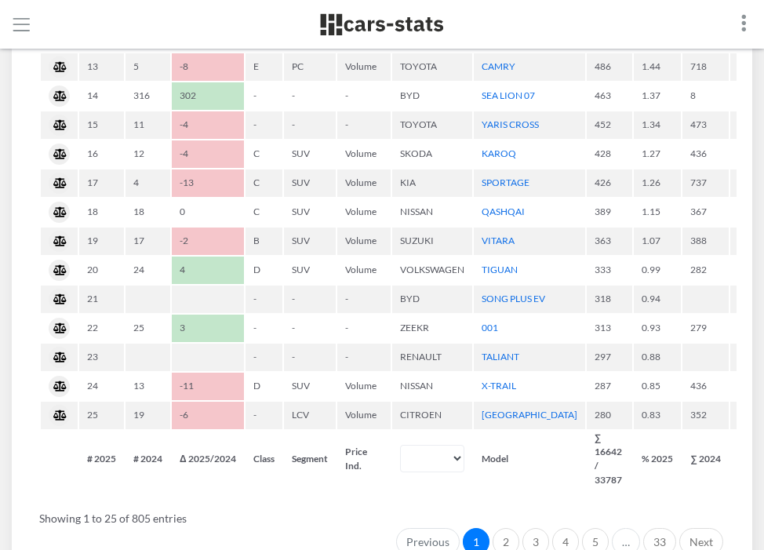
scroll to position [1009, 0]
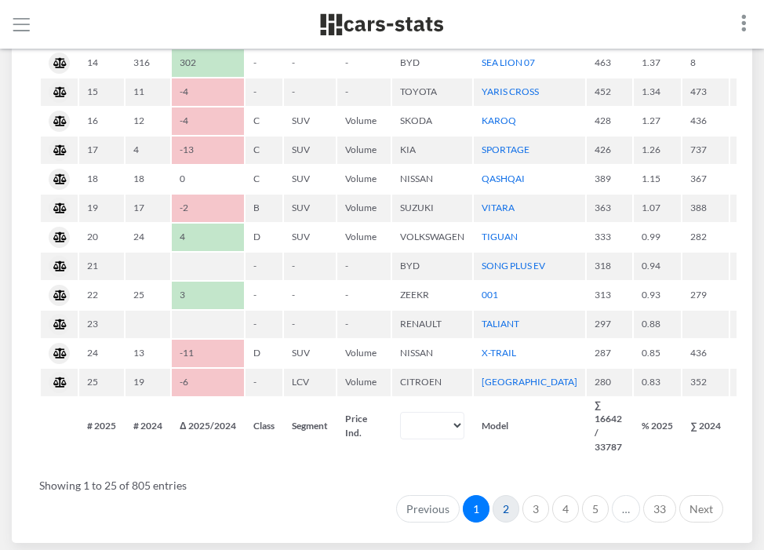
click at [506, 522] on link "2" at bounding box center [506, 509] width 27 height 28
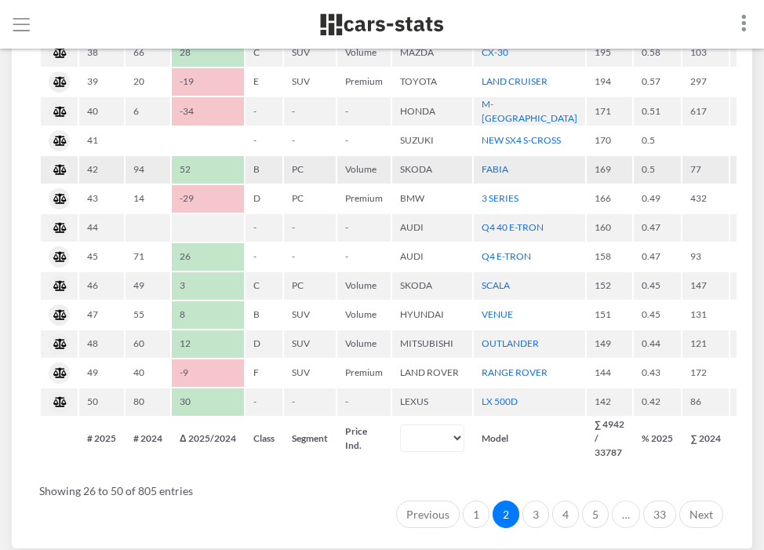
scroll to position [991, 0]
click at [533, 527] on link "3" at bounding box center [535, 514] width 27 height 28
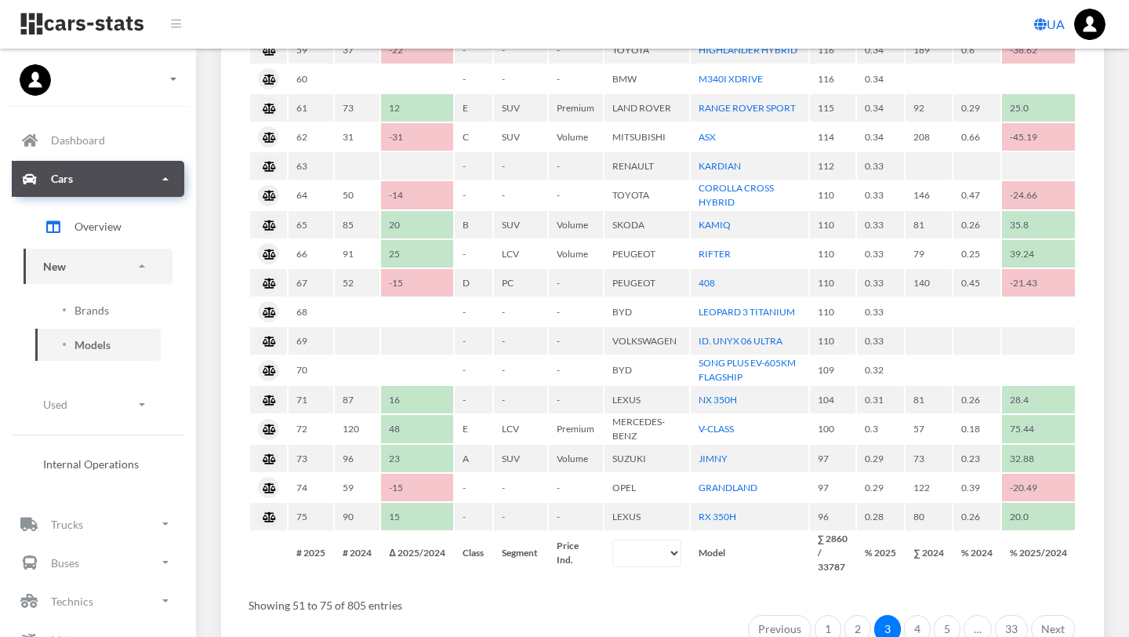
scroll to position [972, 0]
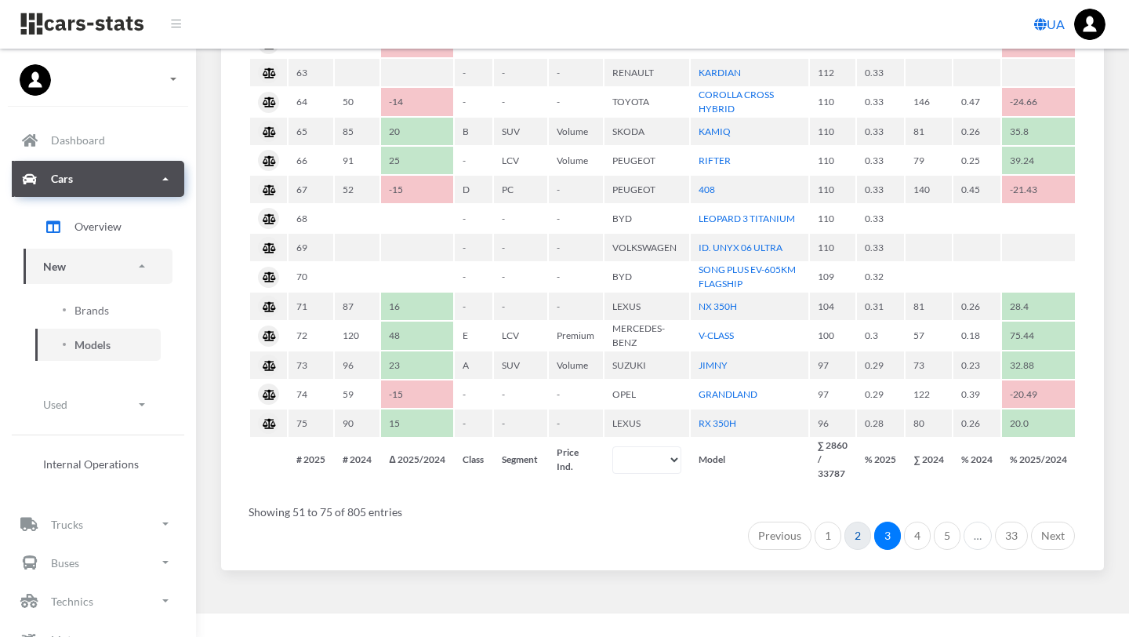
click at [855, 536] on link "2" at bounding box center [858, 536] width 27 height 28
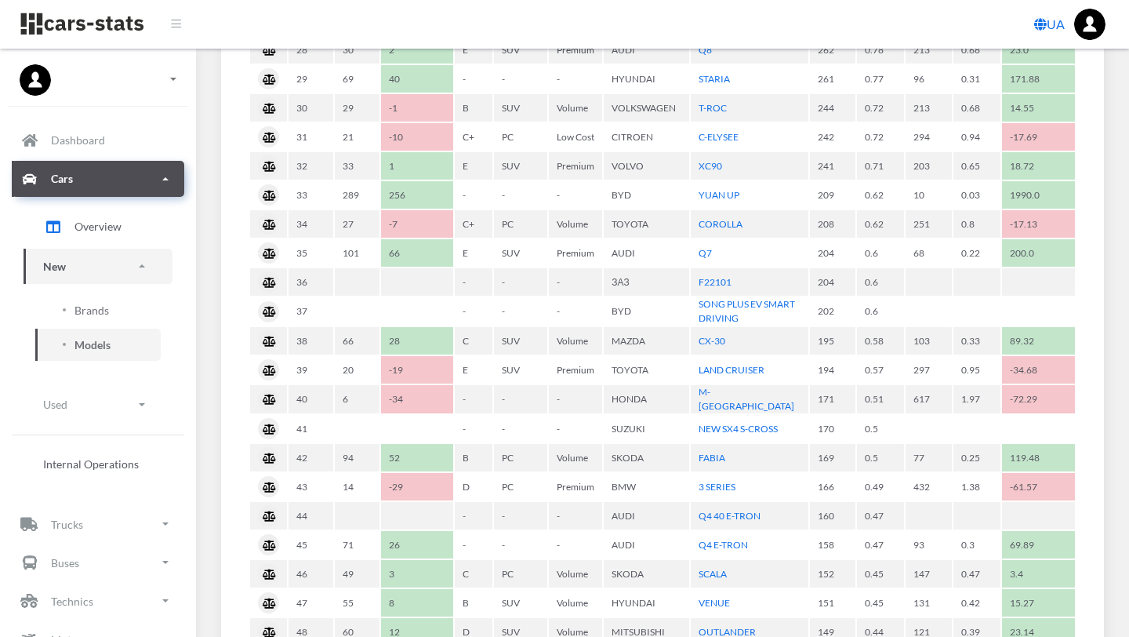
scroll to position [972, 0]
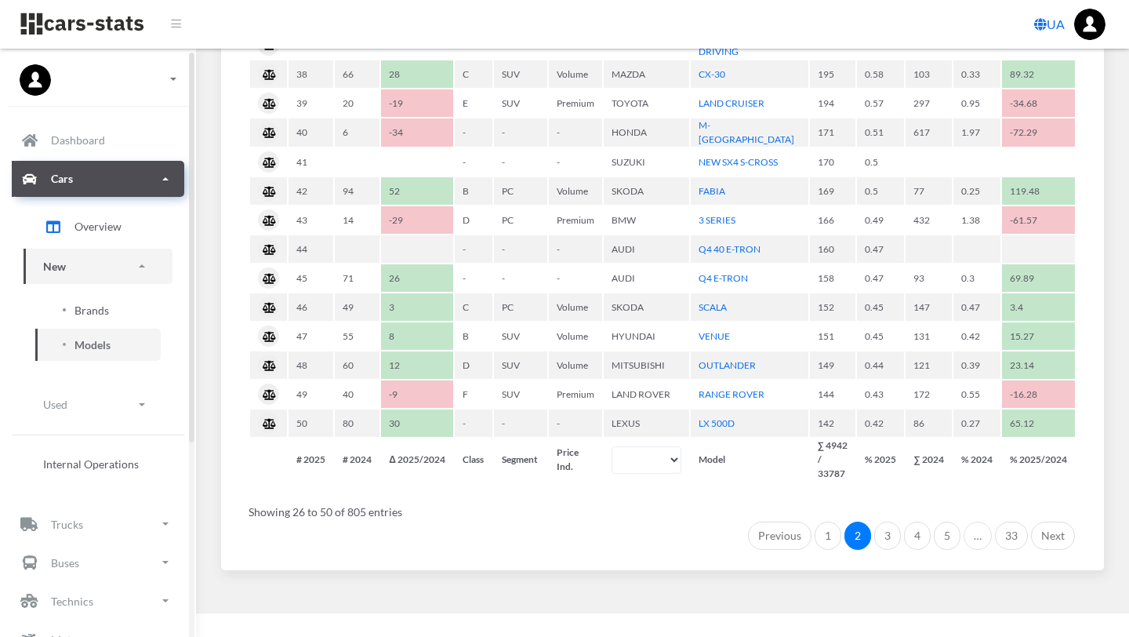
drag, startPoint x: 855, startPoint y: 536, endPoint x: 96, endPoint y: 311, distance: 791.8
click at [96, 311] on span "Brands" at bounding box center [92, 310] width 35 height 16
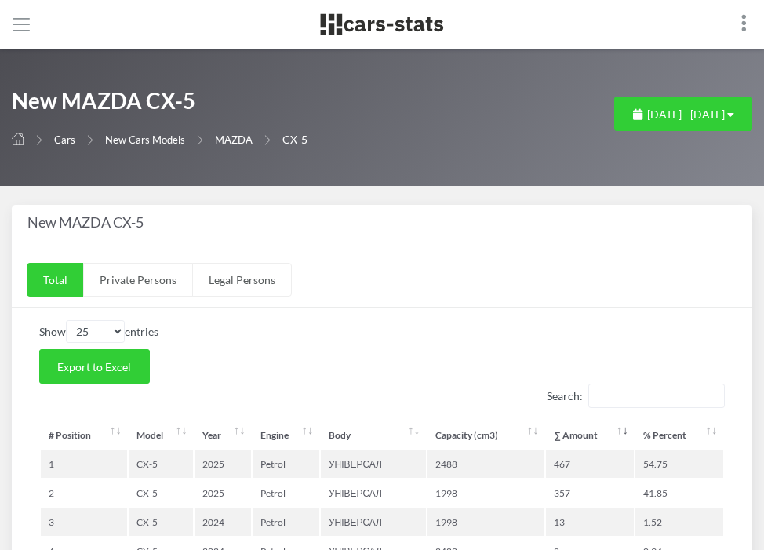
select select "25"
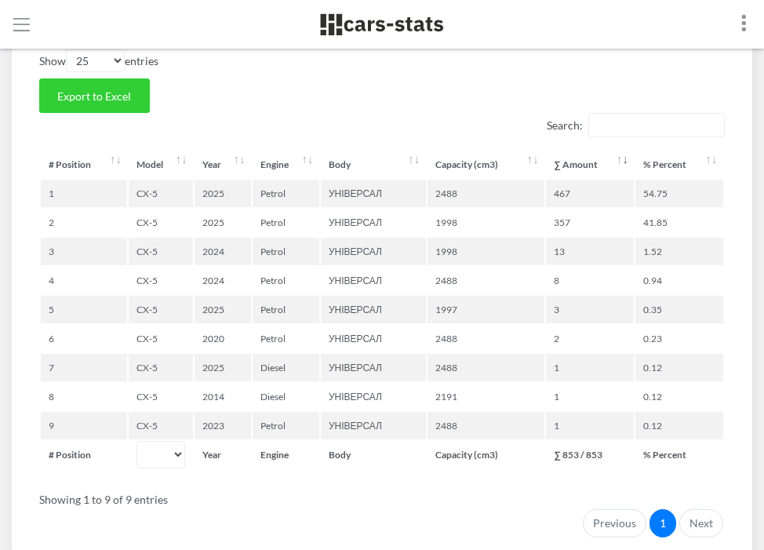
scroll to position [272, 0]
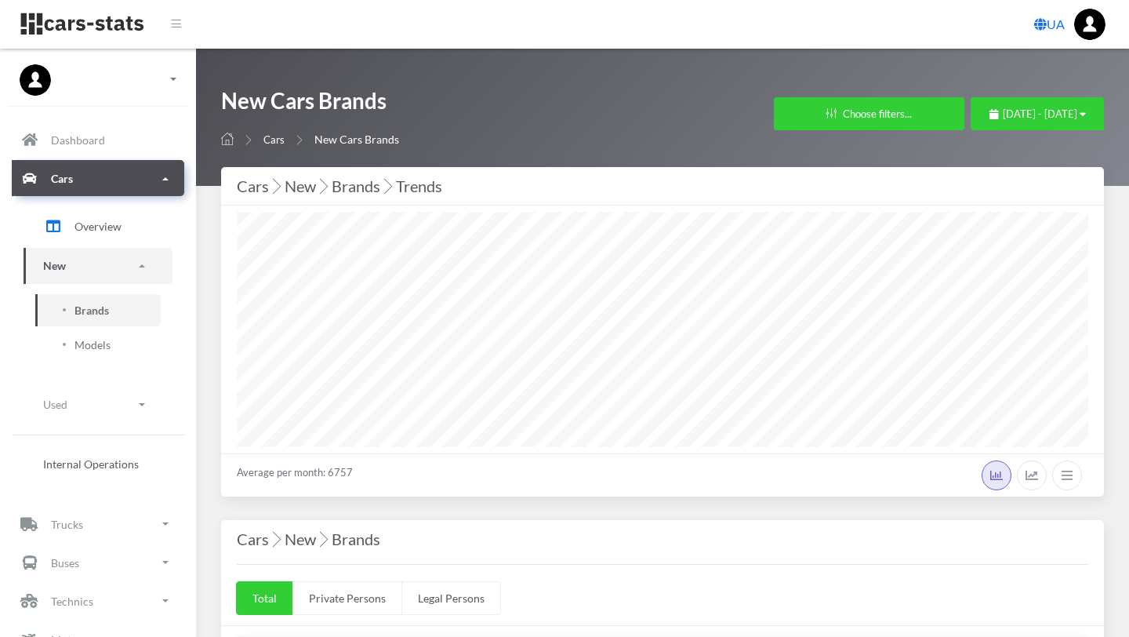
select select "25"
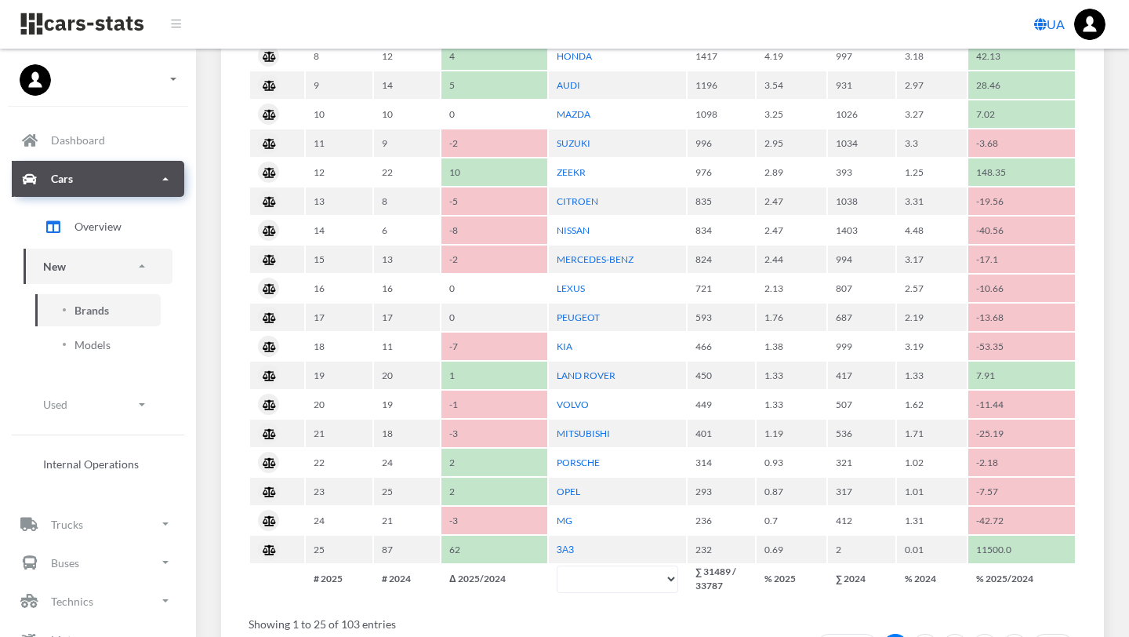
scroll to position [1138, 0]
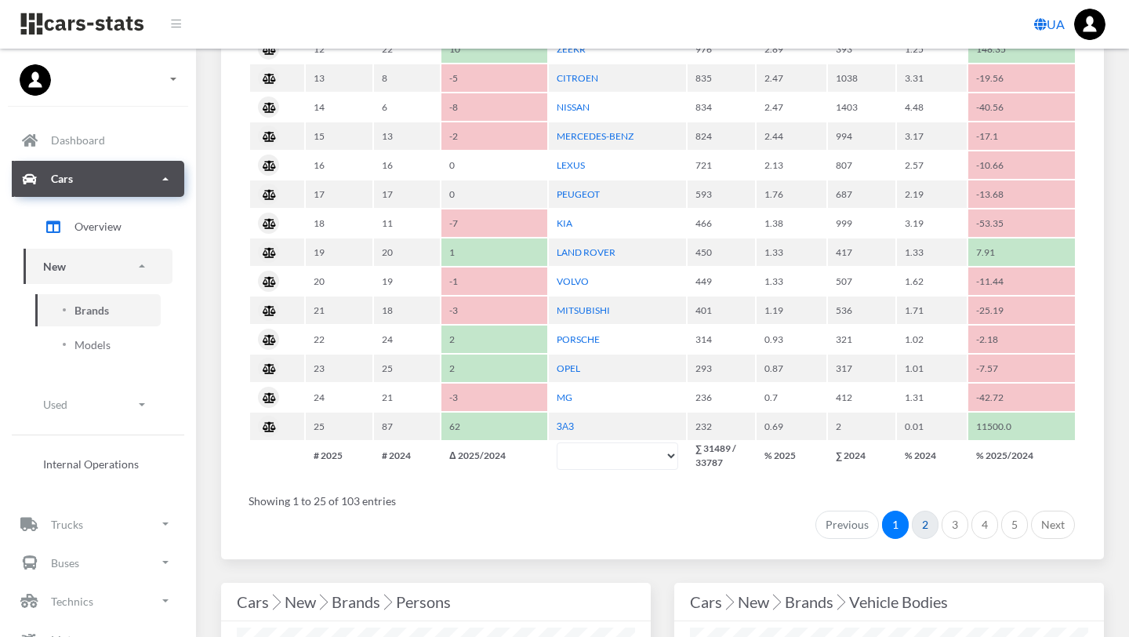
click at [931, 525] on link "2" at bounding box center [925, 525] width 27 height 28
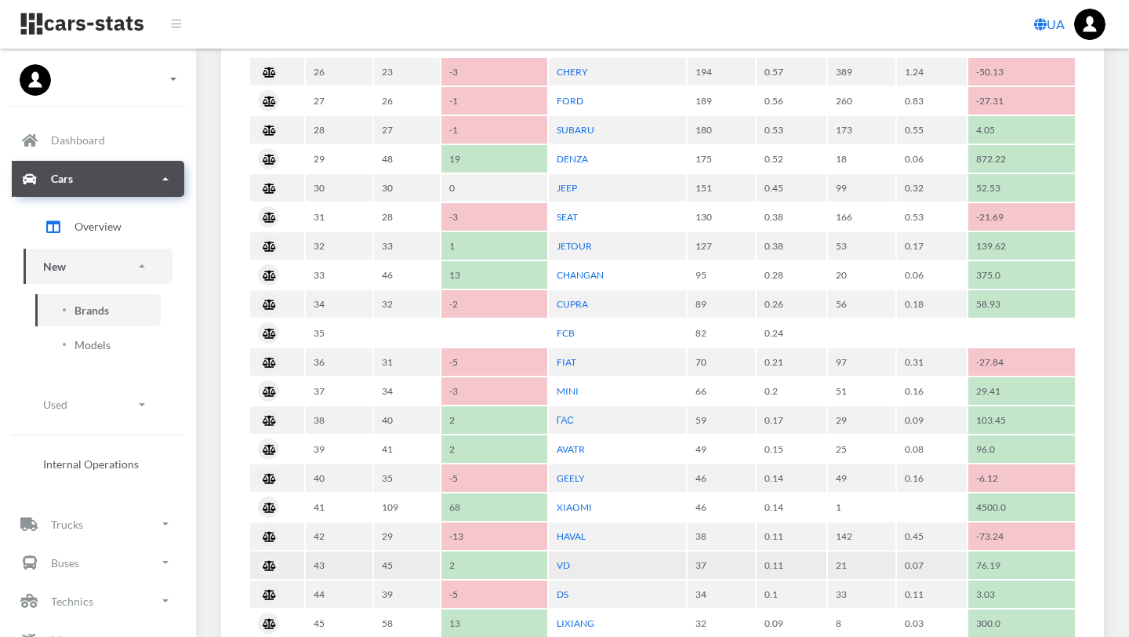
scroll to position [789, 0]
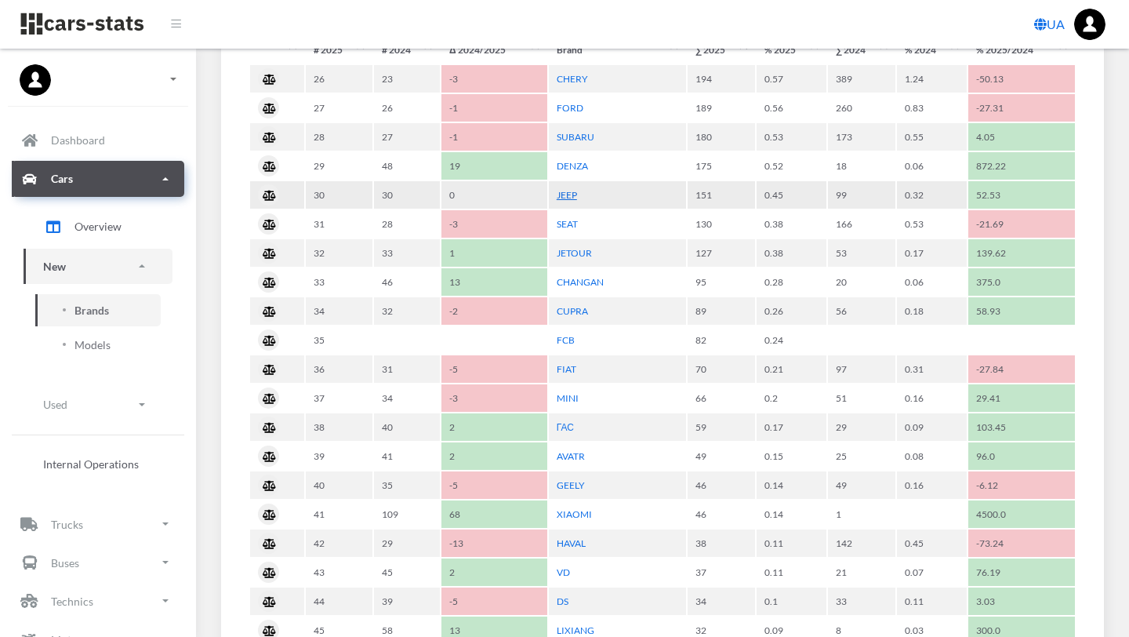
click at [573, 194] on link "JEEP" at bounding box center [567, 195] width 20 height 12
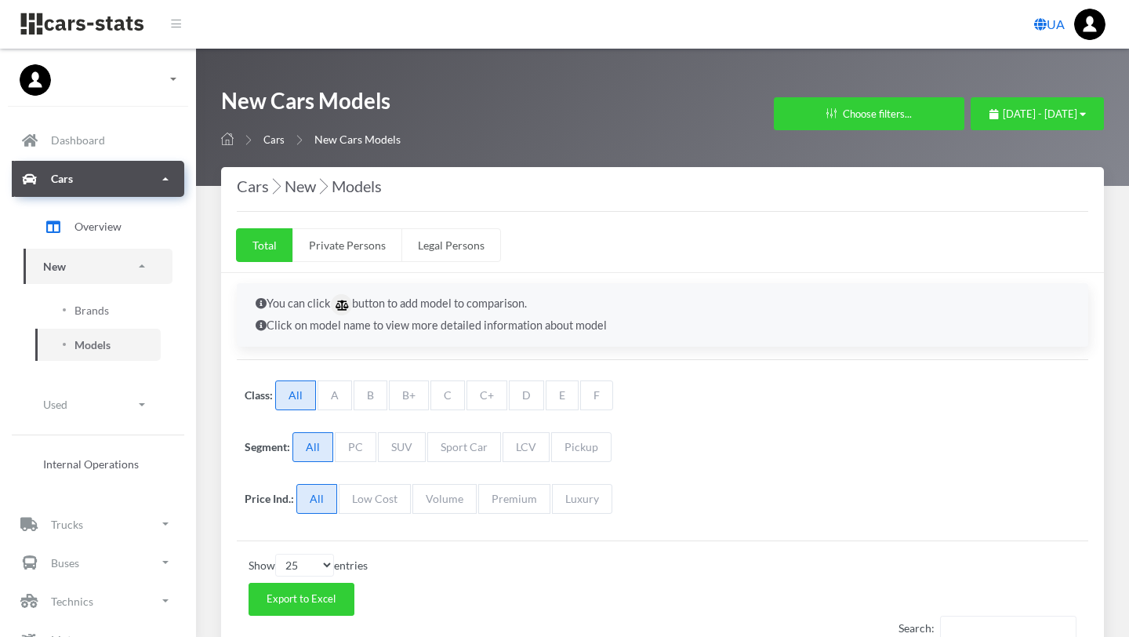
select select "25"
select select "JEEP"
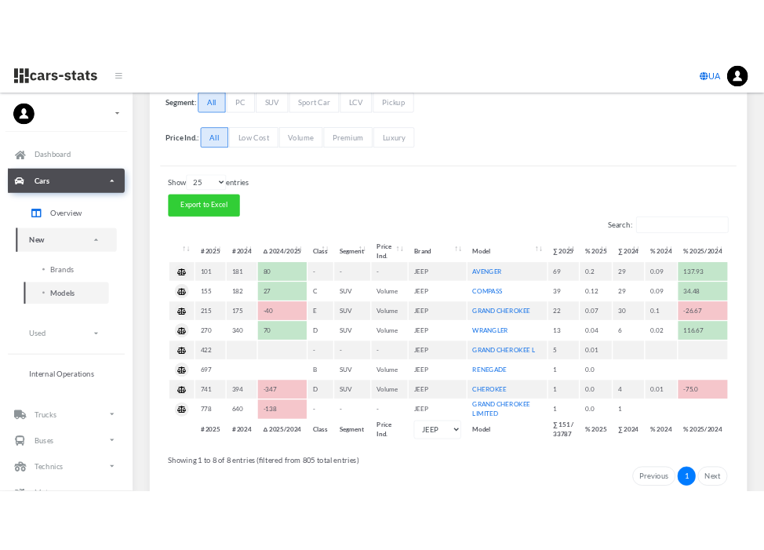
scroll to position [386, 0]
